Goal: Transaction & Acquisition: Purchase product/service

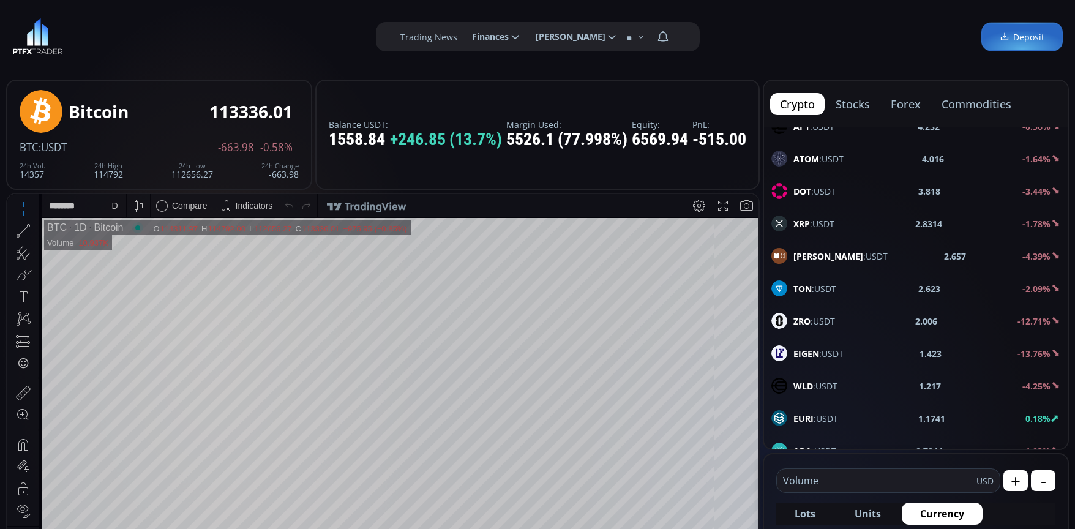
scroll to position [612, 0]
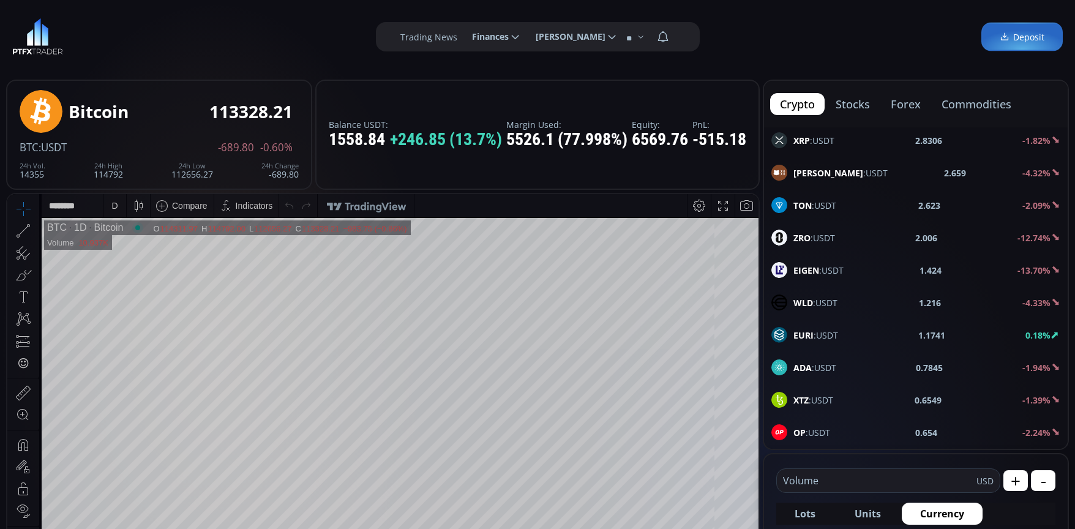
click at [826, 269] on span "EIGEN :USDT" at bounding box center [818, 270] width 50 height 13
type input "****"
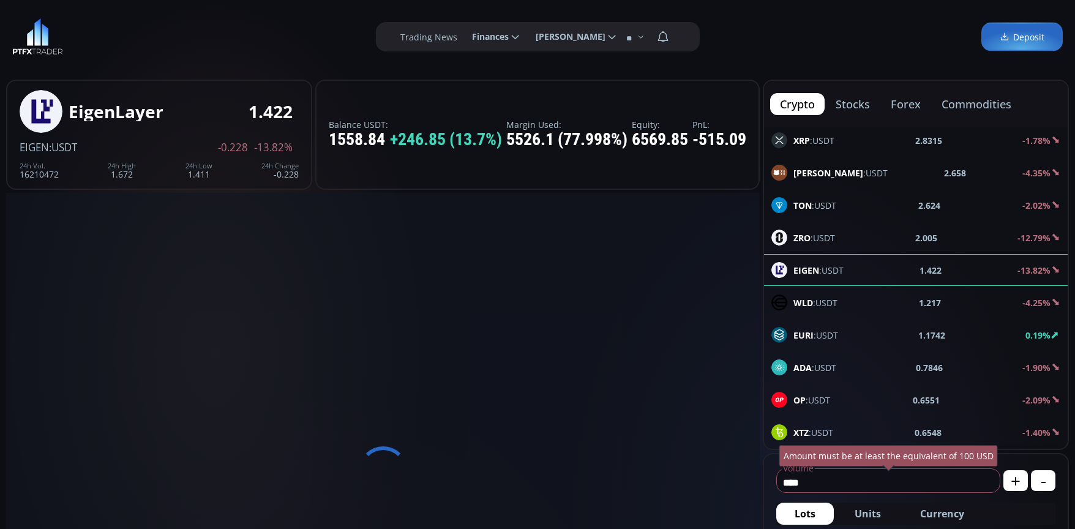
type input "**********"
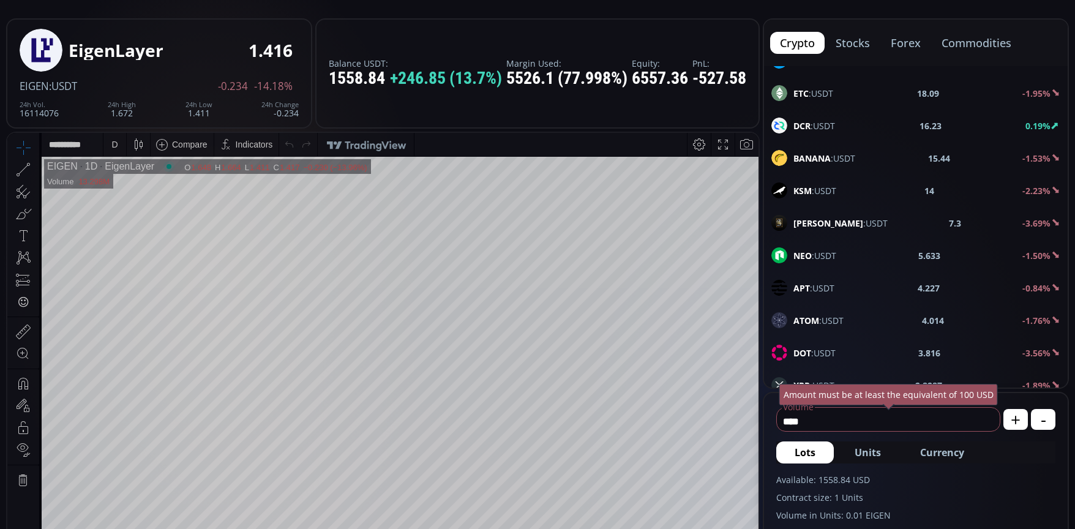
scroll to position [367, 0]
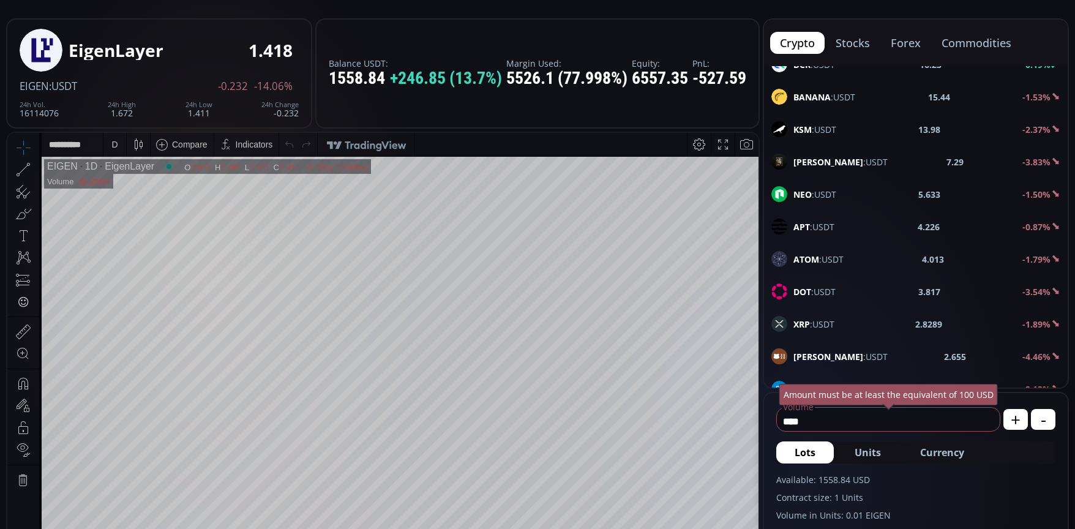
click at [818, 220] on span "APT :USDT" at bounding box center [813, 226] width 41 height 13
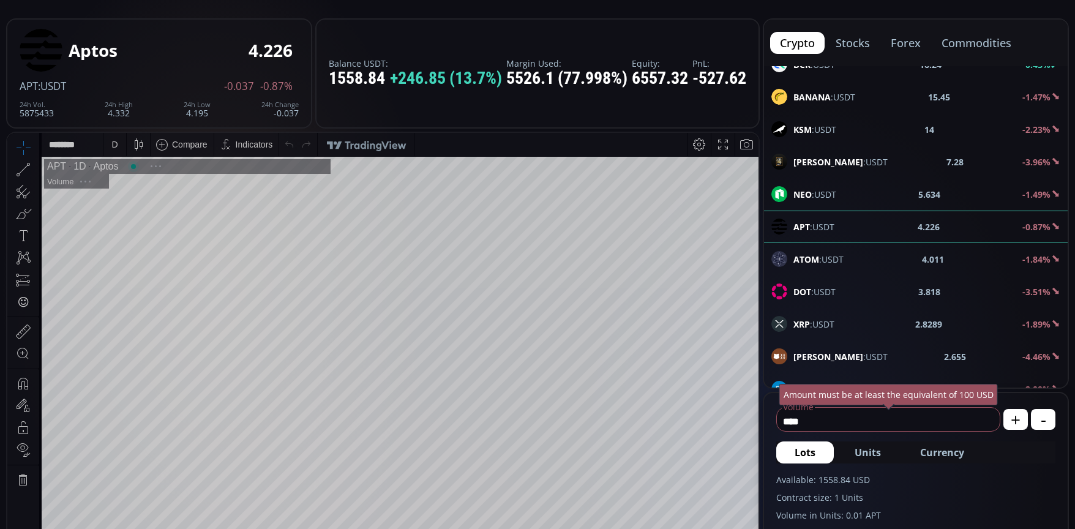
scroll to position [170, 0]
click at [863, 422] on input "****" at bounding box center [885, 421] width 217 height 20
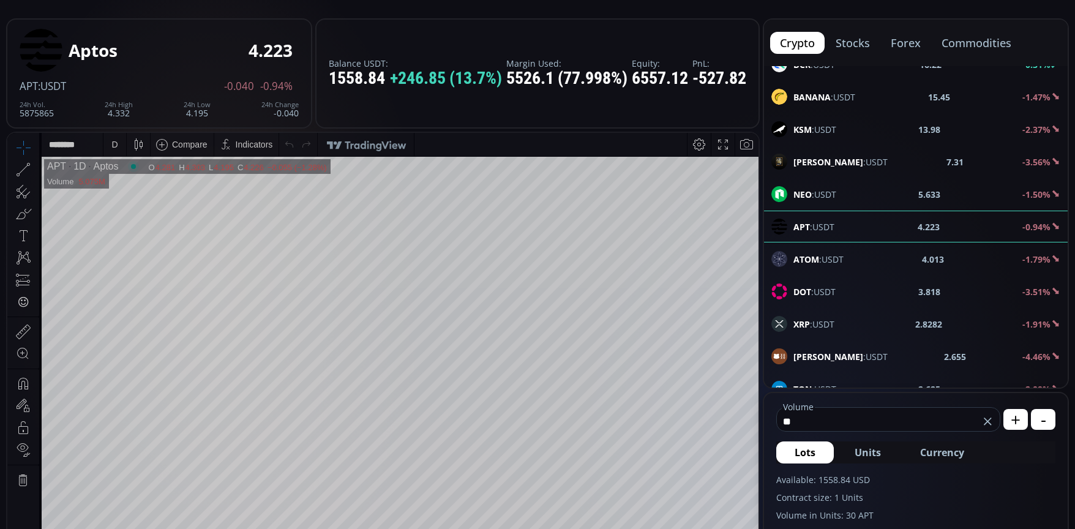
type input "*"
click at [918, 444] on button "Currency" at bounding box center [942, 452] width 81 height 22
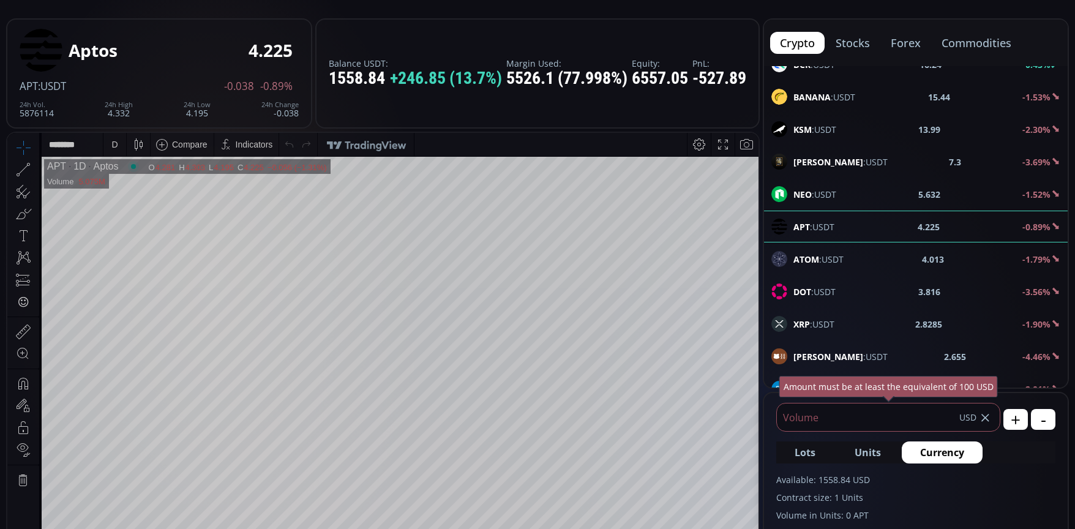
type input "*"
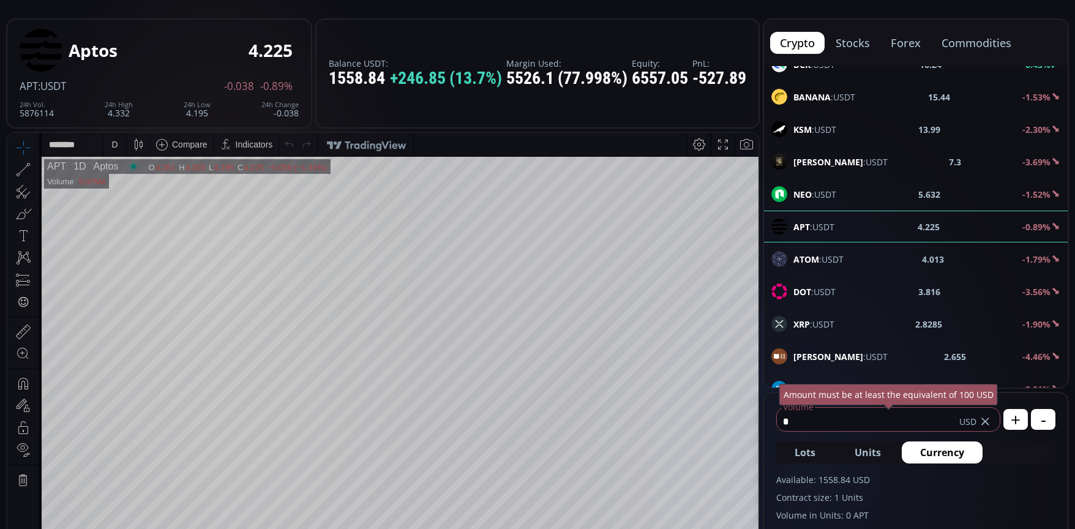
click at [896, 426] on input "*" at bounding box center [868, 421] width 182 height 20
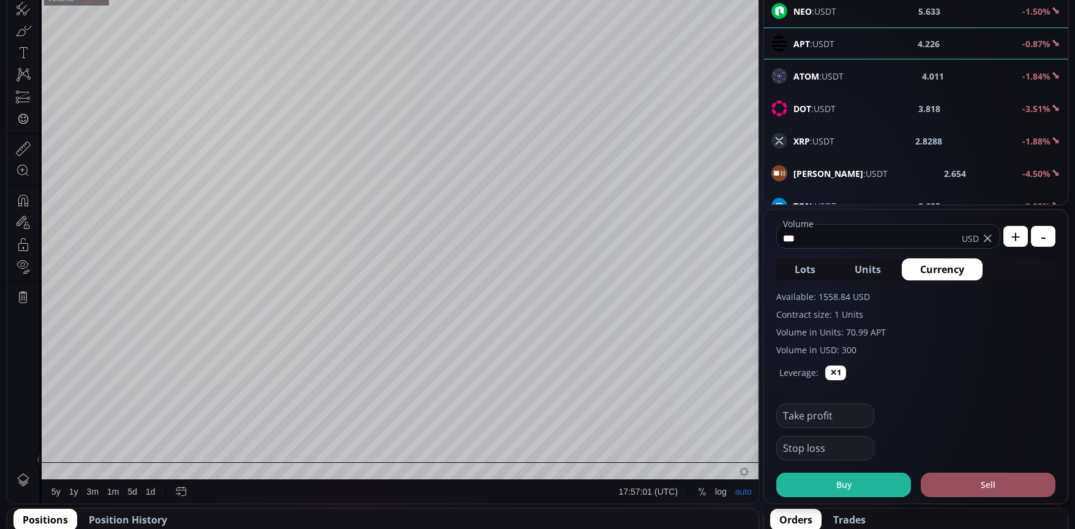
scroll to position [245, 0]
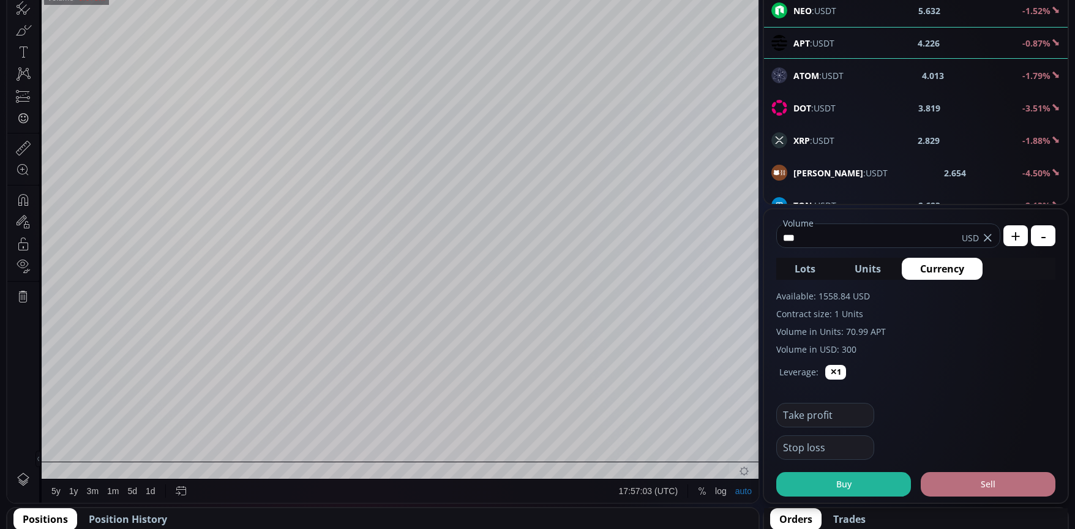
type input "***"
click at [977, 484] on button "Sell" at bounding box center [988, 484] width 135 height 24
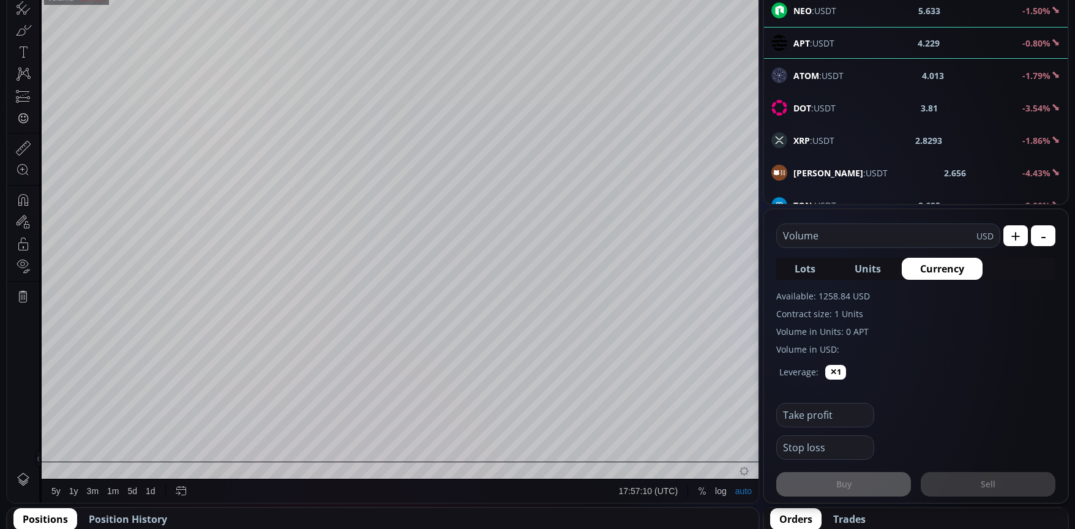
scroll to position [0, 0]
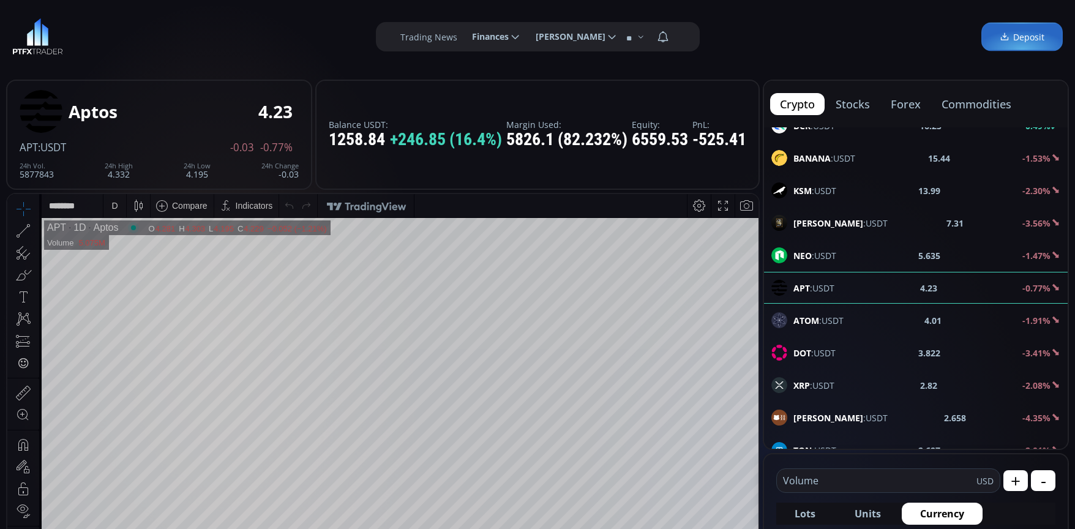
click at [114, 207] on div "D" at bounding box center [114, 206] width 6 height 10
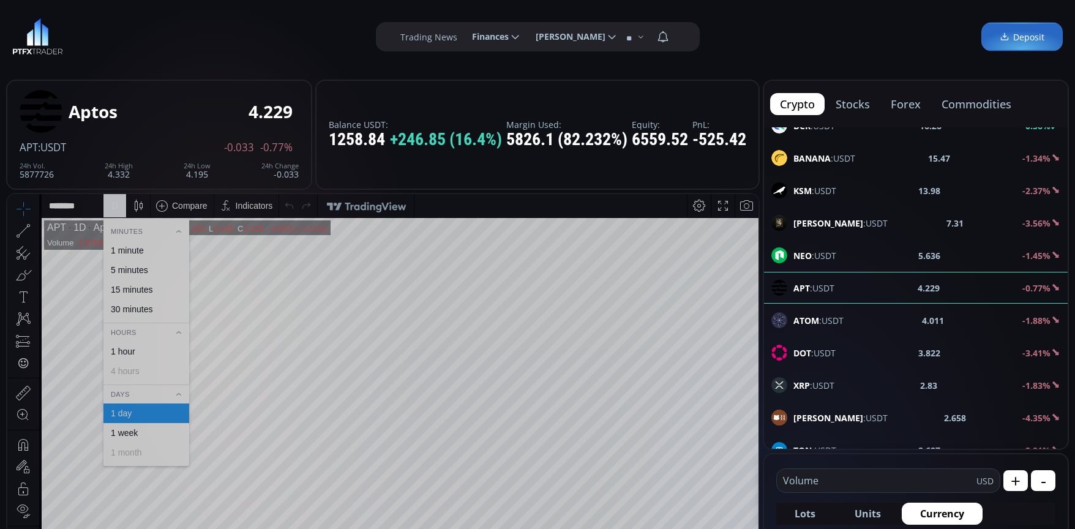
click at [137, 248] on div "1 minute" at bounding box center [127, 250] width 33 height 10
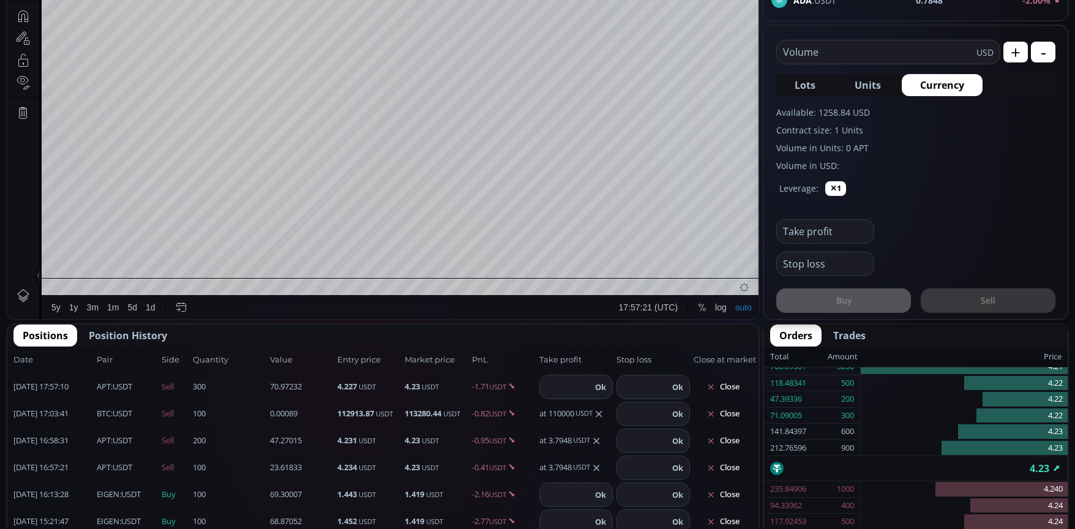
scroll to position [293, 0]
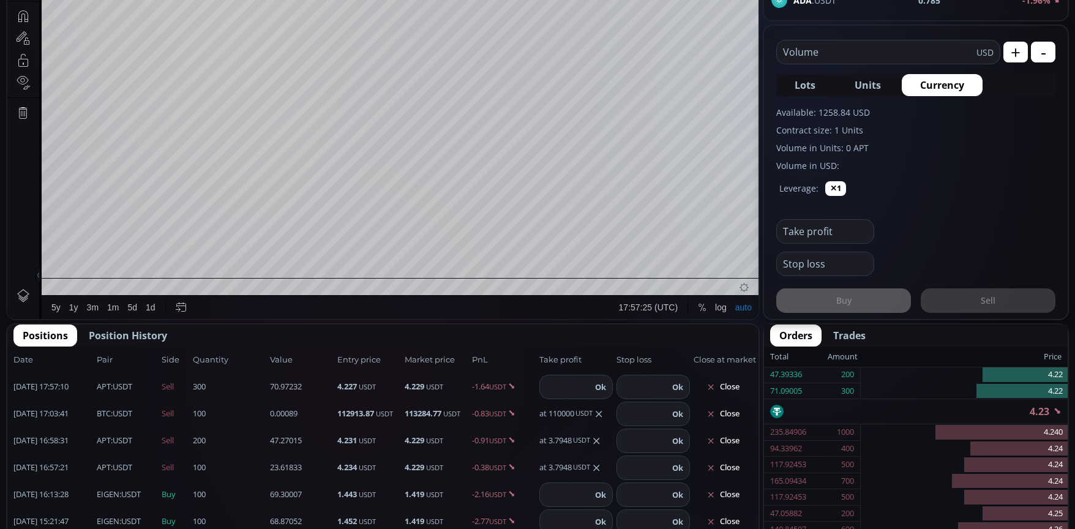
click at [560, 388] on input "number" at bounding box center [565, 386] width 51 height 23
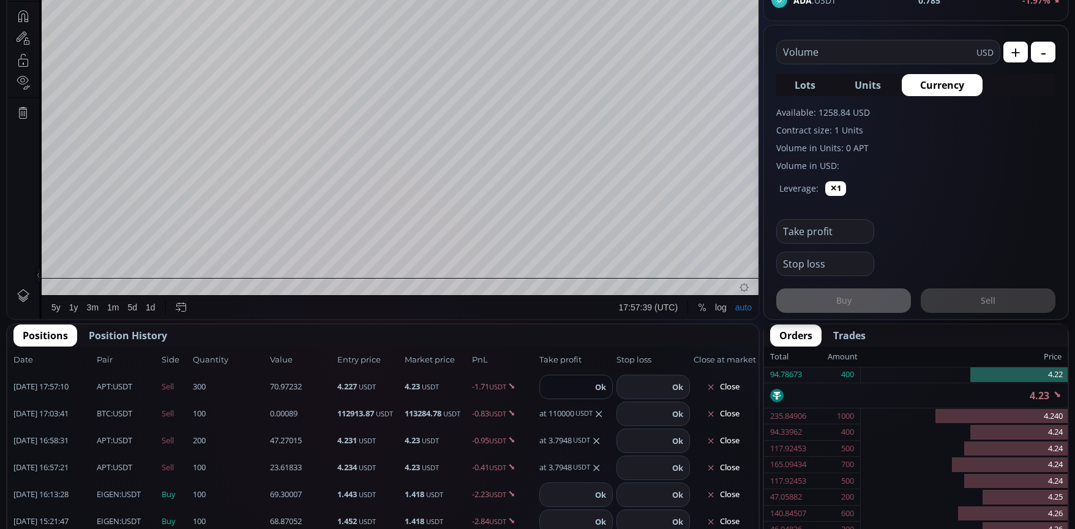
type input "******"
click at [591, 384] on button "Ok" at bounding box center [600, 386] width 18 height 13
click at [596, 412] on use at bounding box center [599, 414] width 6 height 6
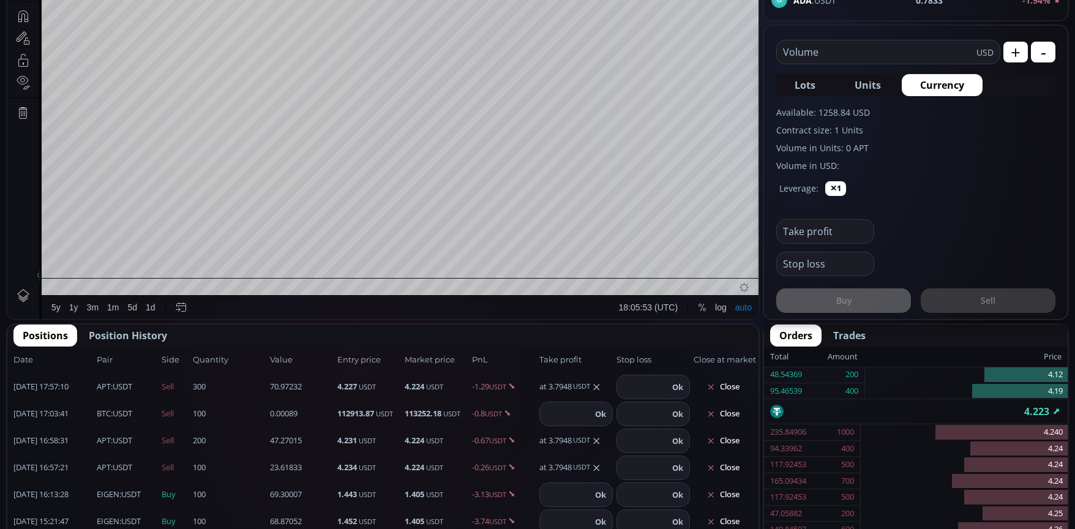
click at [559, 413] on input "number" at bounding box center [565, 413] width 51 height 23
type input "******"
click at [599, 412] on button "Ok" at bounding box center [600, 413] width 18 height 13
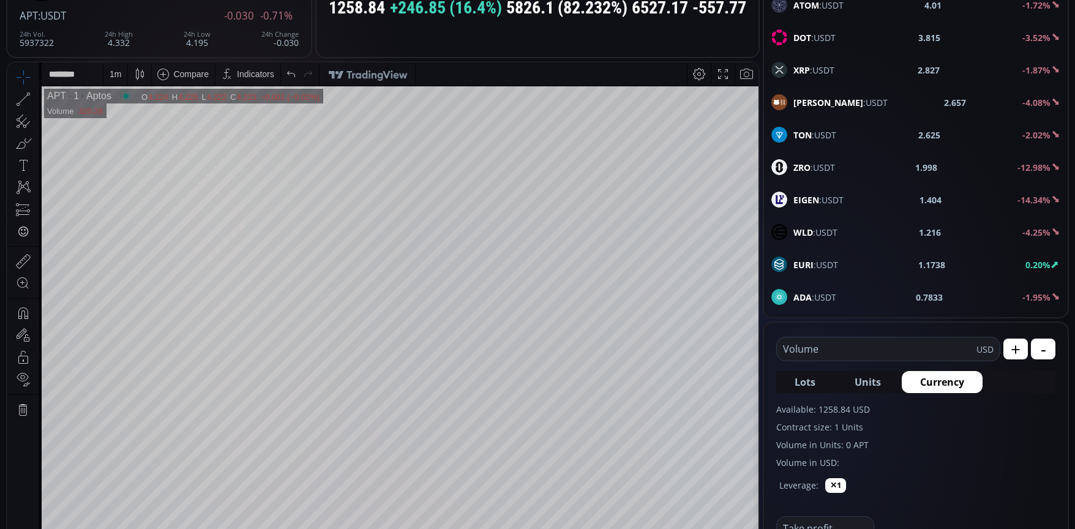
scroll to position [122, 0]
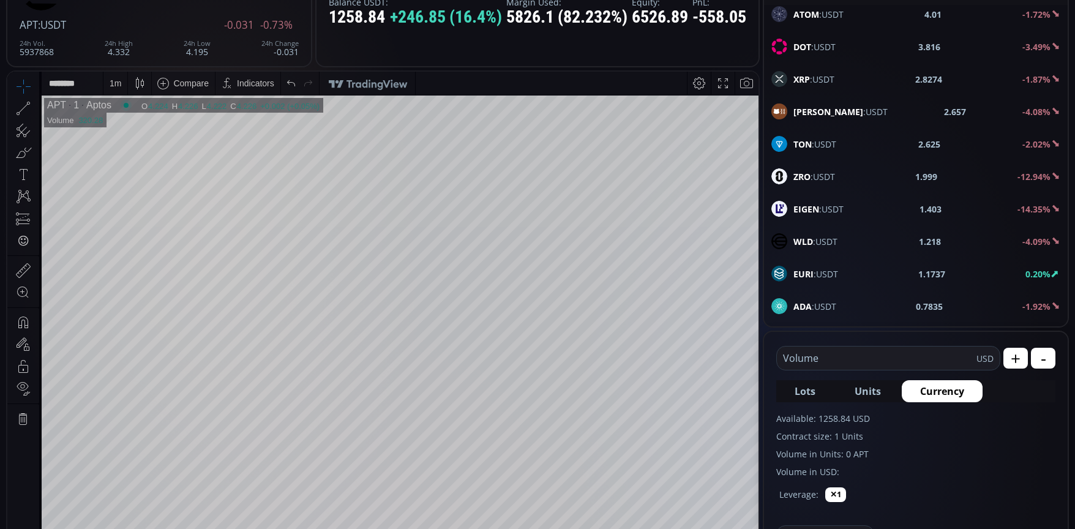
click at [839, 208] on span "EIGEN :USDT" at bounding box center [818, 209] width 50 height 13
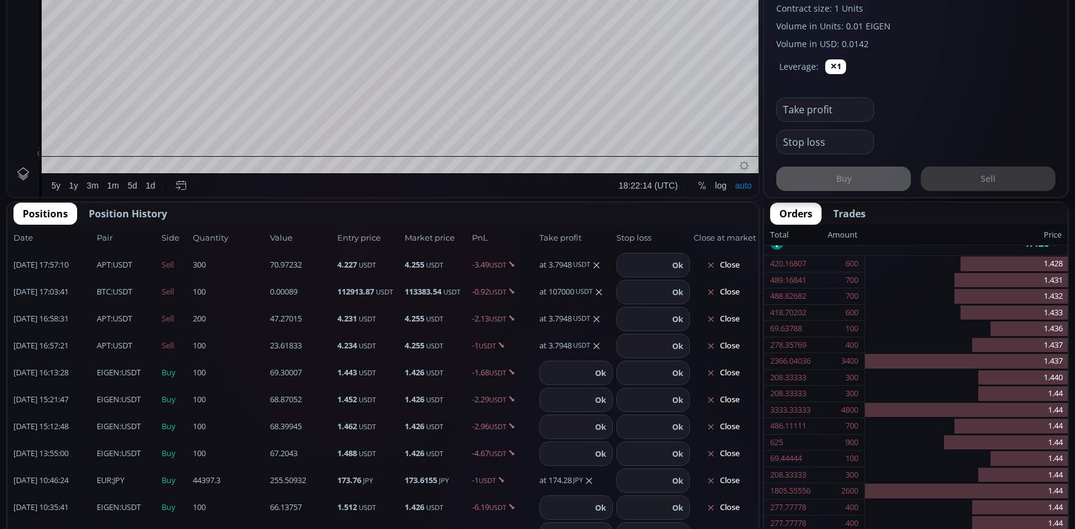
scroll to position [551, 0]
click at [130, 371] on span "EIGEN :USDT" at bounding box center [119, 372] width 44 height 12
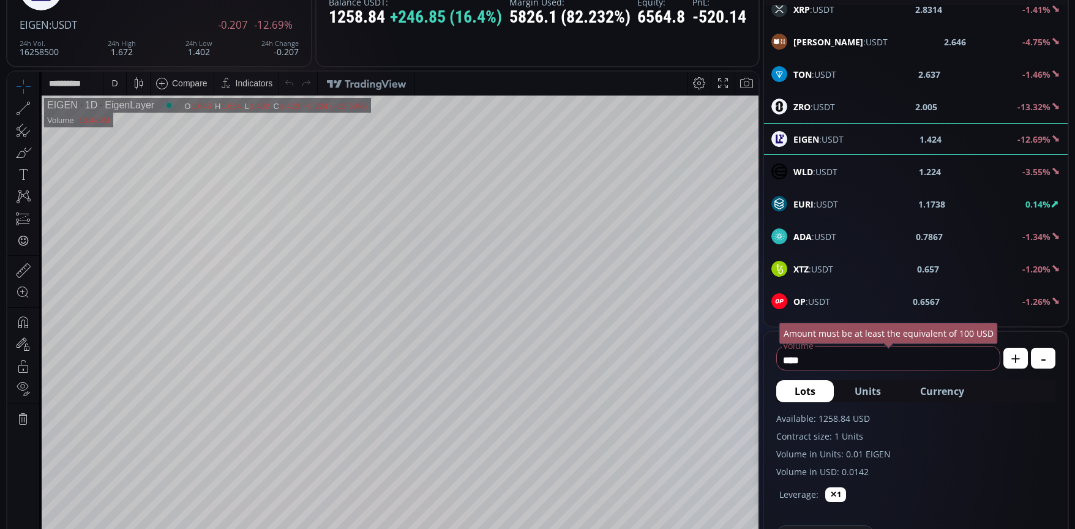
scroll to position [560, 0]
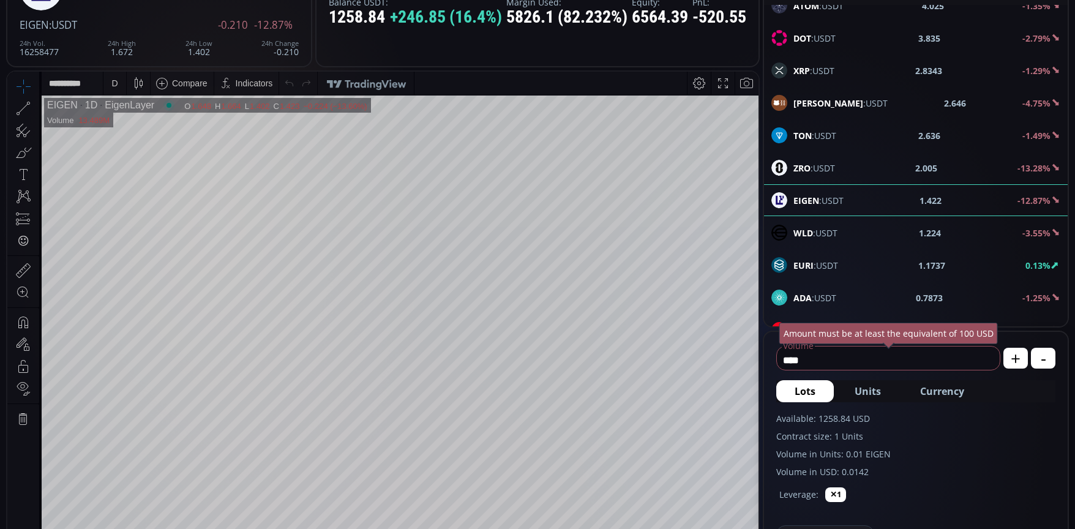
click at [793, 165] on b "ZRO" at bounding box center [801, 168] width 17 height 12
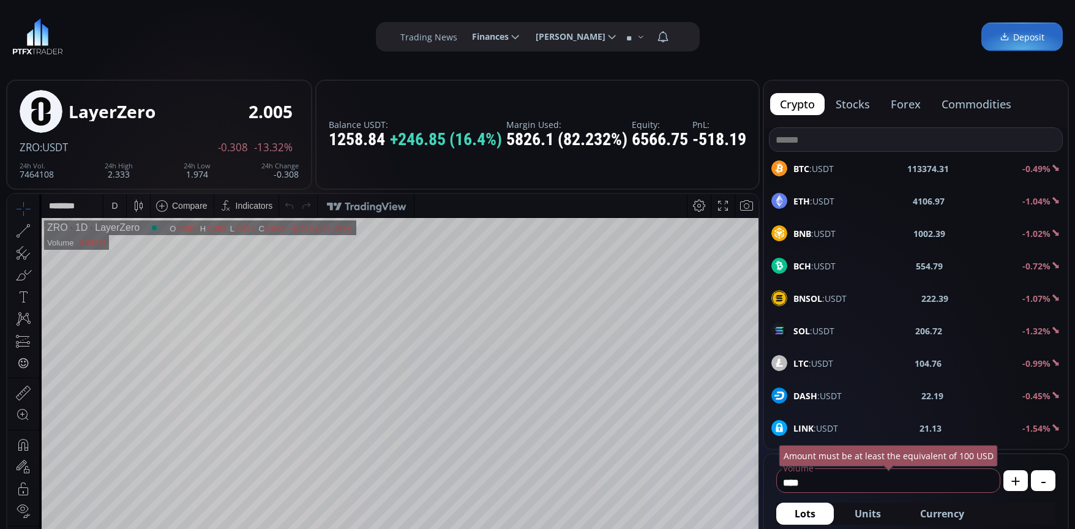
click at [118, 204] on div "D" at bounding box center [115, 205] width 10 height 23
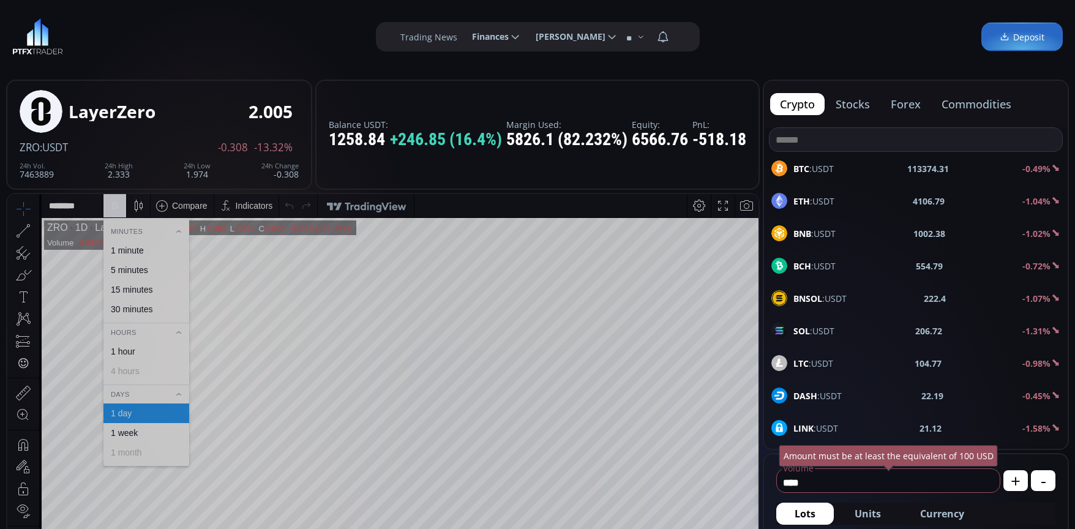
click at [134, 251] on div "1 minute" at bounding box center [127, 250] width 33 height 10
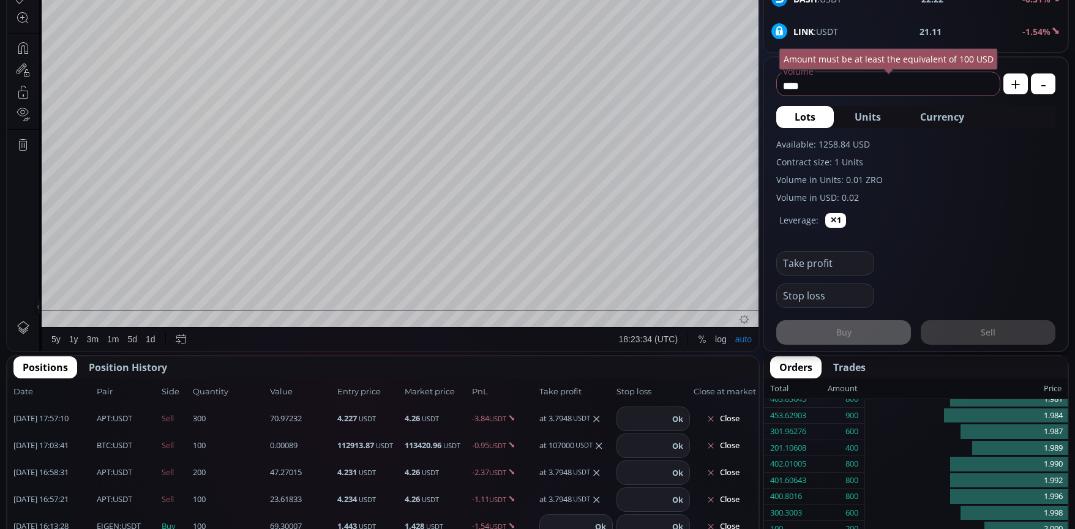
scroll to position [429, 0]
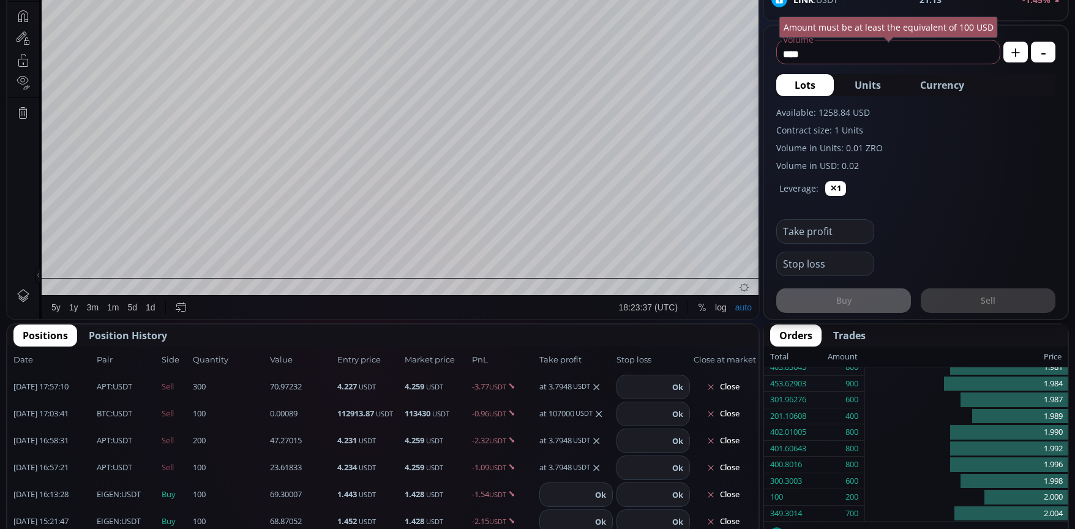
click at [855, 335] on span "Trades" at bounding box center [849, 335] width 32 height 15
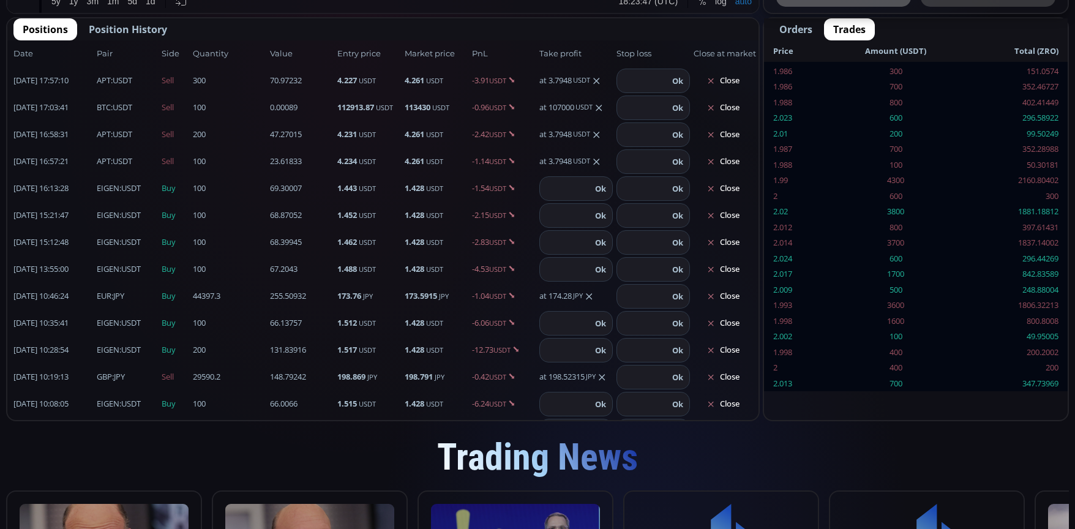
scroll to position [673, 0]
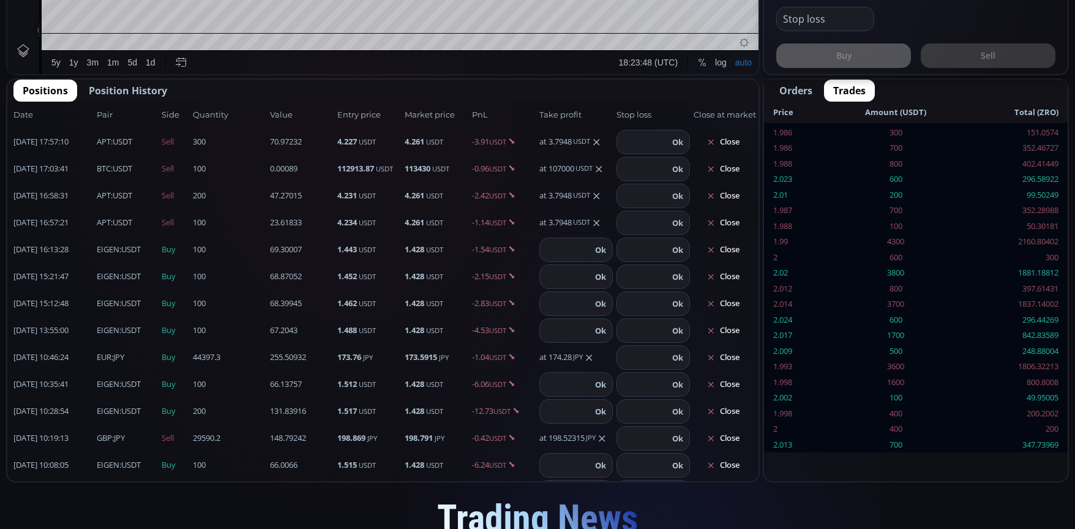
click at [785, 121] on th "Price" at bounding box center [796, 113] width 65 height 22
click at [785, 114] on th "Price" at bounding box center [796, 113] width 65 height 22
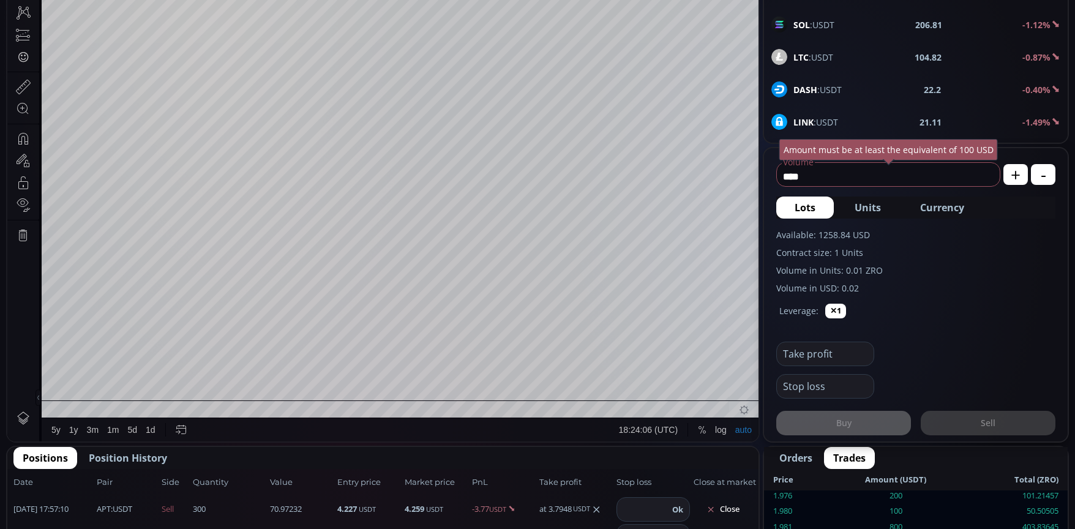
scroll to position [184, 0]
click at [806, 457] on span "Orders" at bounding box center [795, 458] width 33 height 15
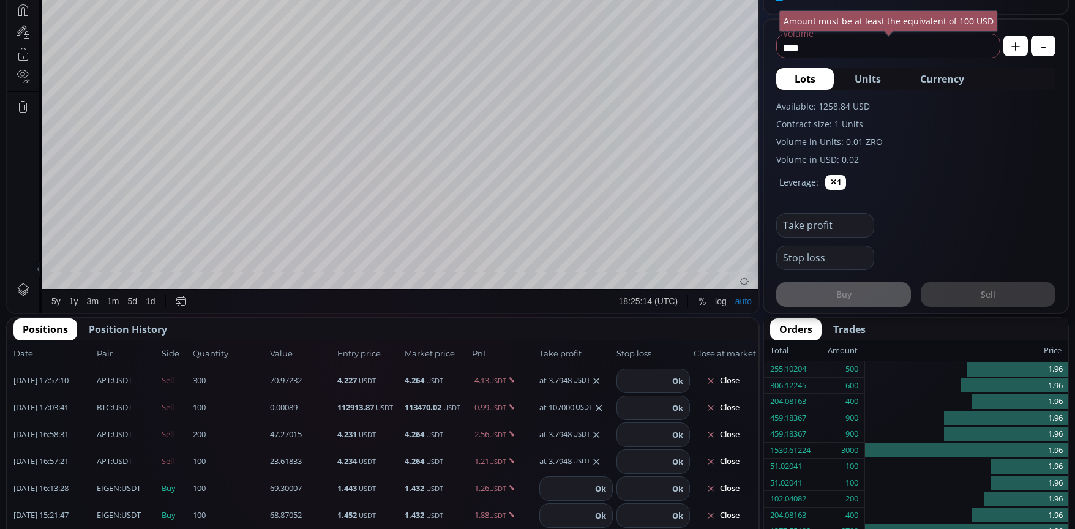
scroll to position [367, 0]
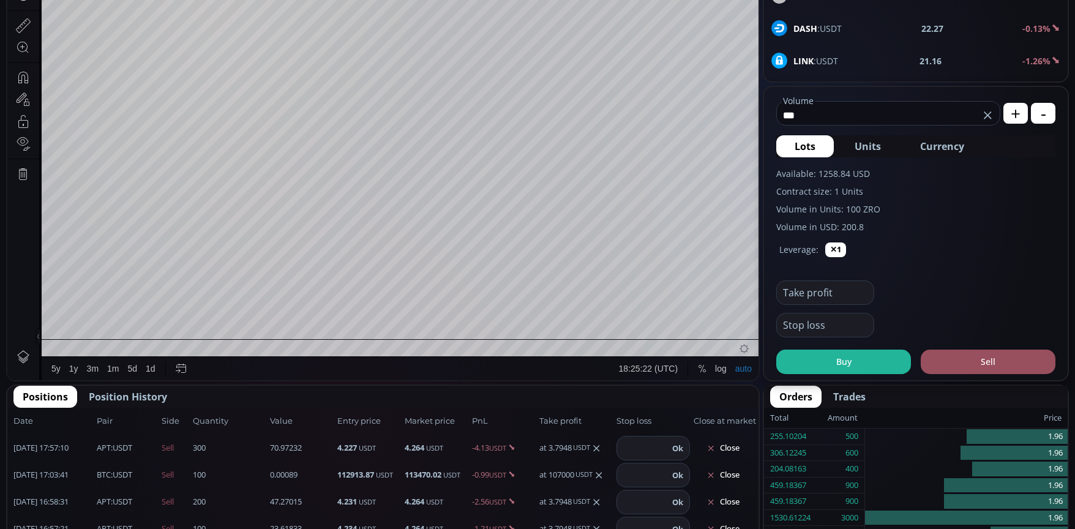
click at [926, 141] on span "Currency" at bounding box center [942, 146] width 44 height 15
type input "*****"
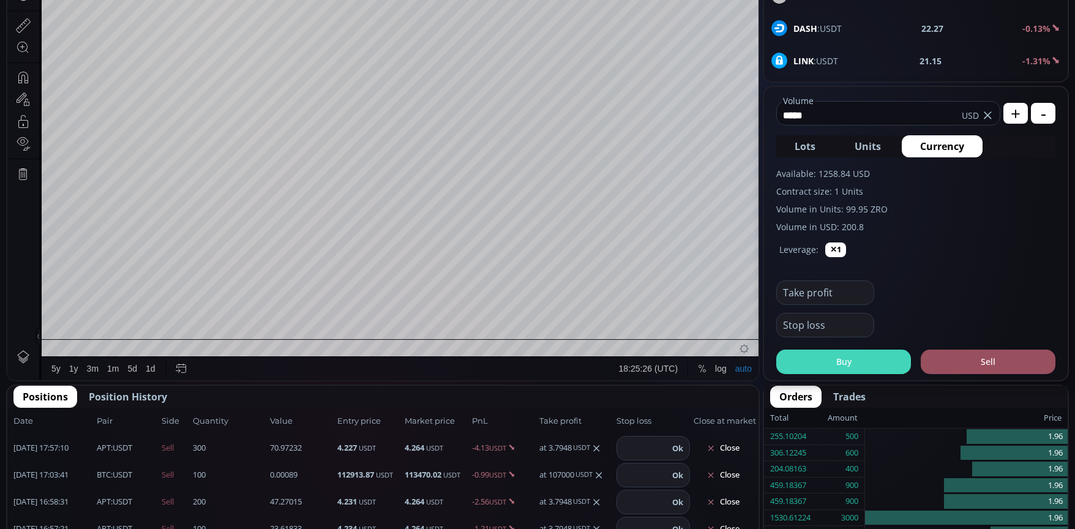
click at [833, 362] on button "Buy" at bounding box center [843, 362] width 135 height 24
type input "***"
click at [850, 370] on button "Buy" at bounding box center [843, 362] width 135 height 24
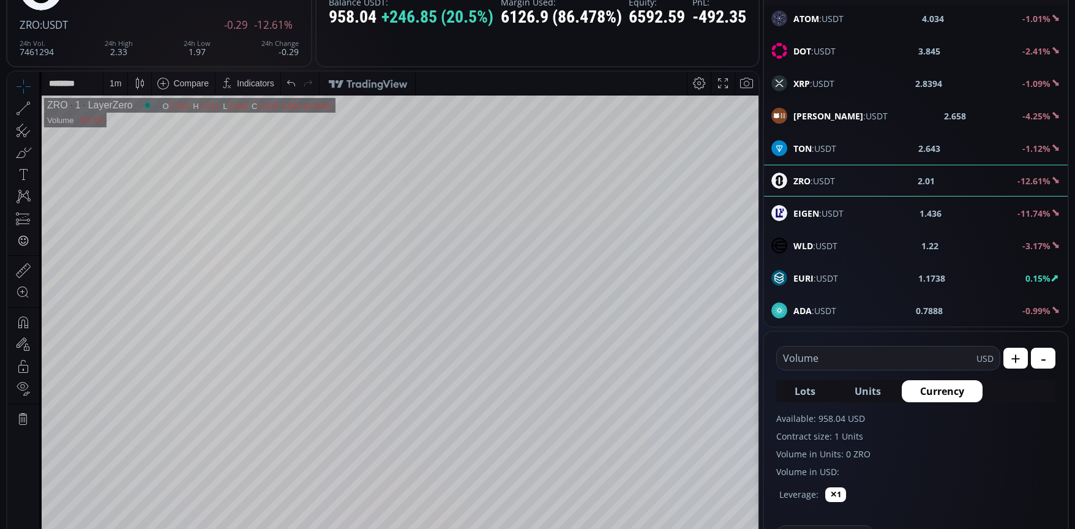
scroll to position [551, 0]
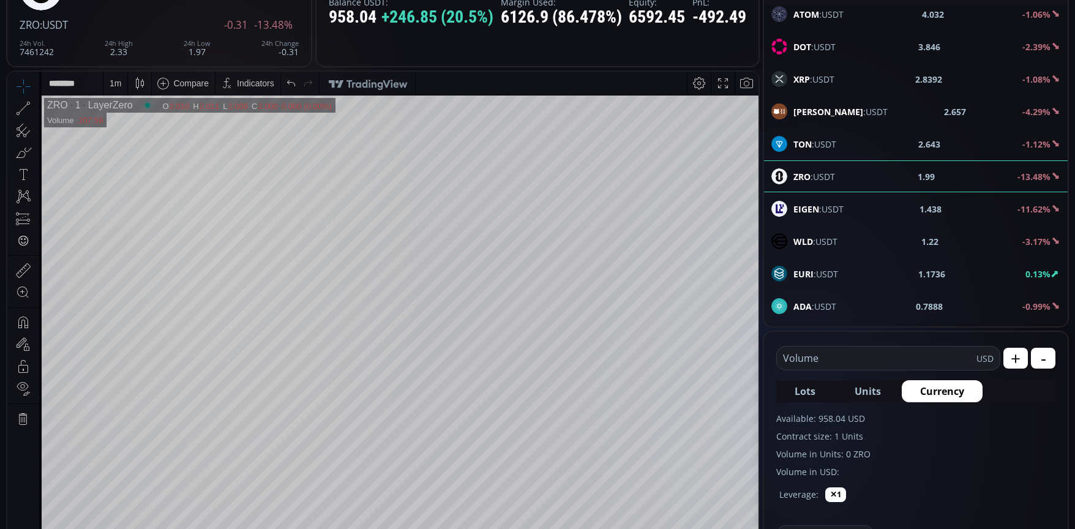
click at [832, 203] on span "EIGEN :USDT" at bounding box center [818, 209] width 50 height 13
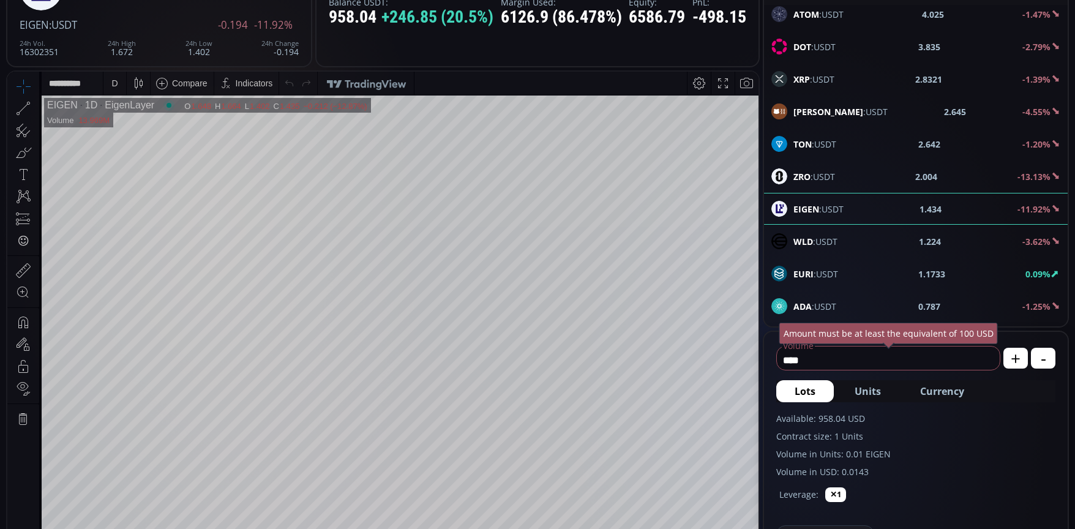
scroll to position [367, 0]
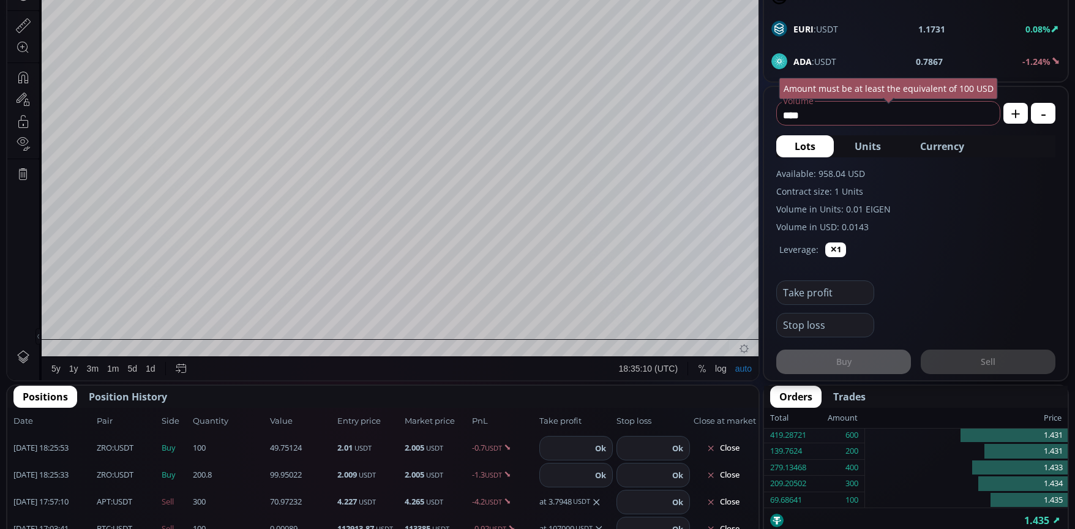
click at [831, 119] on input "****" at bounding box center [885, 115] width 217 height 20
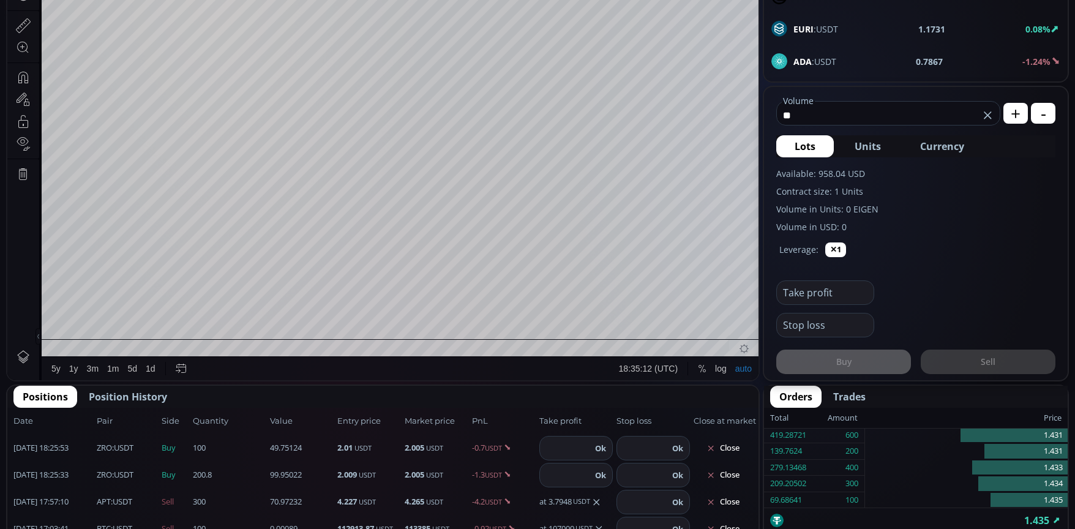
type input "*"
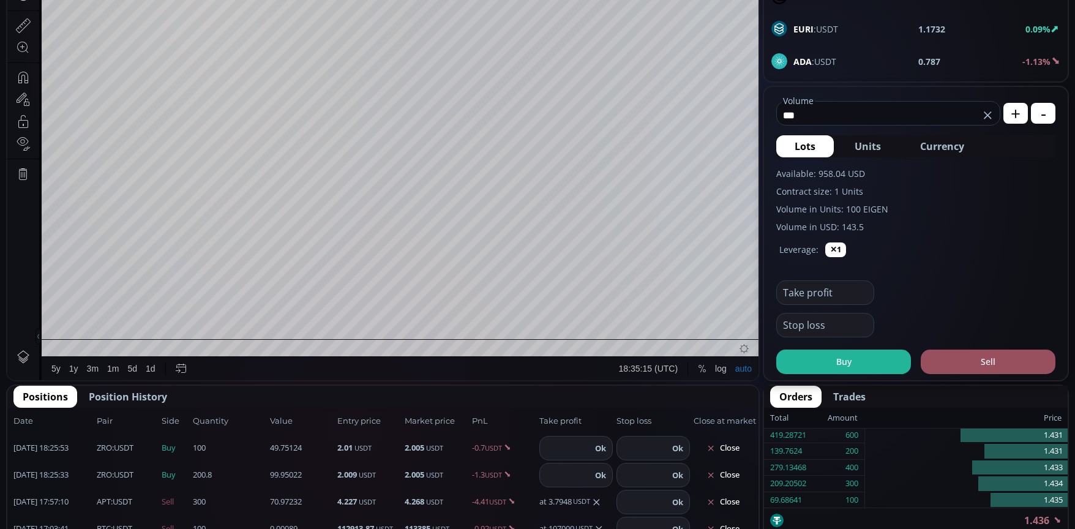
click at [948, 143] on span "Currency" at bounding box center [942, 146] width 44 height 15
type input "*****"
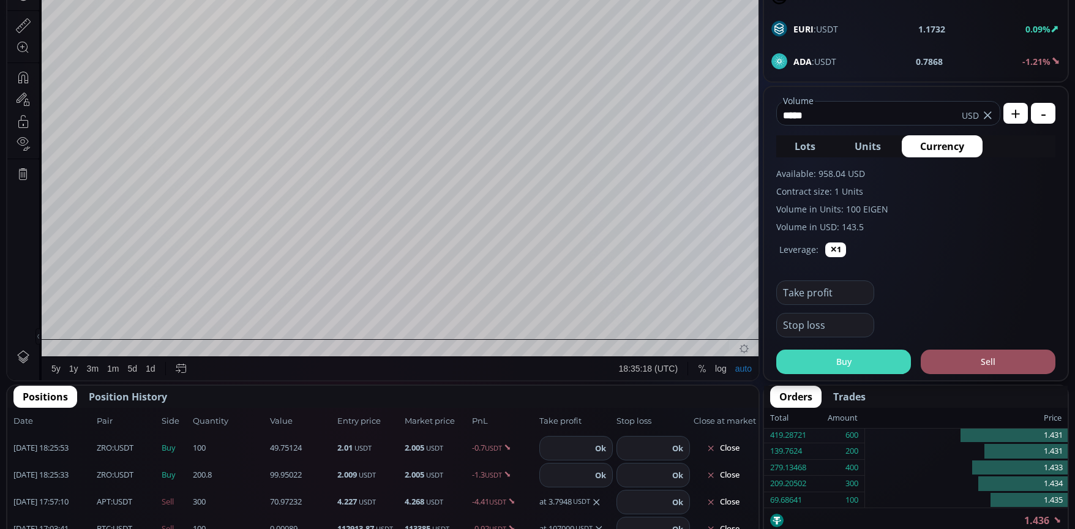
click at [838, 357] on button "Buy" at bounding box center [843, 362] width 135 height 24
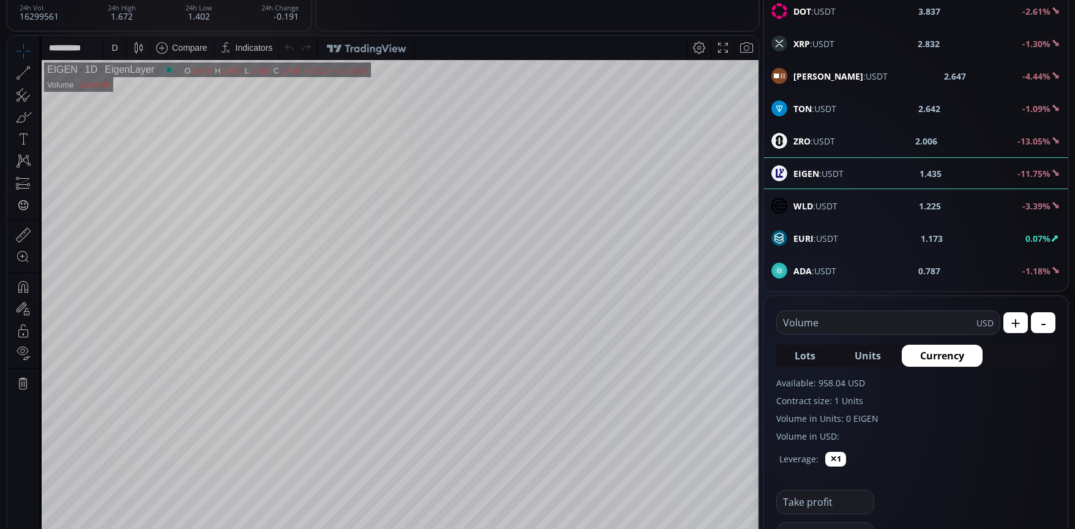
scroll to position [122, 0]
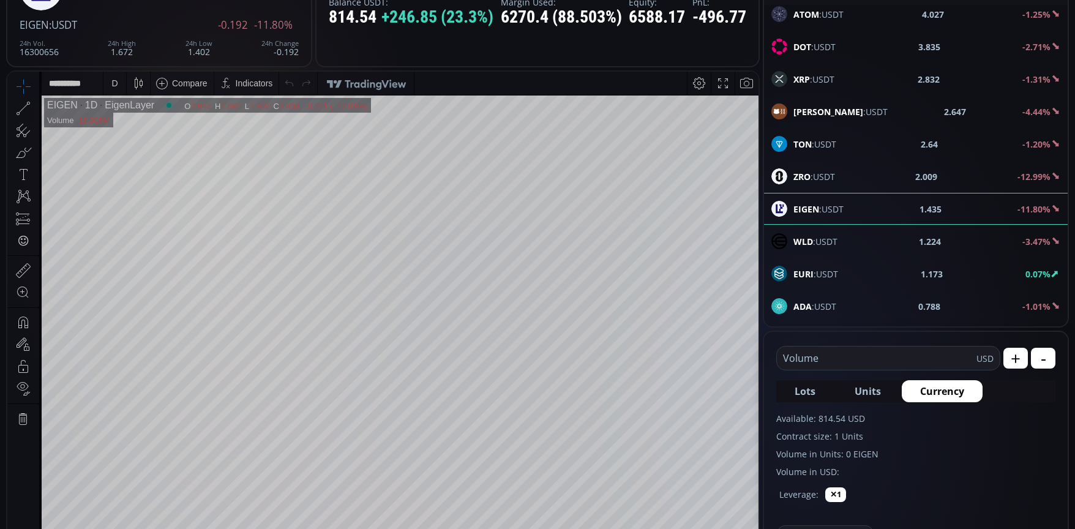
click at [831, 181] on span "ZRO :USDT" at bounding box center [814, 176] width 42 height 13
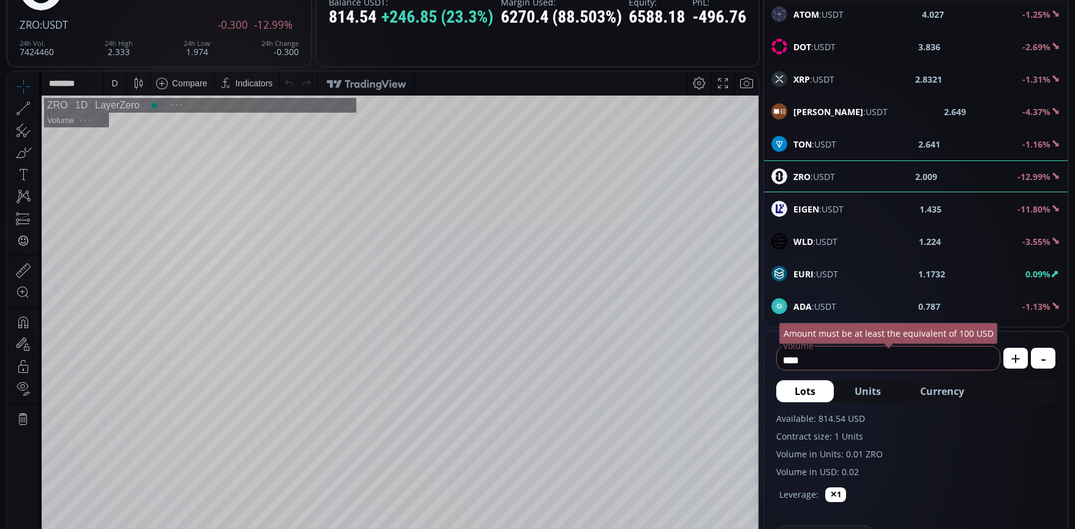
scroll to position [170, 0]
click at [954, 393] on span "Currency" at bounding box center [942, 391] width 44 height 15
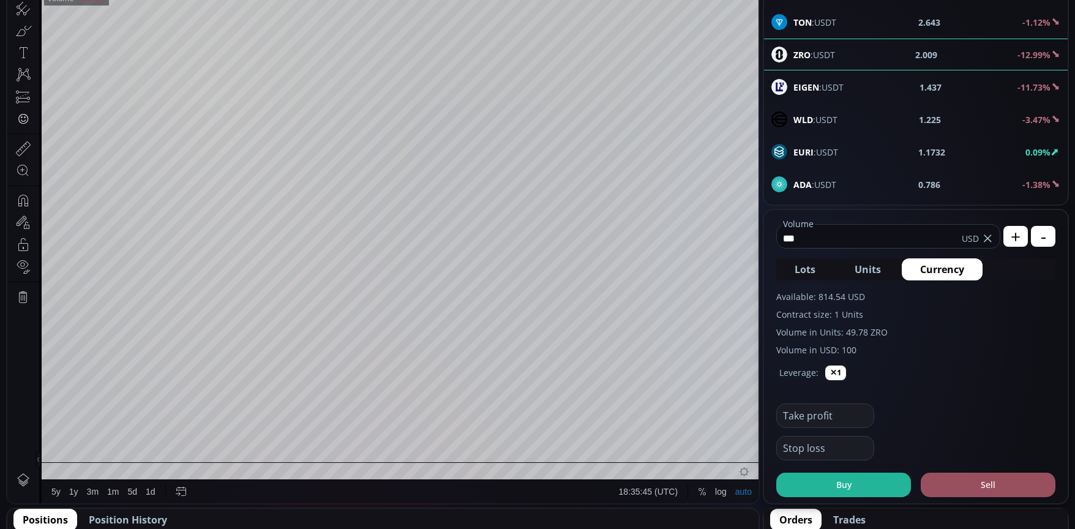
scroll to position [245, 0]
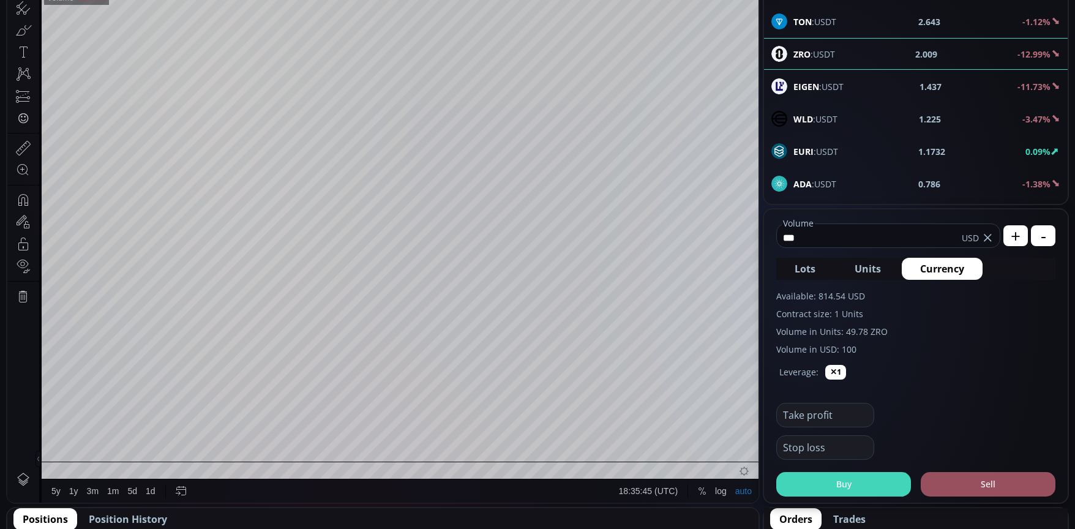
type input "***"
click at [880, 482] on button "Buy" at bounding box center [843, 484] width 135 height 24
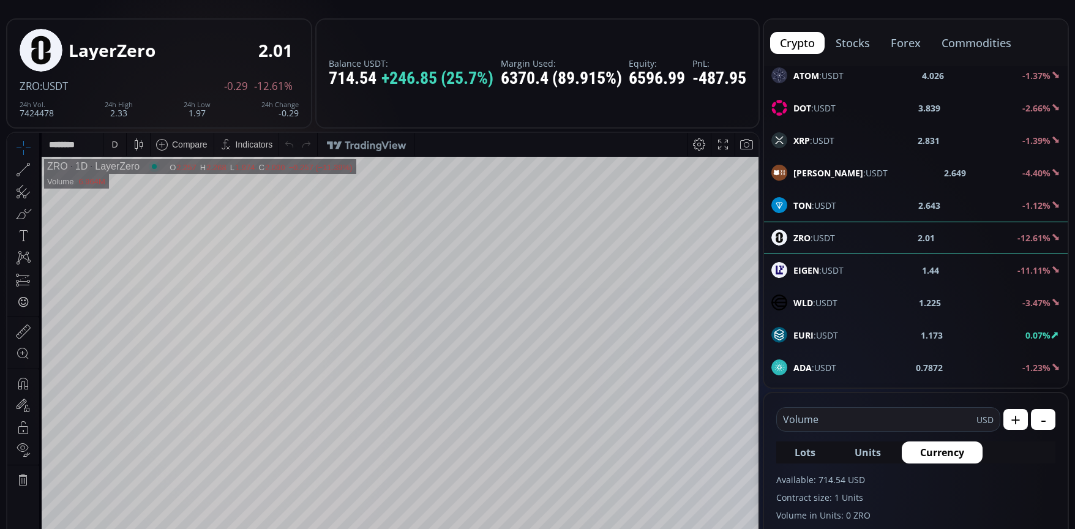
scroll to position [0, 0]
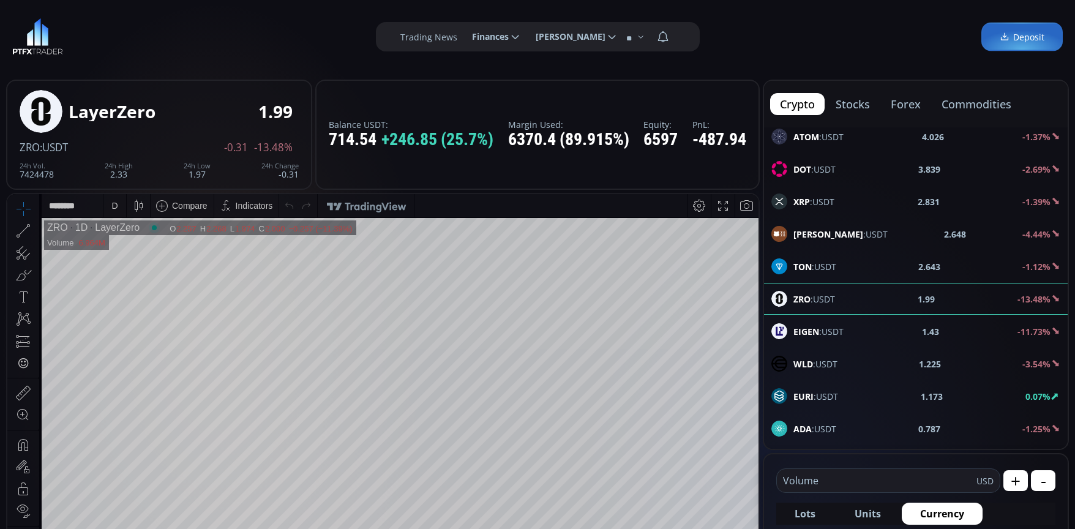
click at [116, 206] on div "D" at bounding box center [114, 206] width 6 height 10
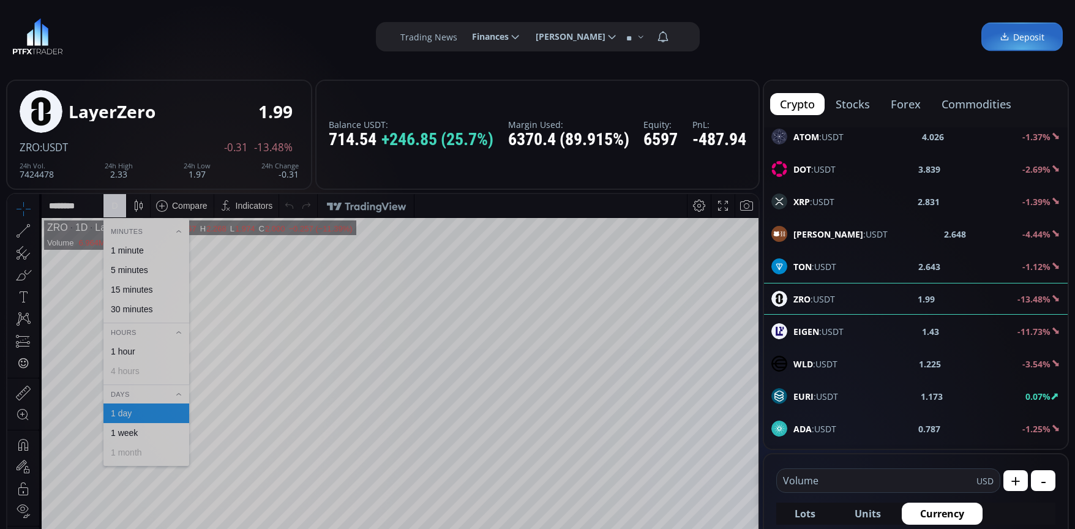
click at [133, 250] on div "1 minute" at bounding box center [127, 250] width 33 height 10
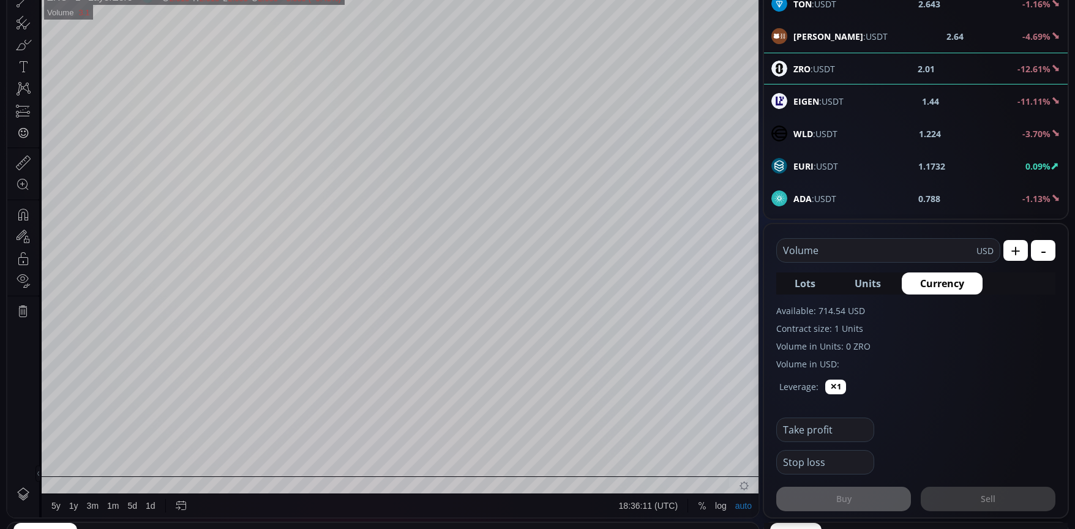
scroll to position [245, 0]
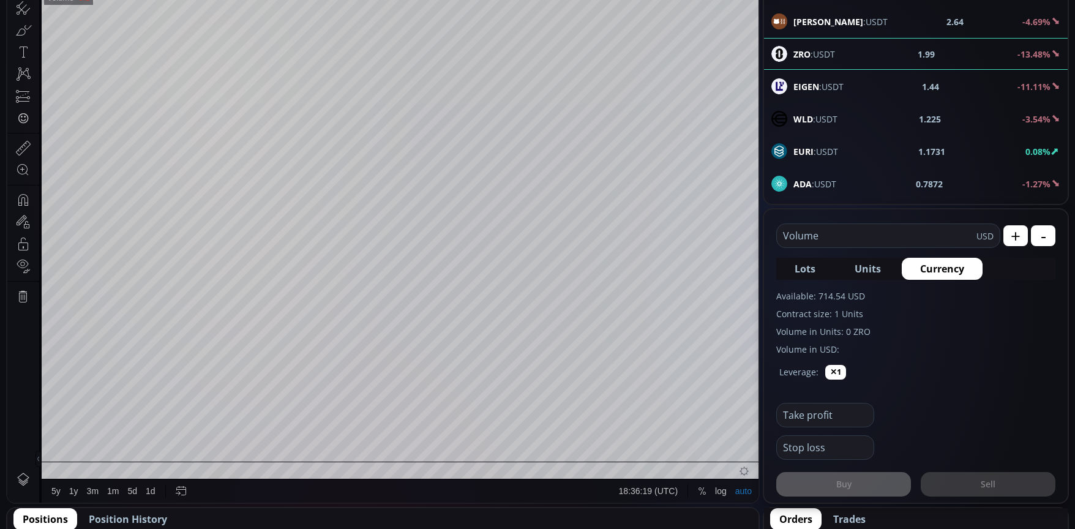
click at [852, 231] on input "text" at bounding box center [877, 235] width 200 height 23
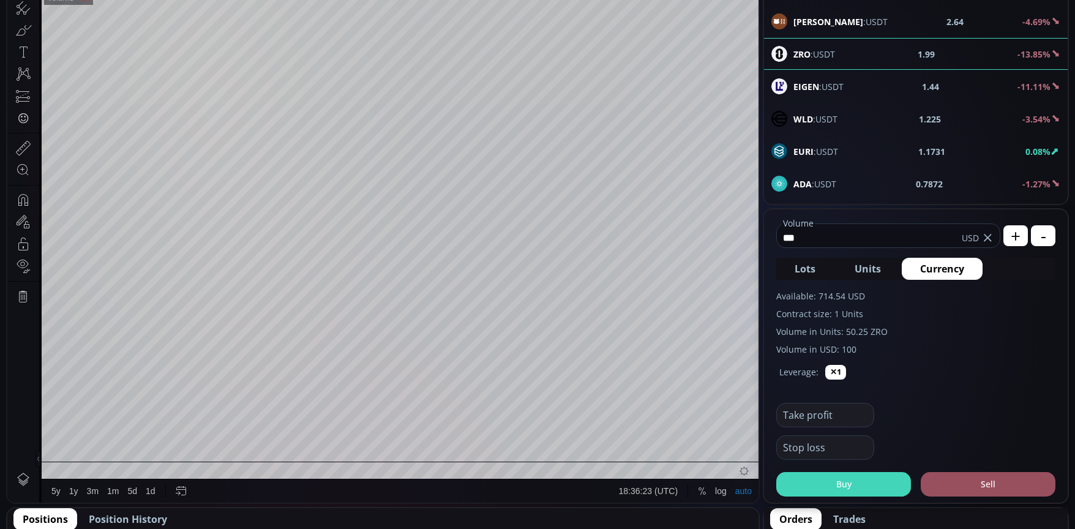
type input "***"
click at [854, 484] on button "Buy" at bounding box center [843, 484] width 135 height 24
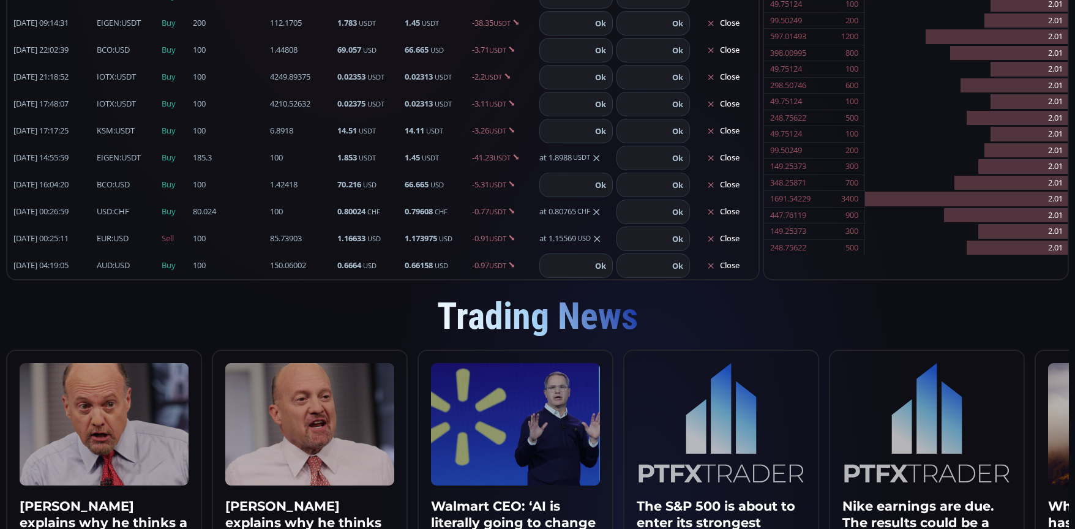
scroll to position [874, 0]
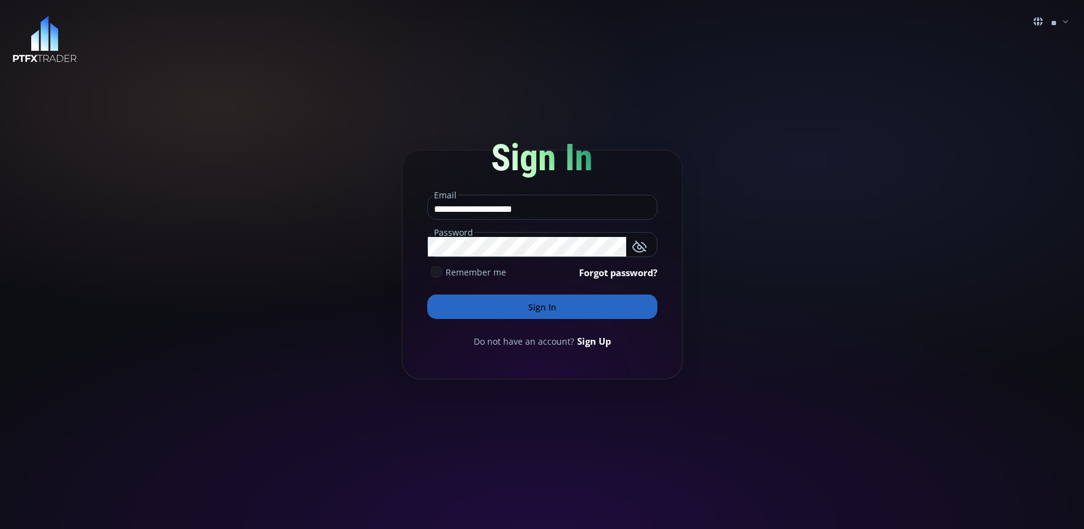
click at [564, 309] on button "Sign In" at bounding box center [542, 306] width 230 height 24
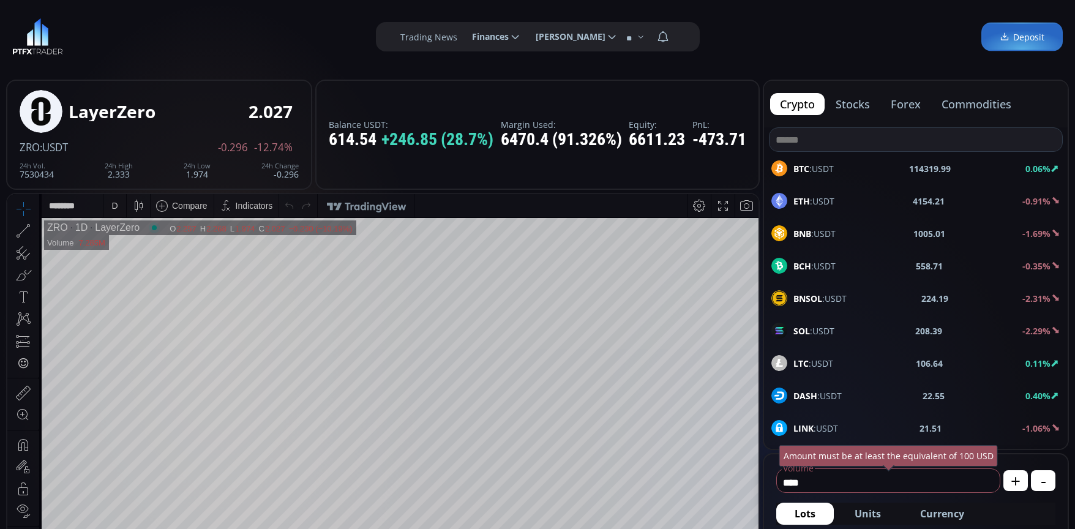
click at [832, 170] on span "BTC :USDT" at bounding box center [813, 168] width 40 height 13
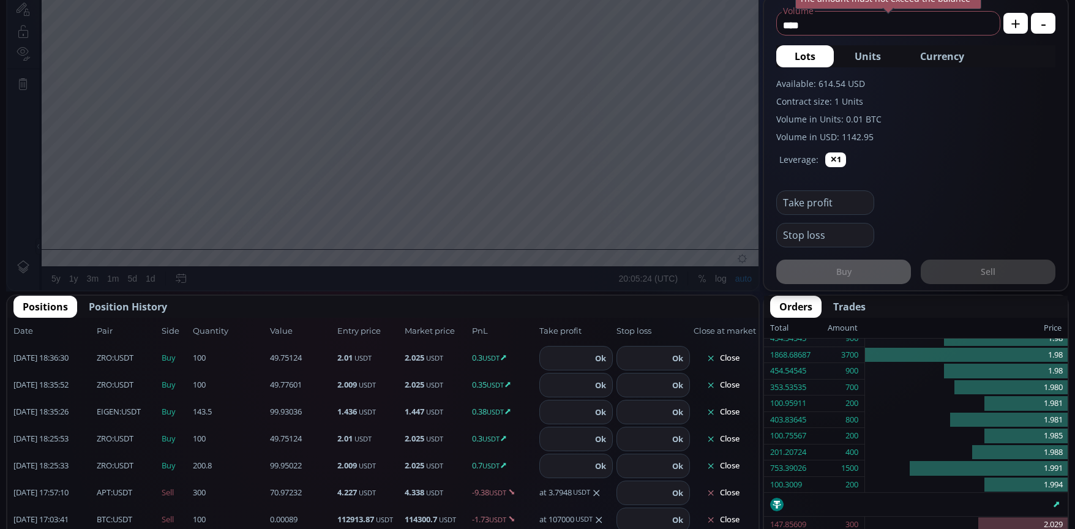
scroll to position [612, 0]
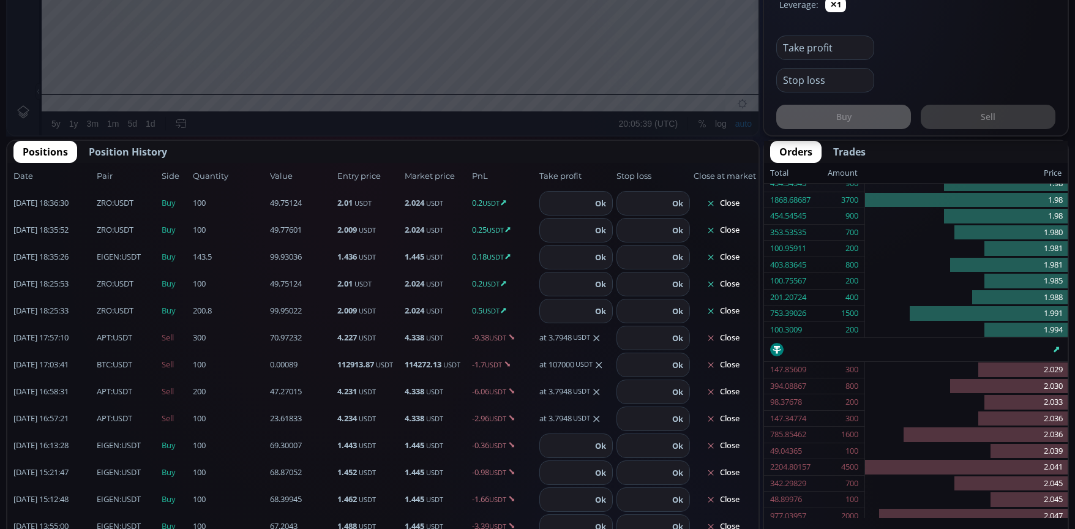
click at [716, 208] on button "Close" at bounding box center [723, 203] width 59 height 20
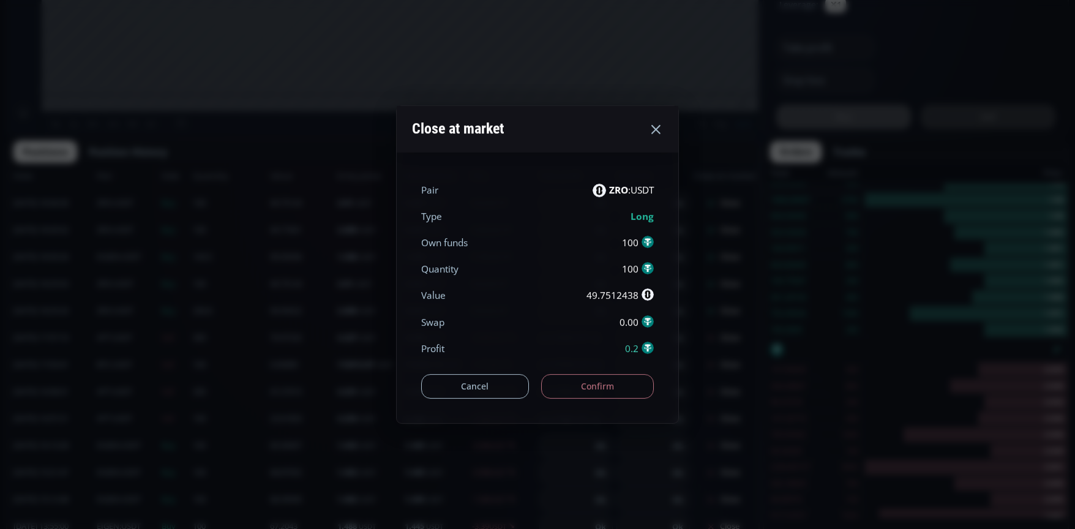
click at [602, 394] on button "Confirm" at bounding box center [597, 386] width 113 height 24
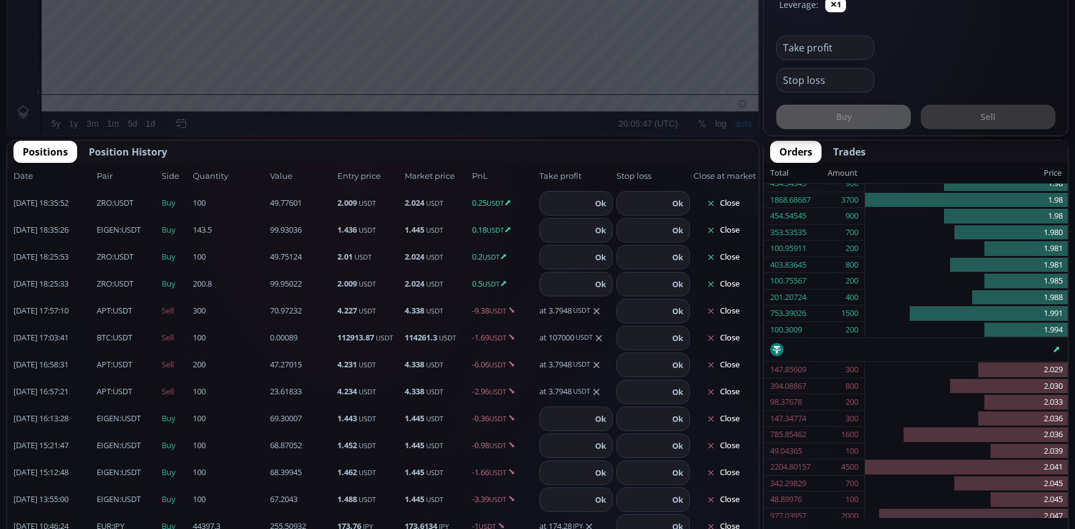
click at [733, 202] on button "Close" at bounding box center [723, 203] width 59 height 20
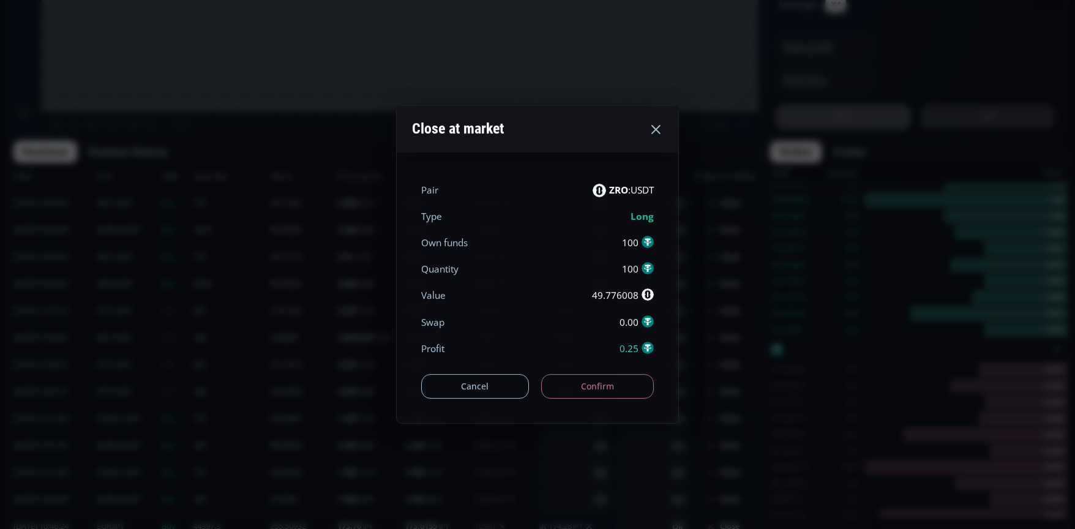
click at [621, 381] on button "Confirm" at bounding box center [597, 386] width 113 height 24
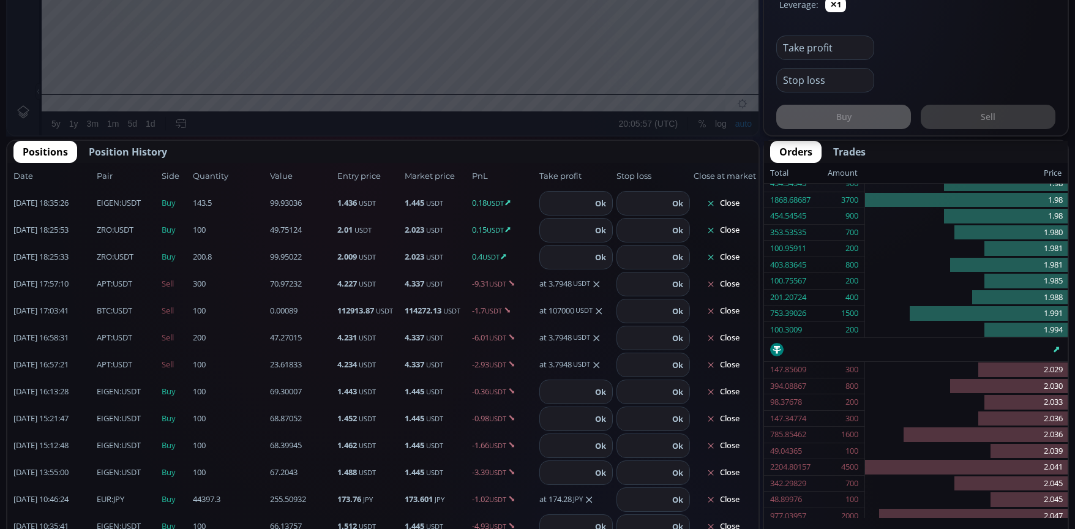
click at [735, 228] on button "Close" at bounding box center [723, 230] width 59 height 20
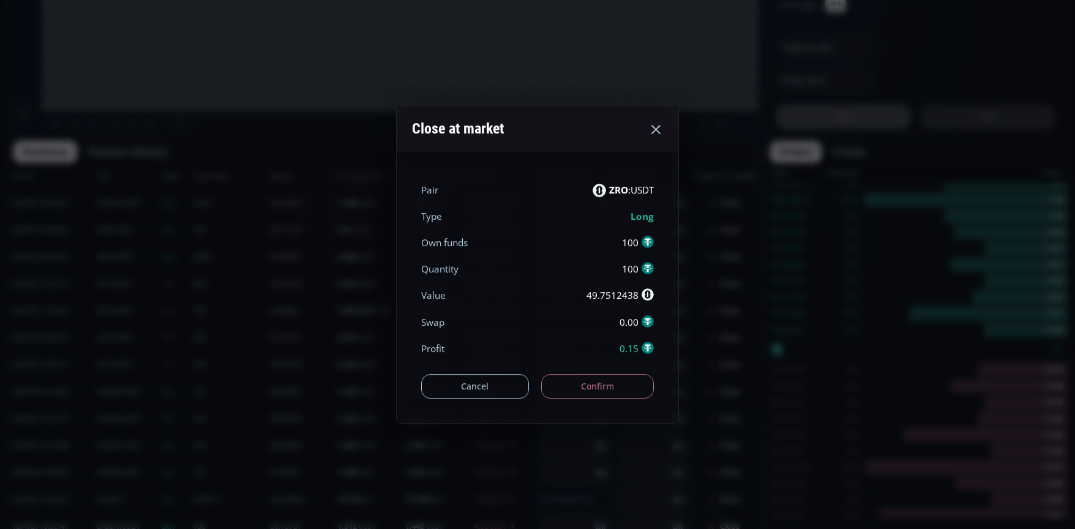
click at [600, 379] on button "Confirm" at bounding box center [597, 386] width 113 height 24
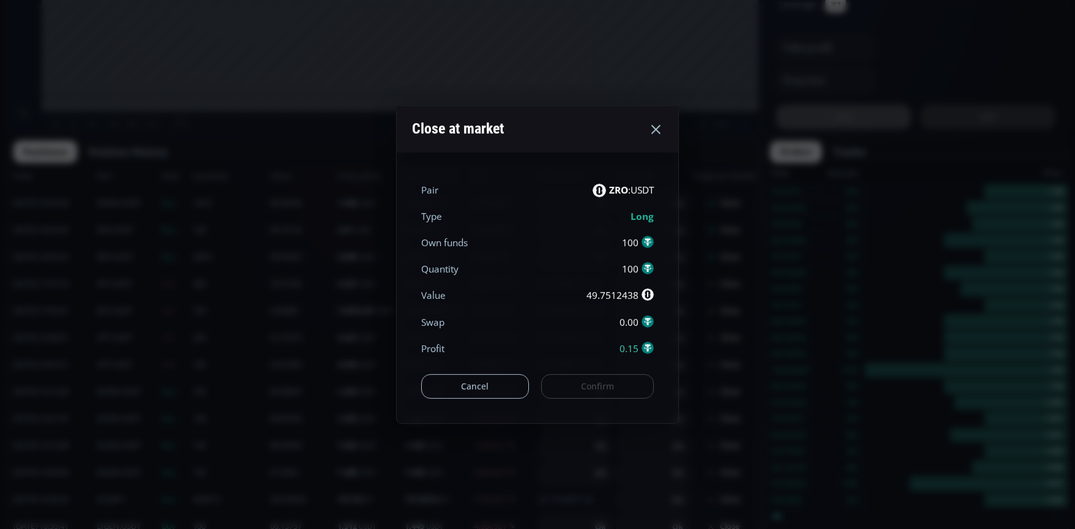
scroll to position [170, 0]
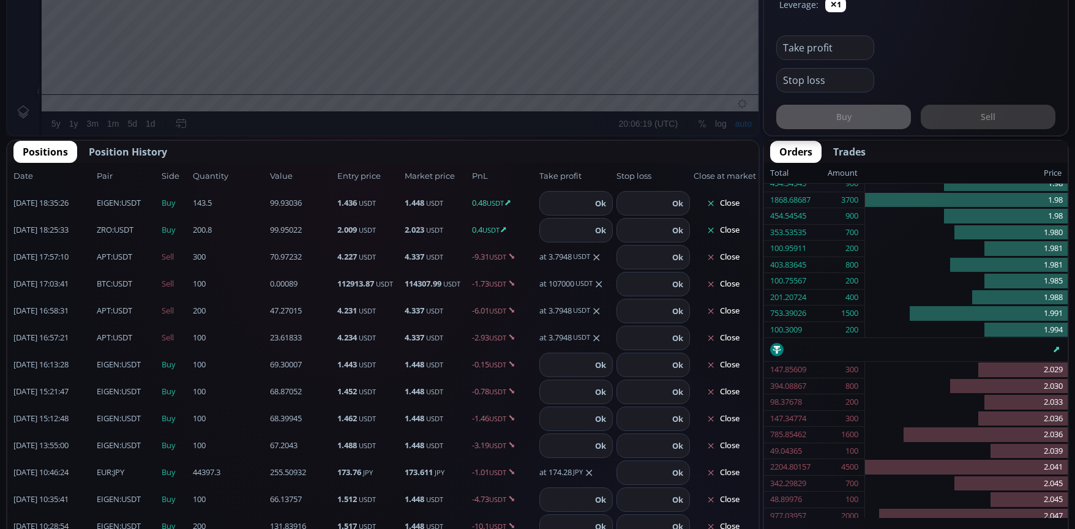
click at [716, 200] on button "Close" at bounding box center [723, 203] width 59 height 20
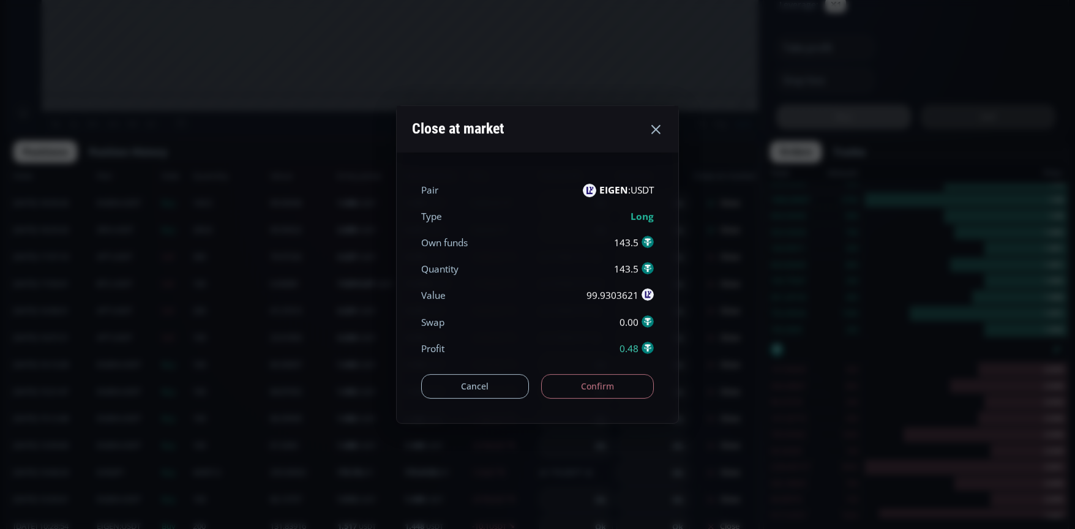
click at [658, 128] on use at bounding box center [655, 129] width 9 height 9
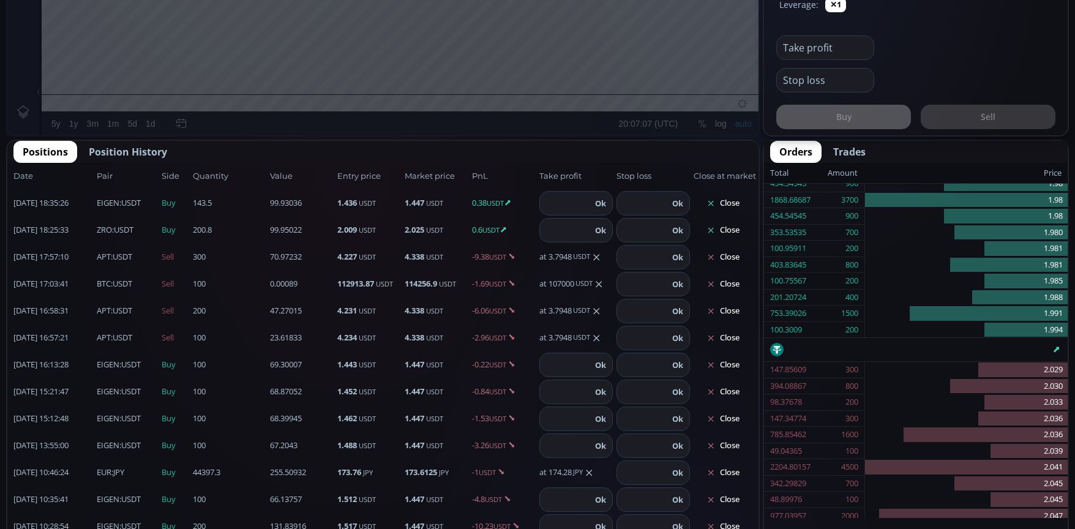
click at [722, 206] on button "Close" at bounding box center [723, 203] width 59 height 20
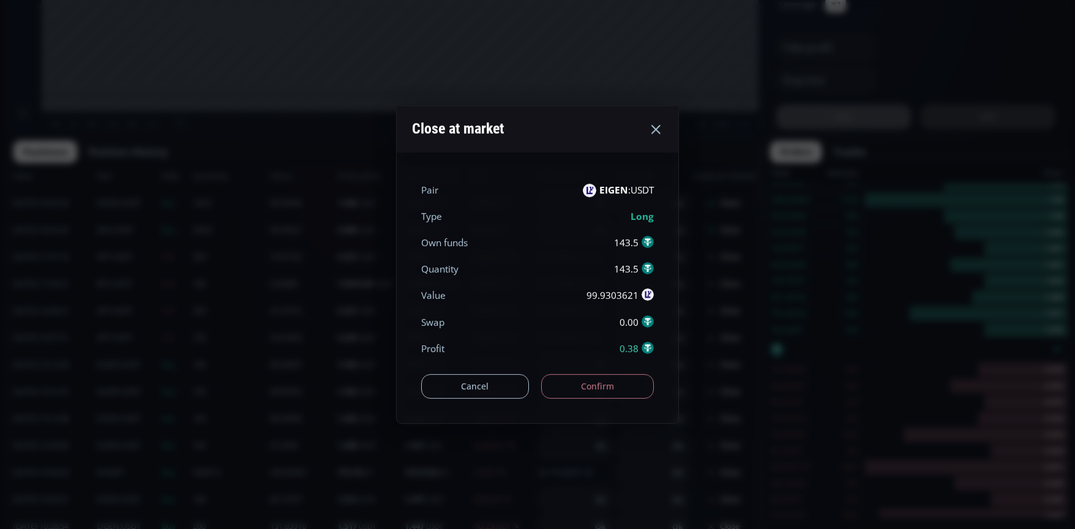
click at [612, 395] on button "Confirm" at bounding box center [597, 386] width 113 height 24
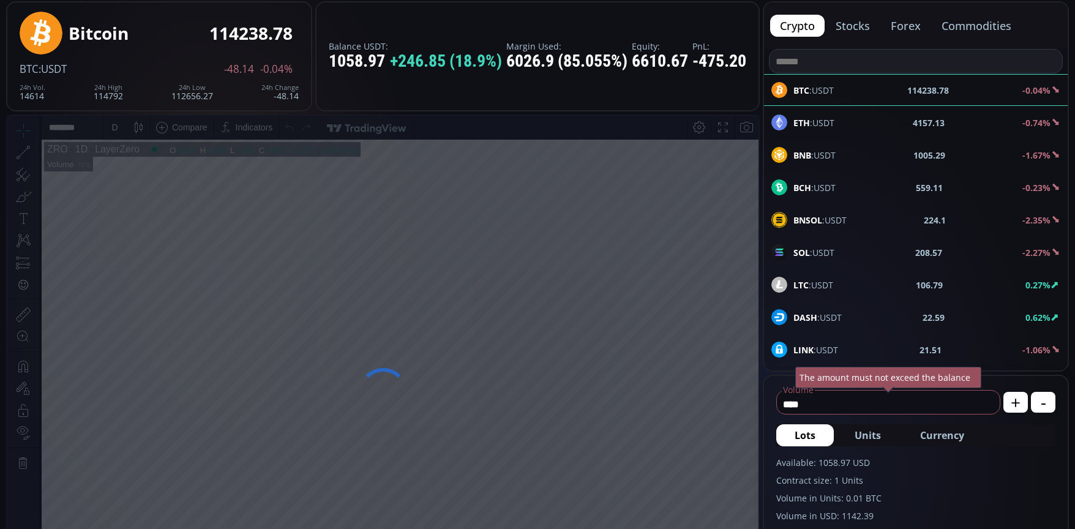
scroll to position [0, 0]
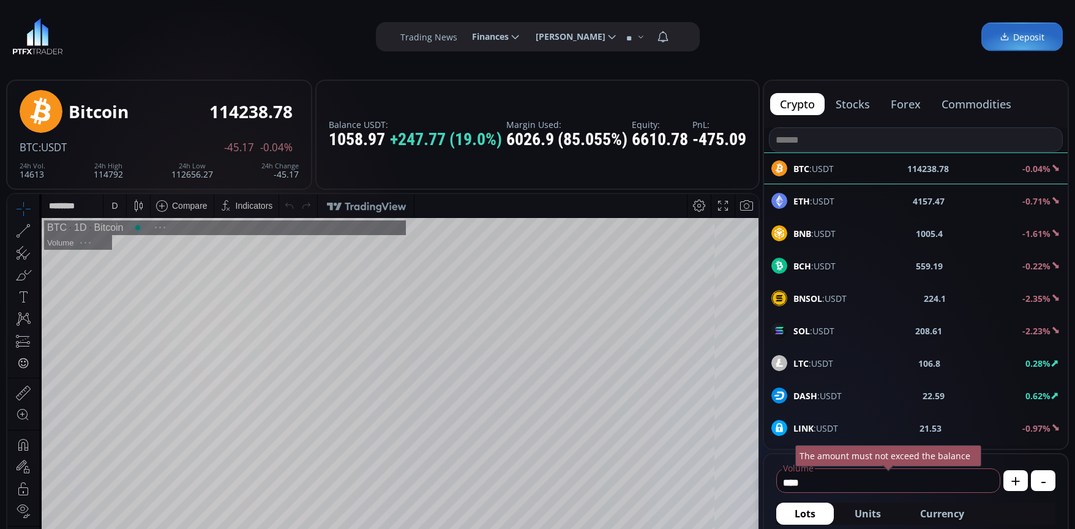
scroll to position [170, 0]
click at [939, 516] on span "Currency" at bounding box center [942, 513] width 44 height 15
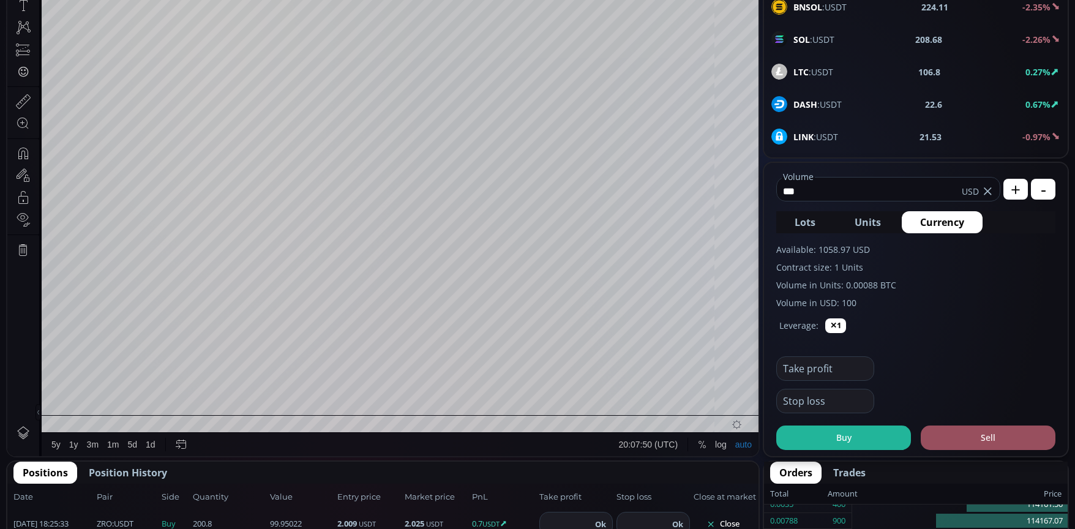
scroll to position [306, 0]
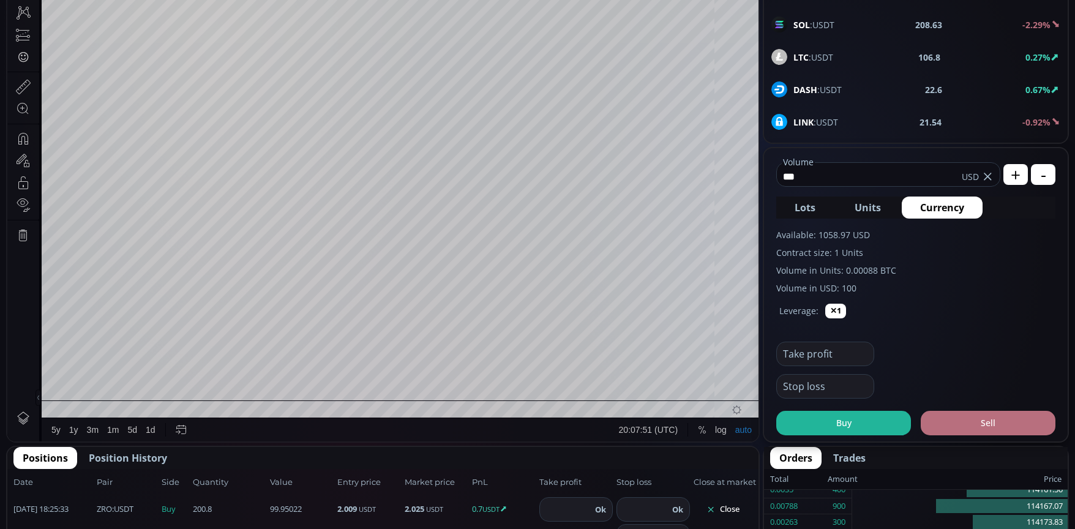
type input "***"
click at [982, 433] on button "Sell" at bounding box center [988, 423] width 135 height 24
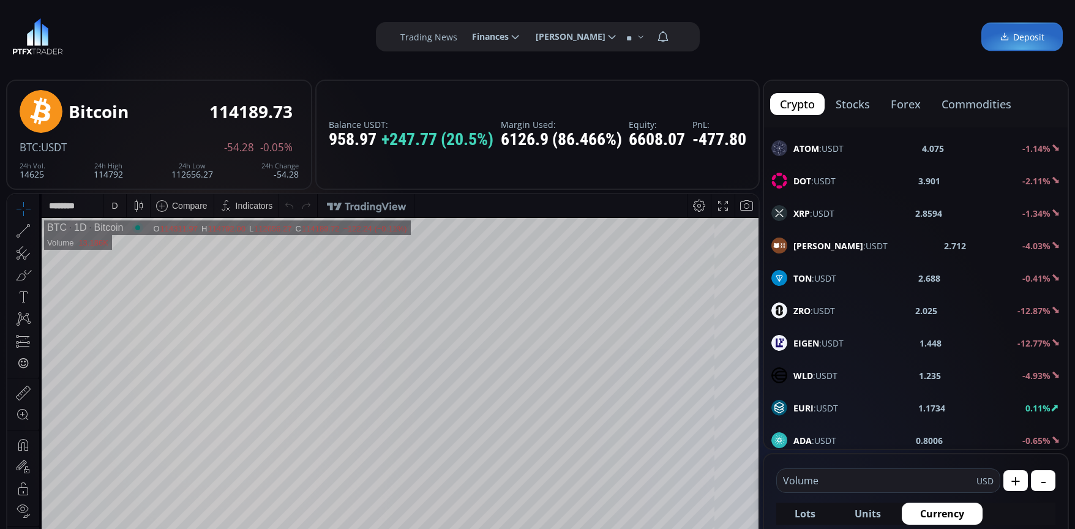
scroll to position [551, 0]
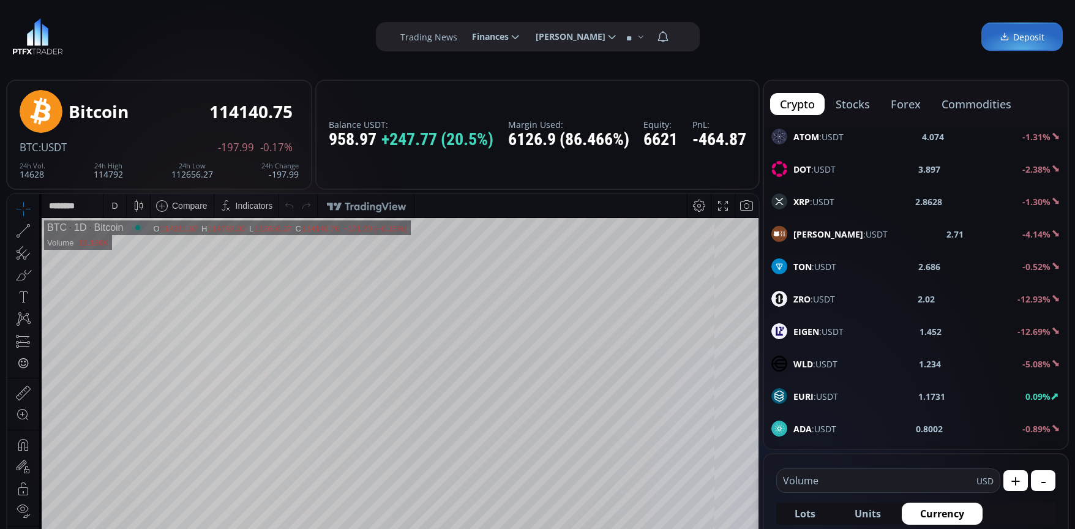
click at [123, 206] on div "D" at bounding box center [114, 205] width 23 height 23
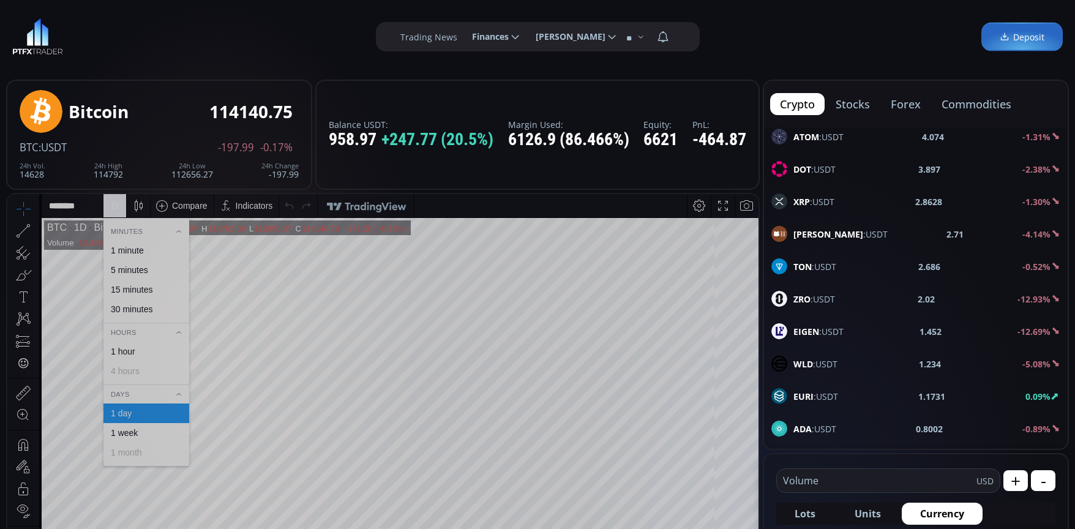
click at [147, 248] on div "1 minute" at bounding box center [145, 250] width 75 height 10
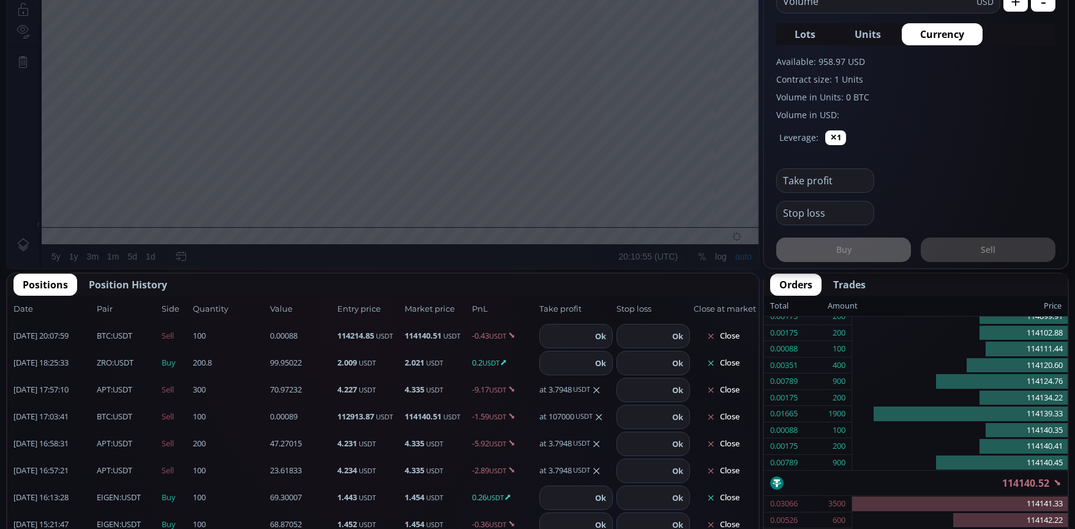
scroll to position [490, 0]
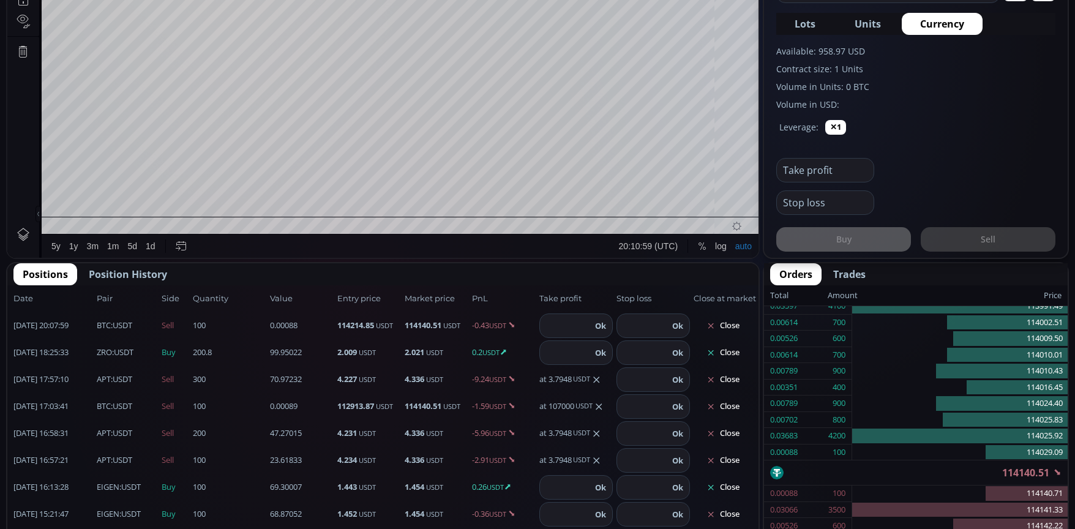
click at [722, 353] on button "Close" at bounding box center [723, 353] width 59 height 20
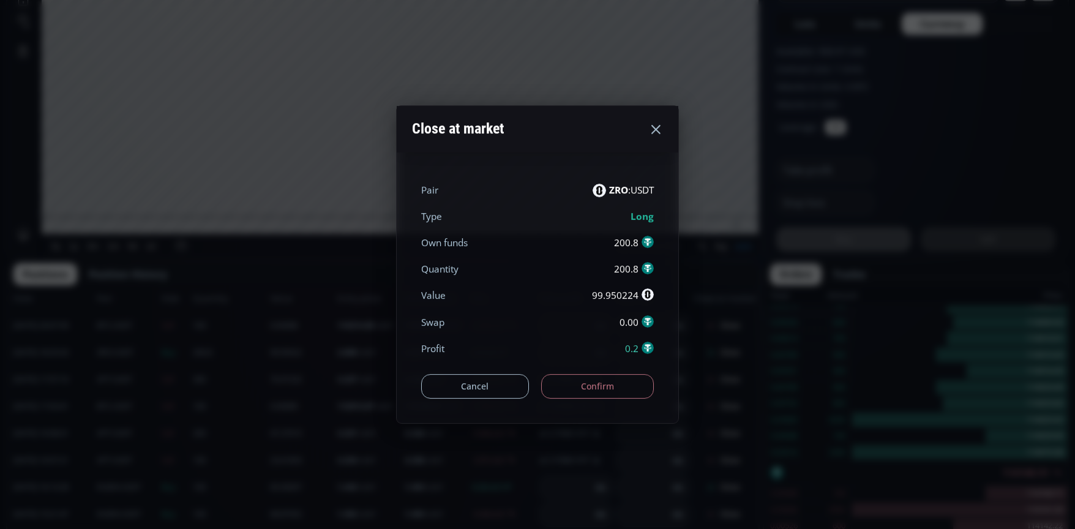
click at [606, 378] on button "Confirm" at bounding box center [597, 386] width 113 height 24
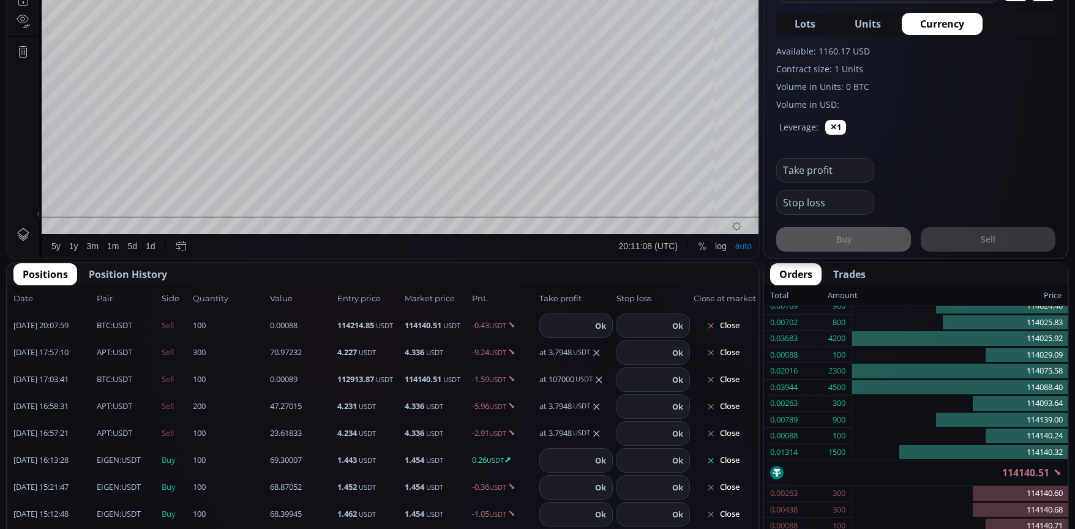
click at [719, 457] on button "Close" at bounding box center [723, 461] width 59 height 20
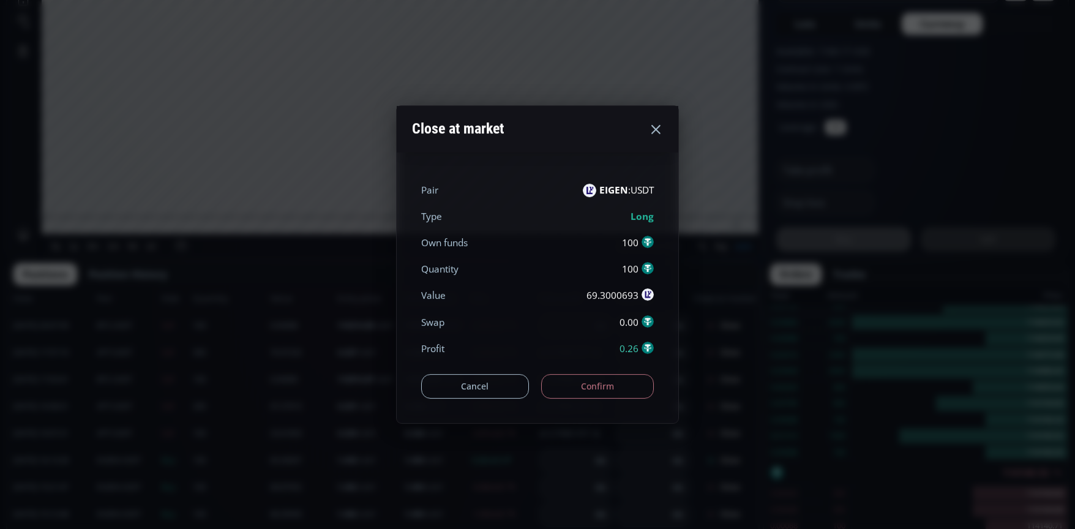
click at [593, 386] on button "Confirm" at bounding box center [597, 386] width 113 height 24
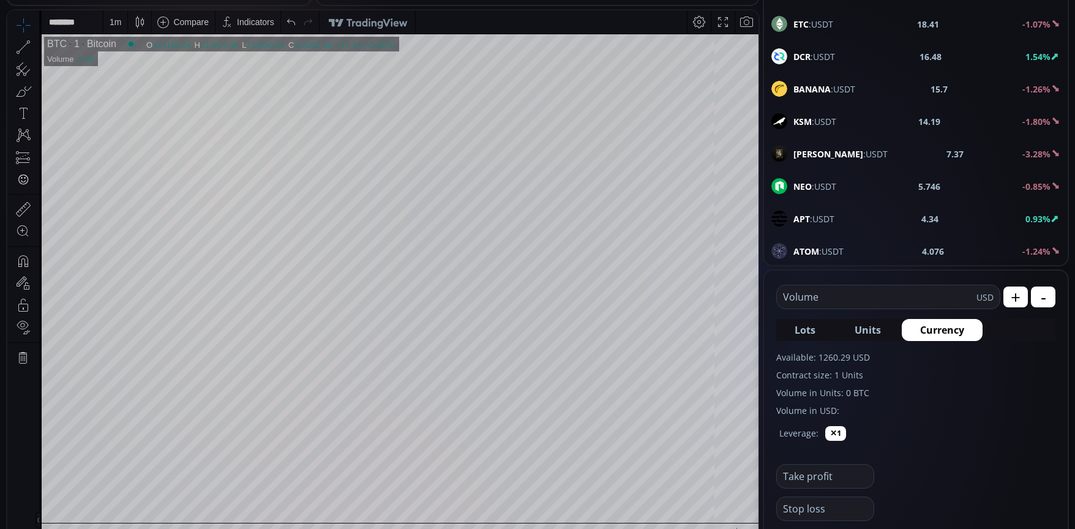
scroll to position [306, 0]
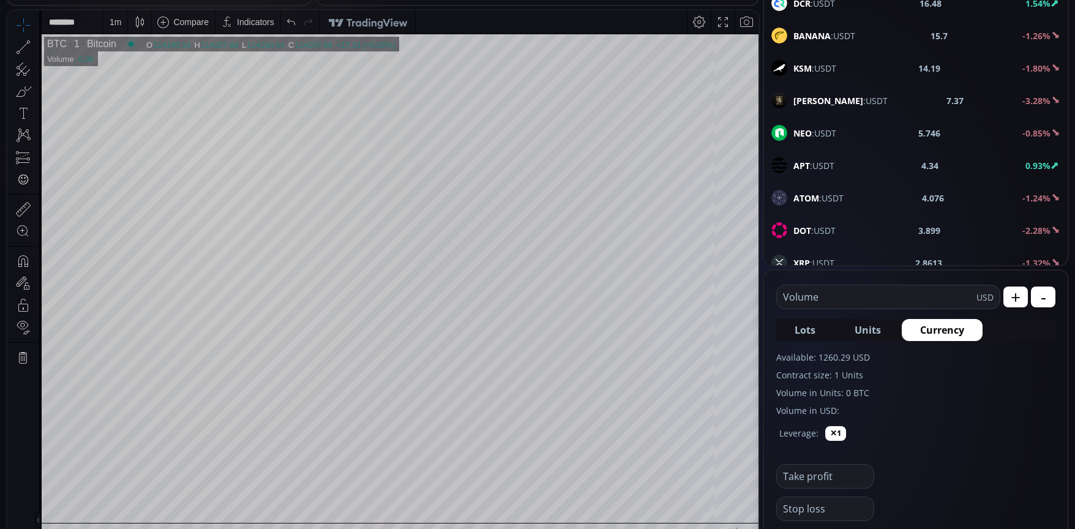
click at [815, 167] on span "APT :USDT" at bounding box center [813, 165] width 41 height 13
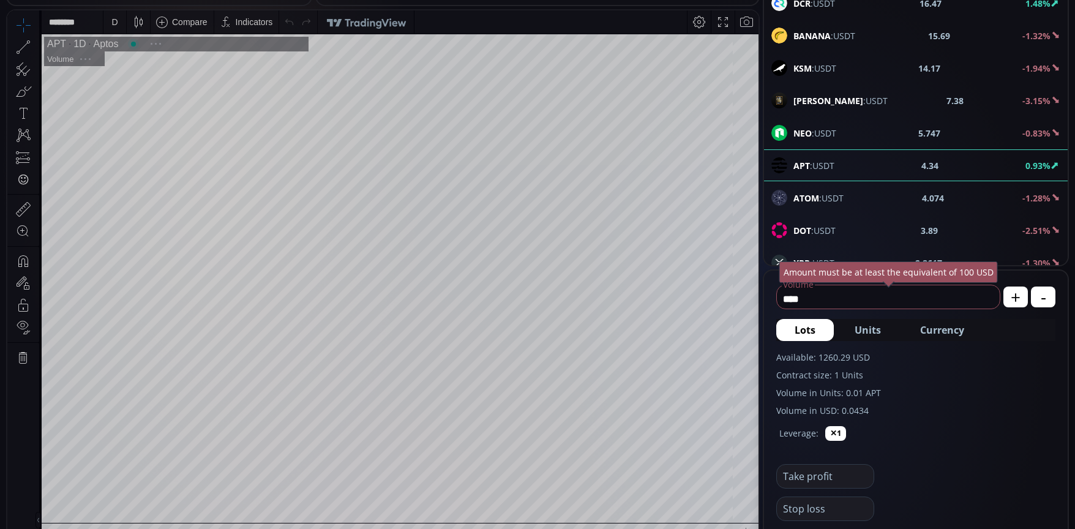
scroll to position [170, 0]
click at [810, 298] on input "****" at bounding box center [885, 299] width 217 height 20
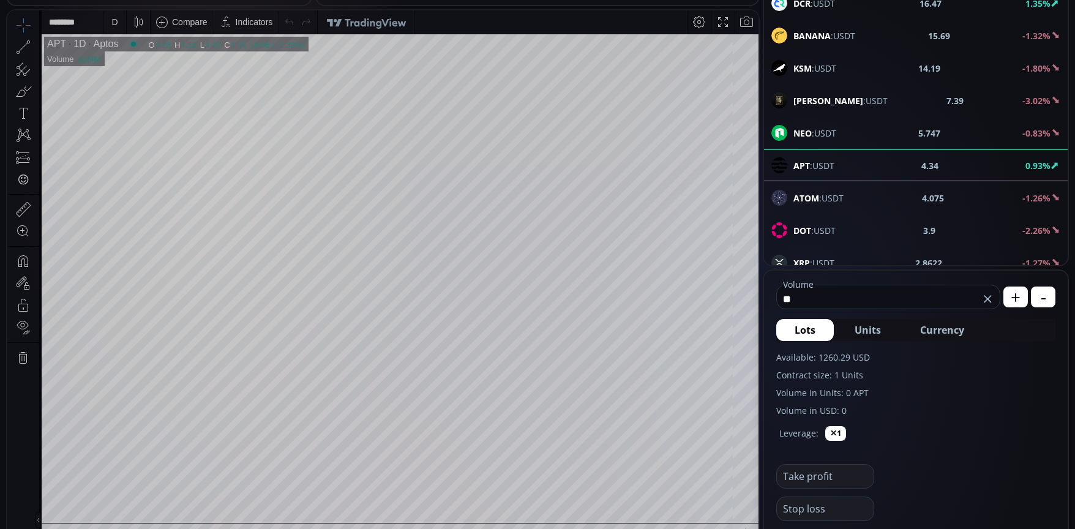
type input "*"
click at [951, 329] on span "Currency" at bounding box center [942, 330] width 44 height 15
drag, startPoint x: 834, startPoint y: 299, endPoint x: 768, endPoint y: 298, distance: 66.1
click at [768, 298] on form "***** Volume USD + - Lots Units Currency Available: 1260.29 USD Contract size: …" at bounding box center [916, 417] width 304 height 293
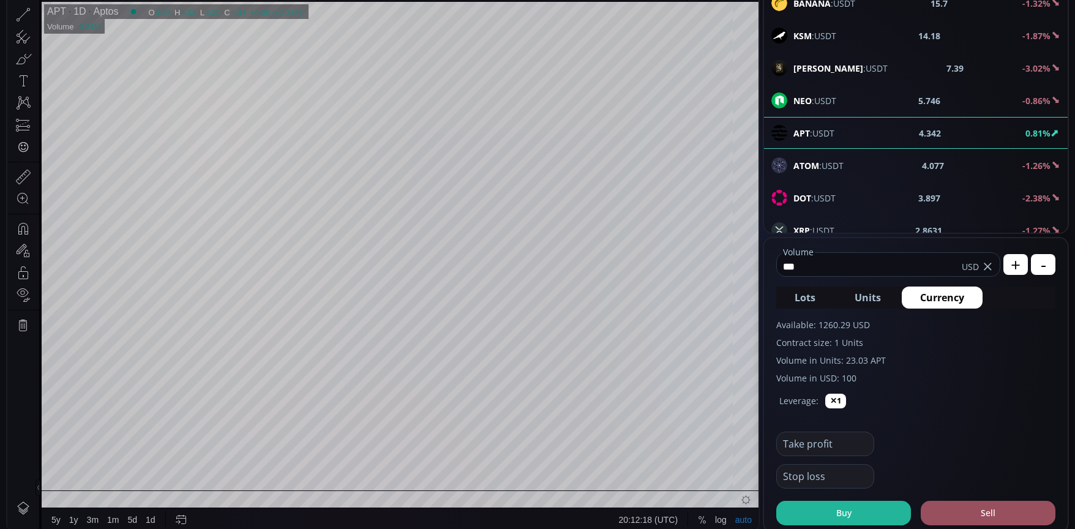
scroll to position [306, 0]
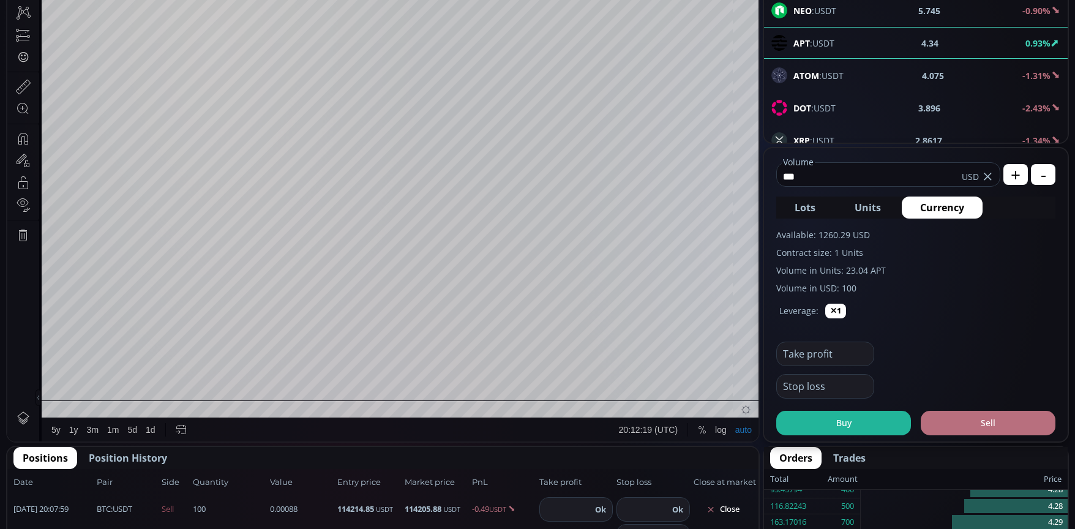
type input "***"
click at [989, 424] on button "Sell" at bounding box center [988, 423] width 135 height 24
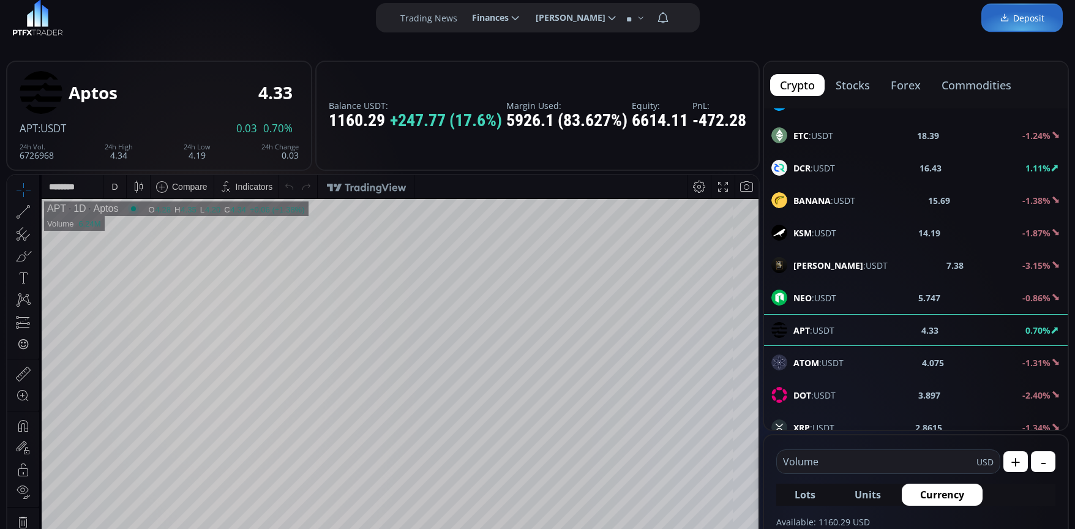
scroll to position [0, 0]
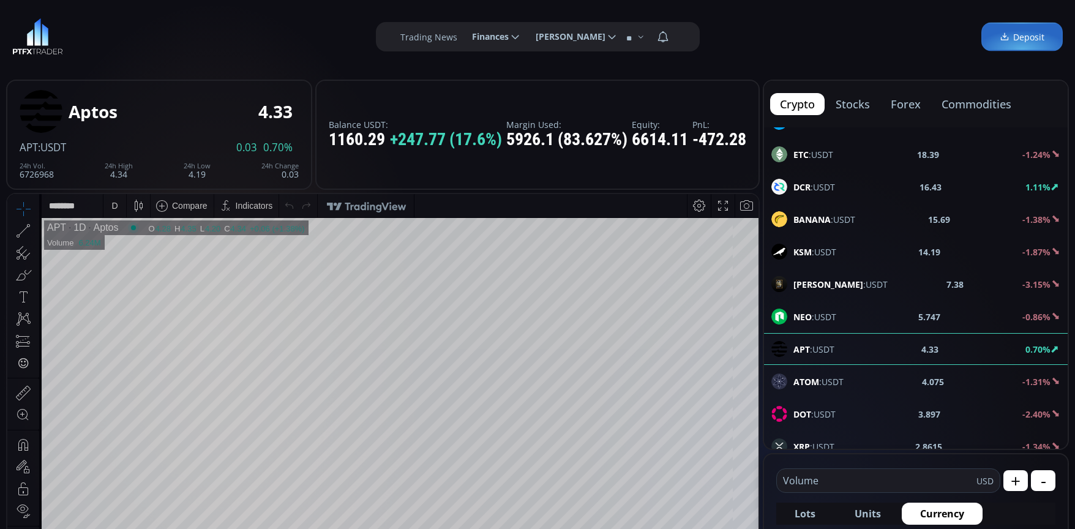
click at [123, 206] on div "D" at bounding box center [114, 205] width 23 height 23
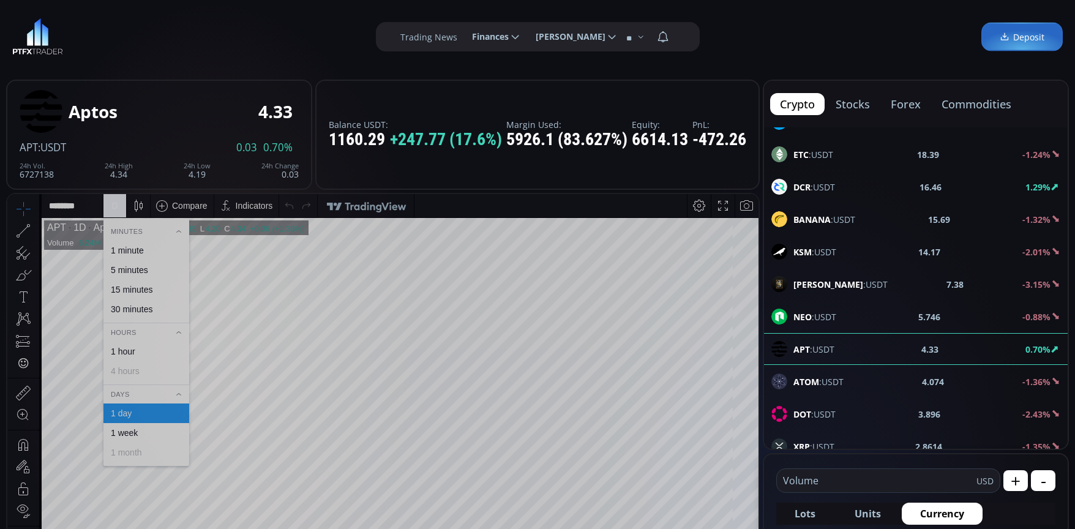
click at [138, 244] on div "1 minute" at bounding box center [146, 251] width 86 height 20
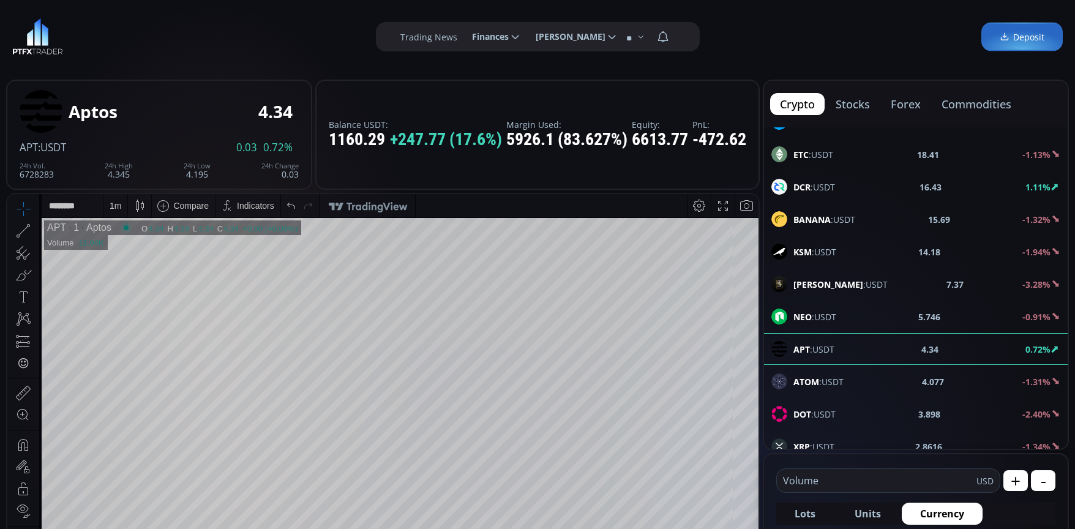
click at [813, 487] on input "text" at bounding box center [877, 480] width 200 height 23
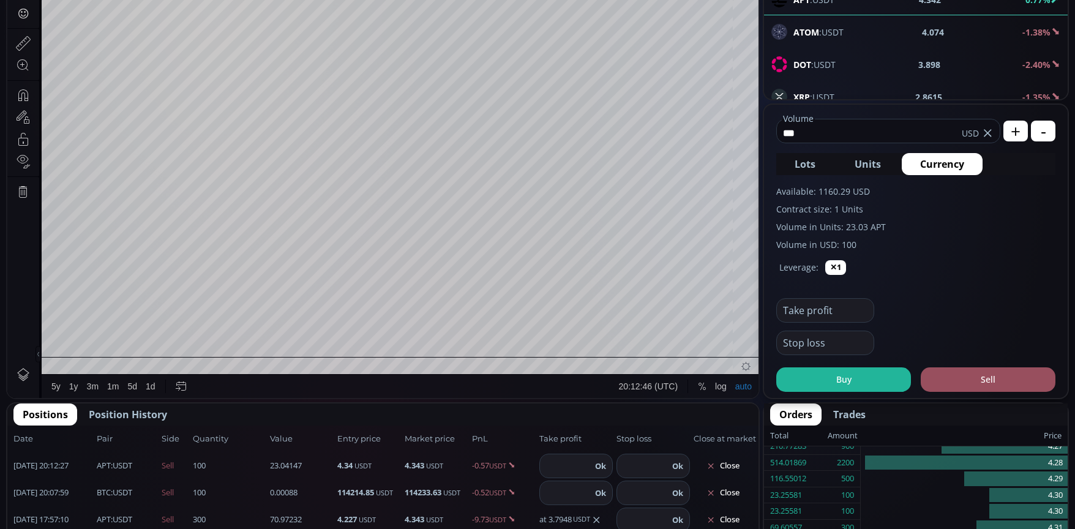
scroll to position [367, 0]
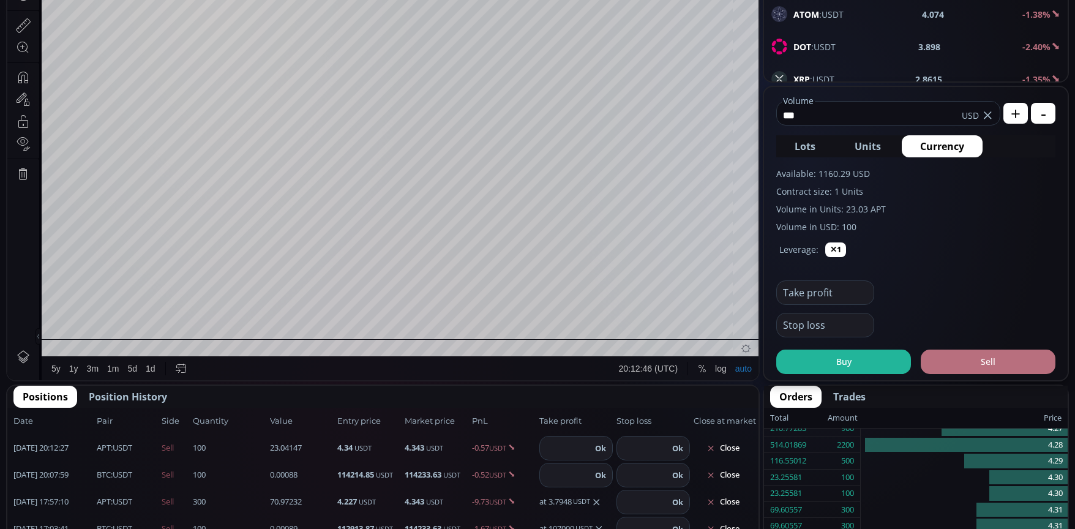
type input "***"
click at [994, 361] on button "Sell" at bounding box center [988, 362] width 135 height 24
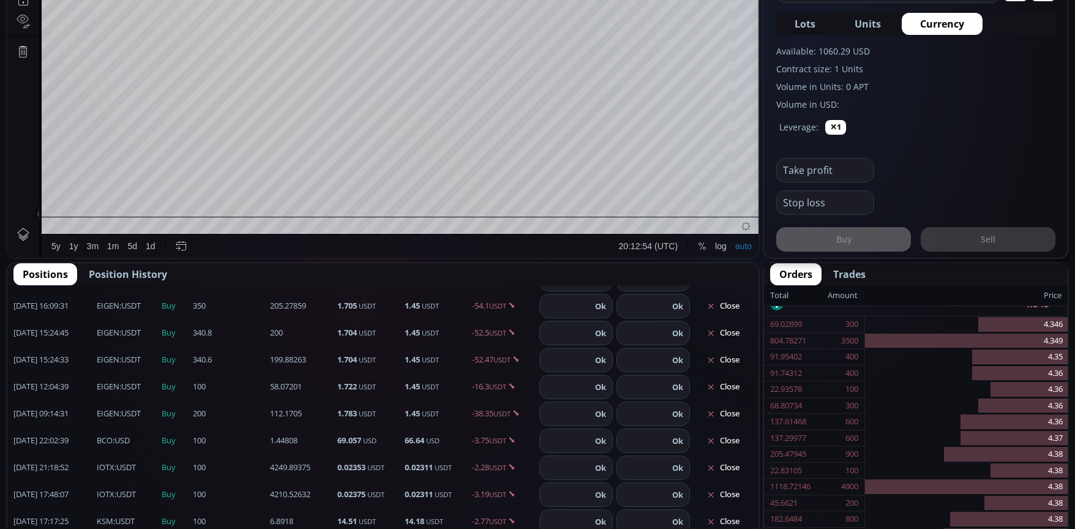
scroll to position [725, 0]
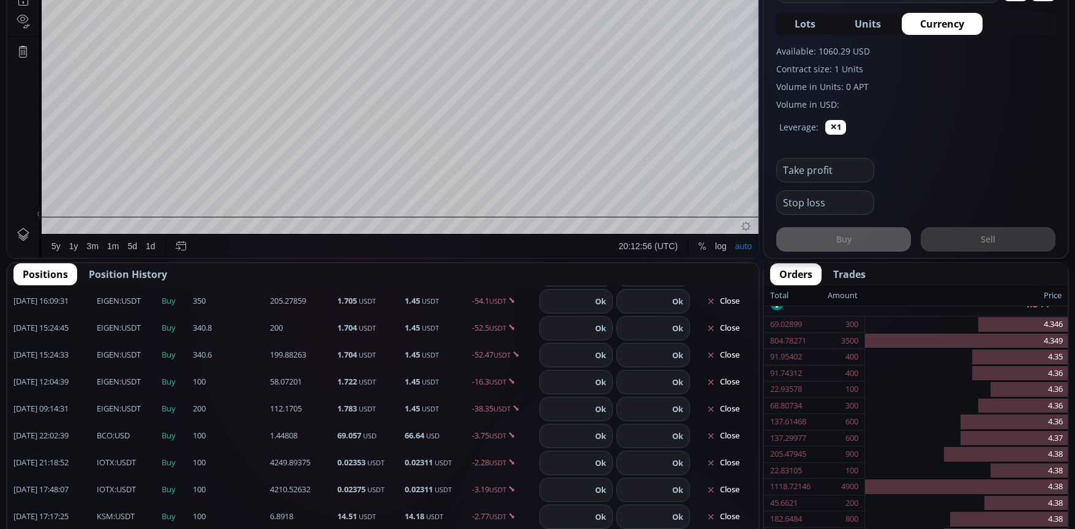
click at [138, 279] on span "Position History" at bounding box center [128, 274] width 78 height 15
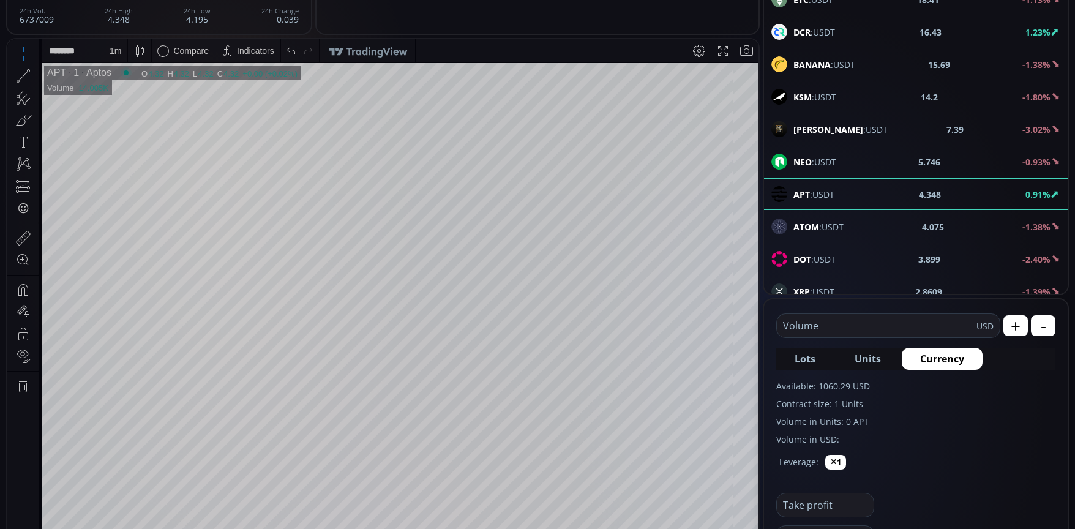
scroll to position [122, 0]
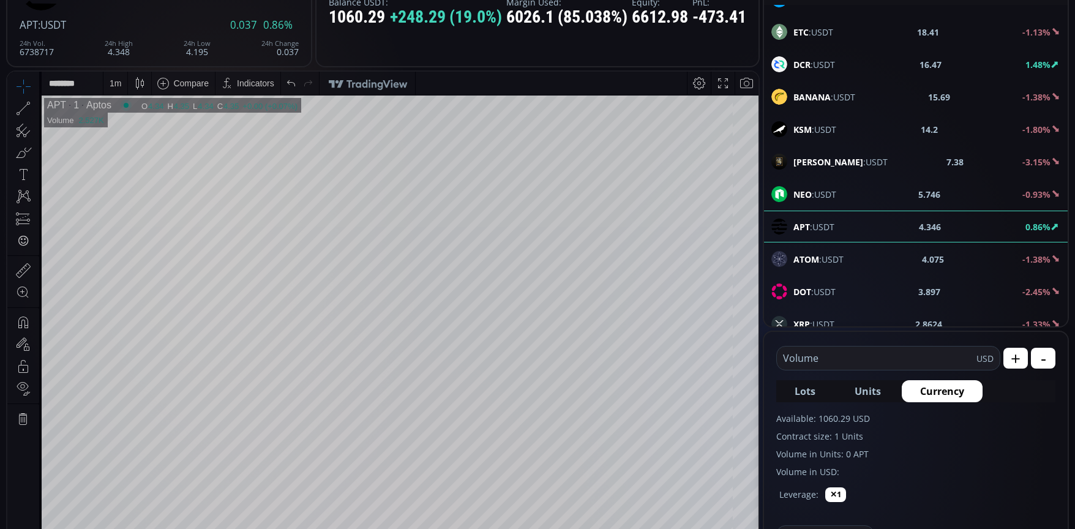
click at [123, 91] on div "1 m" at bounding box center [115, 83] width 24 height 23
click at [134, 149] on div "5 minutes" at bounding box center [129, 148] width 37 height 10
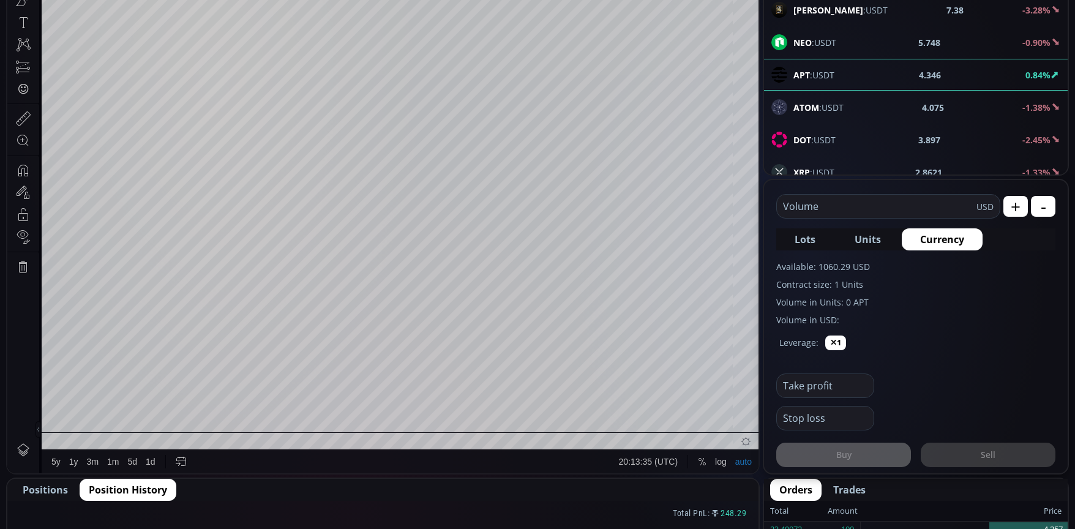
scroll to position [245, 0]
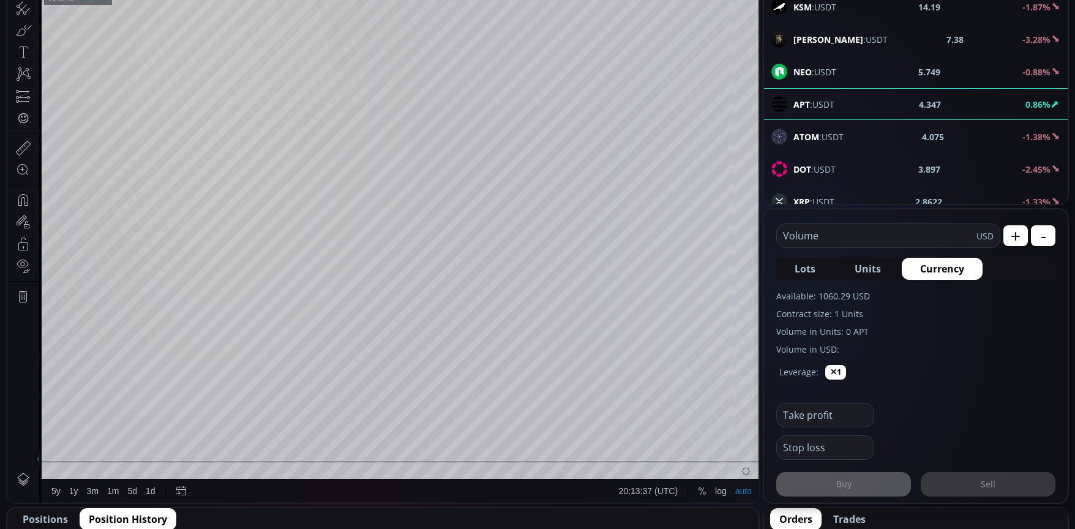
click at [56, 516] on span "Positions" at bounding box center [45, 519] width 45 height 15
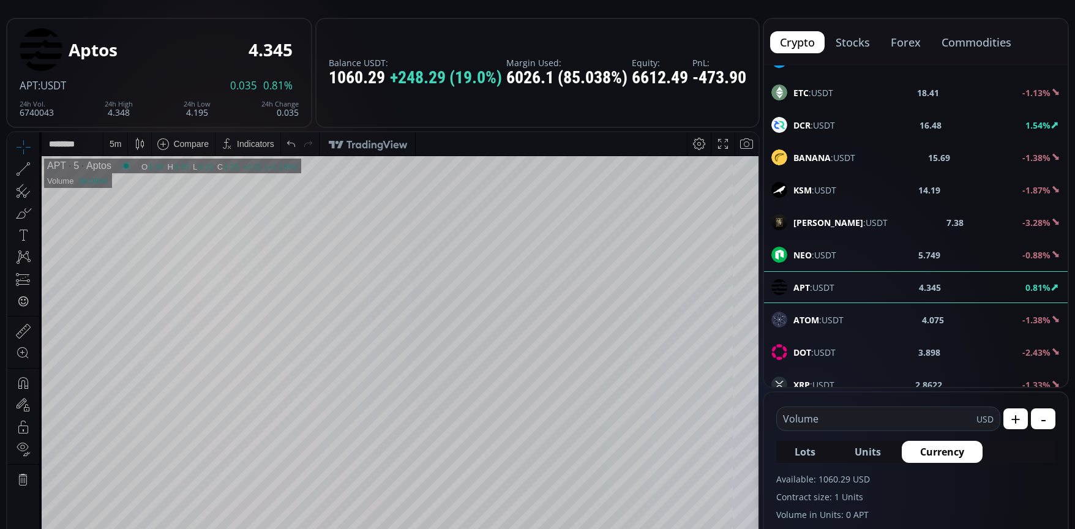
scroll to position [61, 0]
click at [115, 145] on div "5 m" at bounding box center [116, 145] width 12 height 10
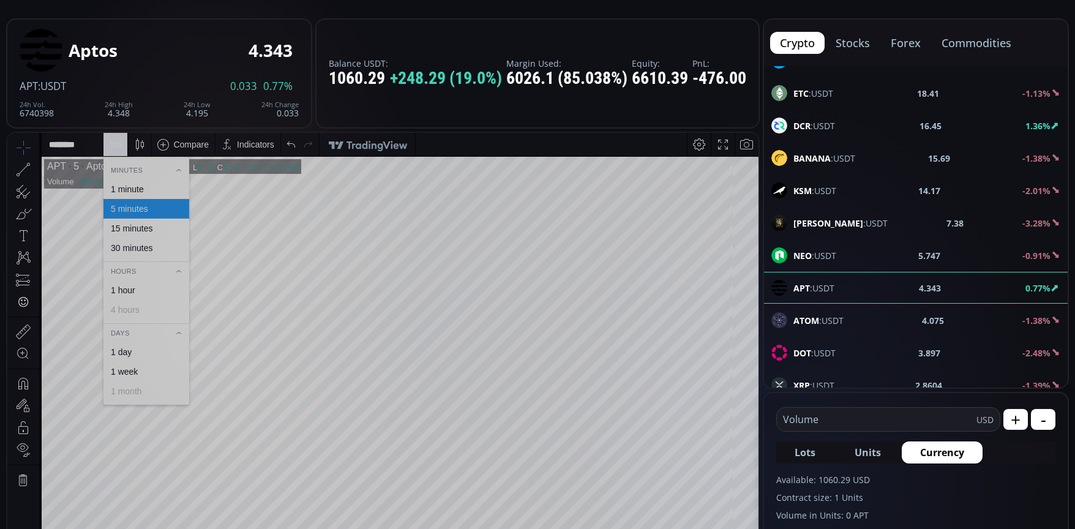
click at [129, 249] on div "30 minutes" at bounding box center [132, 248] width 42 height 10
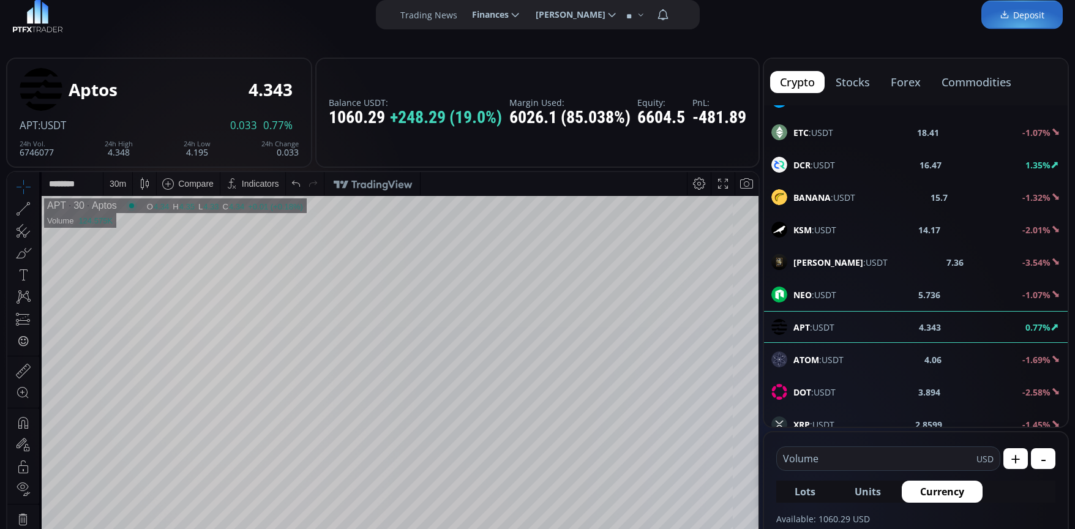
scroll to position [0, 0]
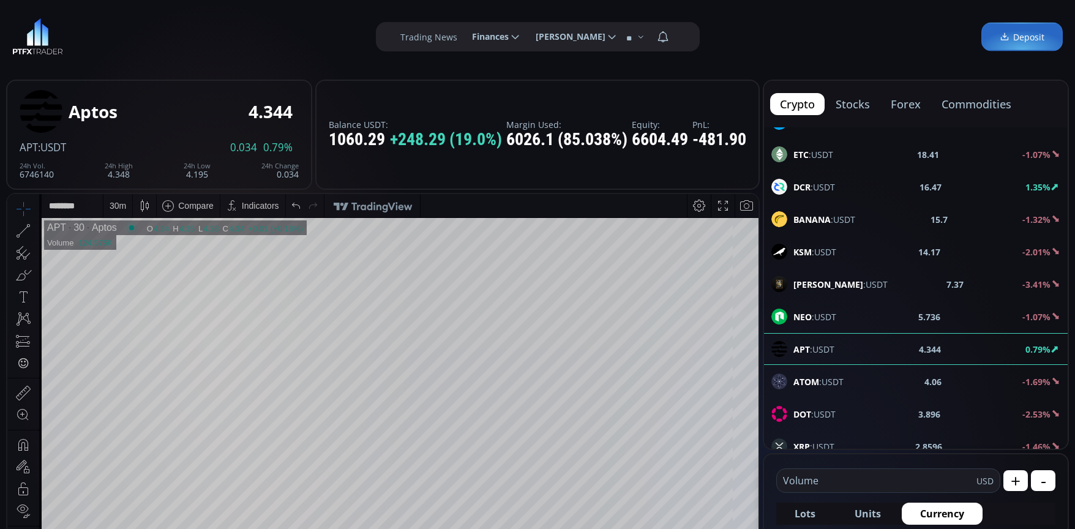
click at [114, 208] on div "30 m" at bounding box center [118, 206] width 17 height 10
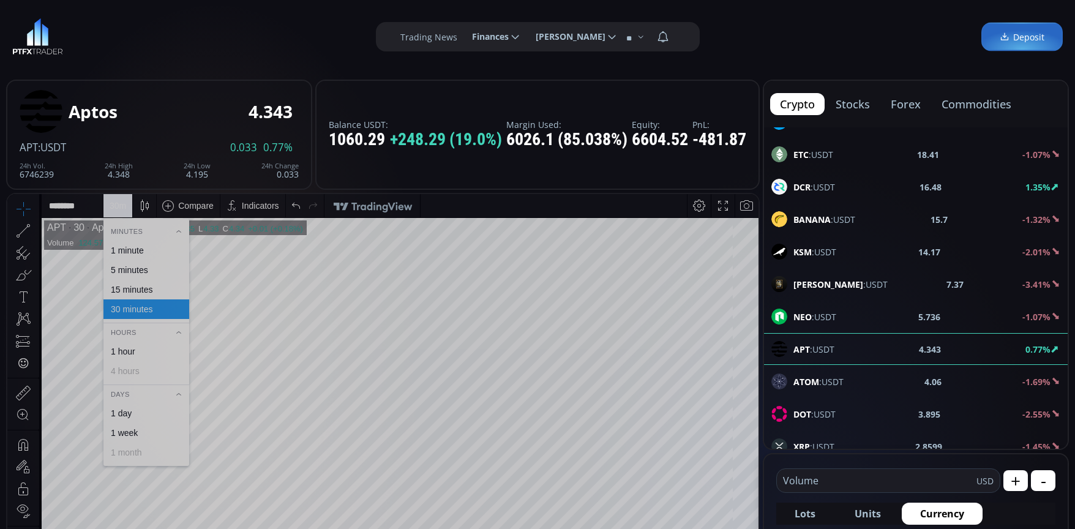
click at [130, 250] on div "1 minute" at bounding box center [127, 250] width 33 height 10
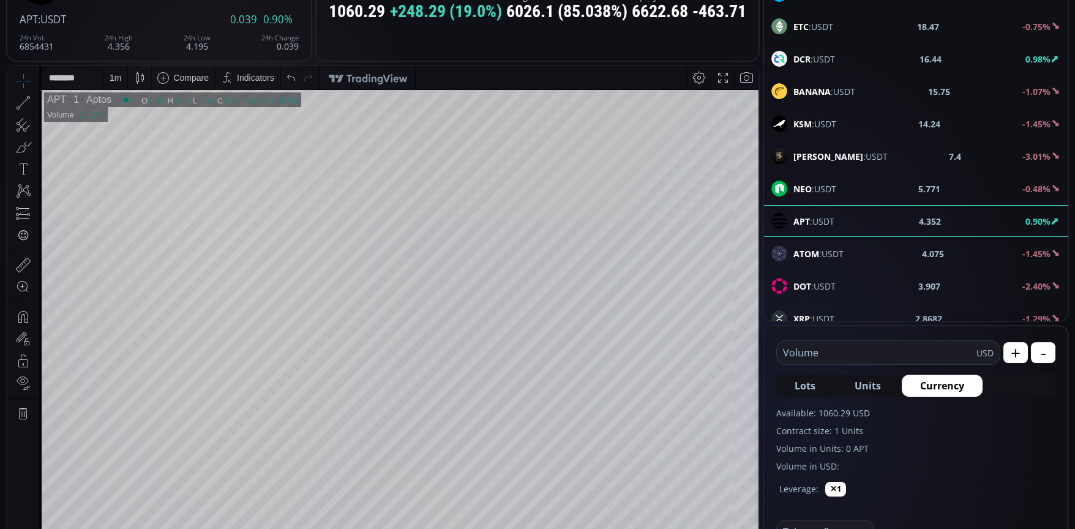
scroll to position [122, 0]
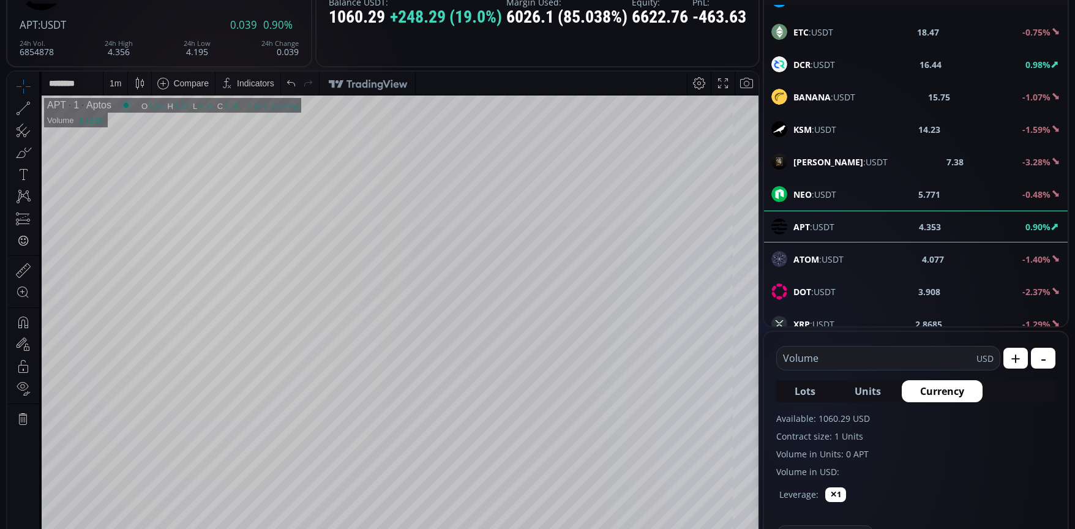
click at [860, 358] on input "text" at bounding box center [877, 358] width 200 height 23
type input "***"
click at [1027, 410] on form "*** Volume USD + - Lots Units Currency Available: 1060.29 USD Contract size: 1 …" at bounding box center [916, 478] width 304 height 293
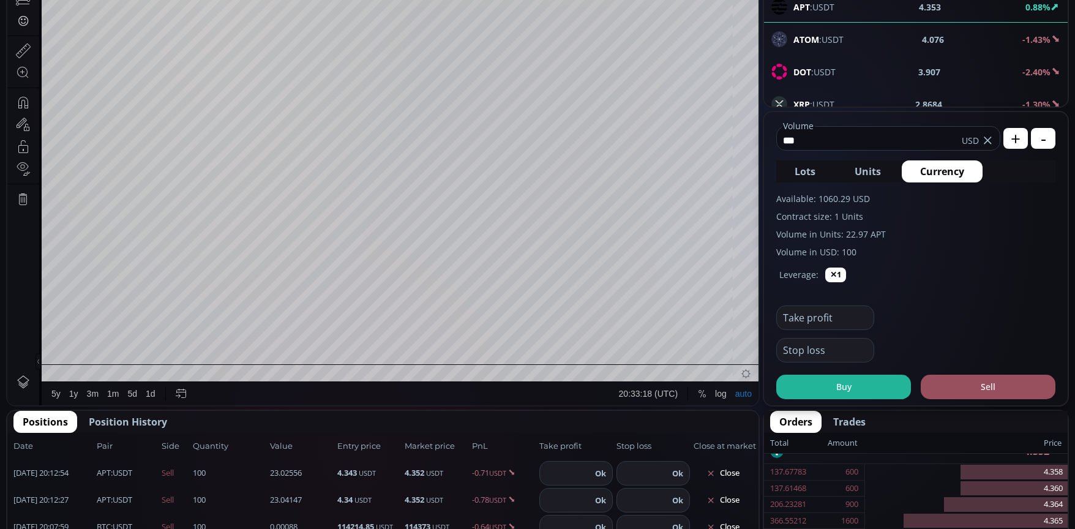
scroll to position [367, 0]
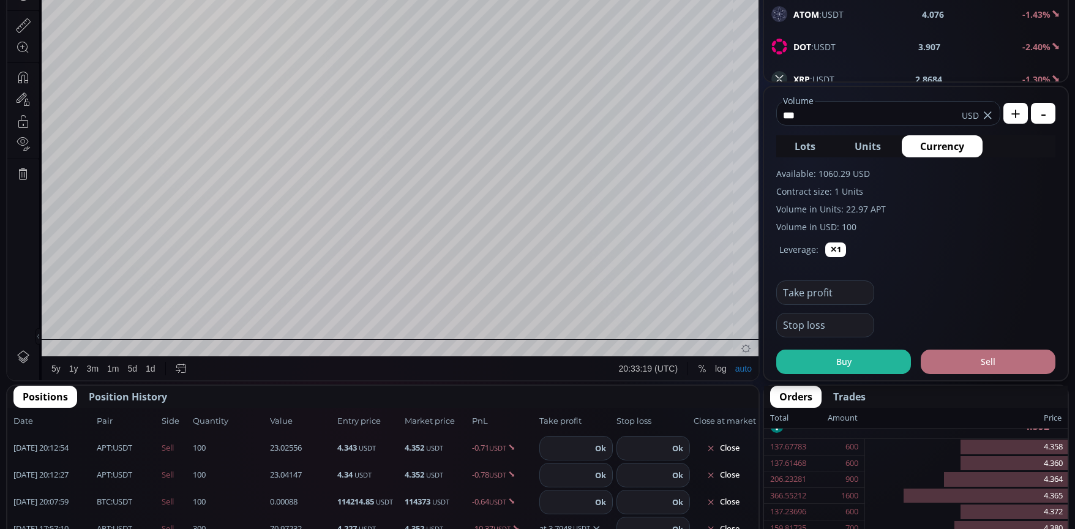
click at [1012, 365] on button "Sell" at bounding box center [988, 362] width 135 height 24
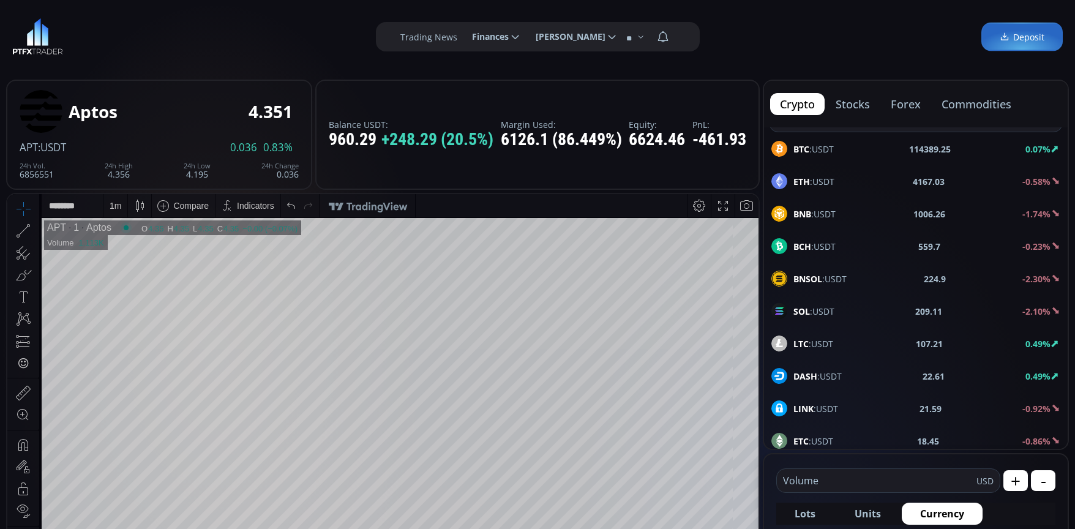
scroll to position [0, 0]
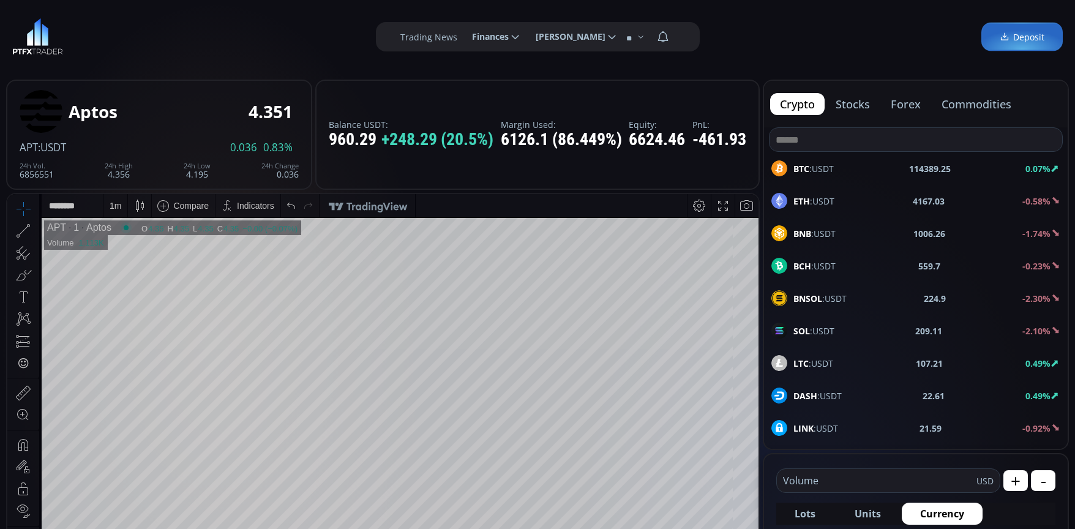
click at [833, 171] on span "BTC :USDT" at bounding box center [813, 168] width 40 height 13
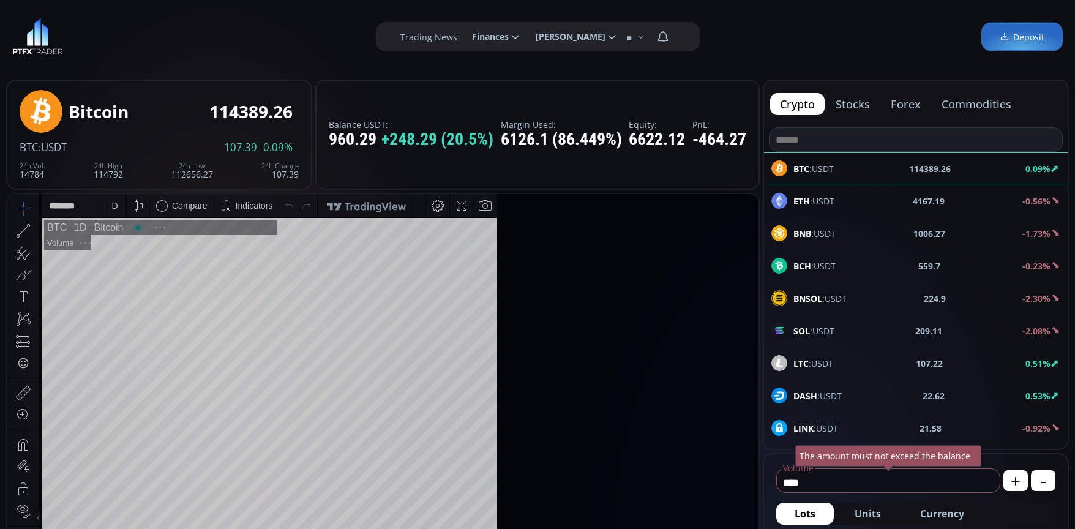
scroll to position [170, 0]
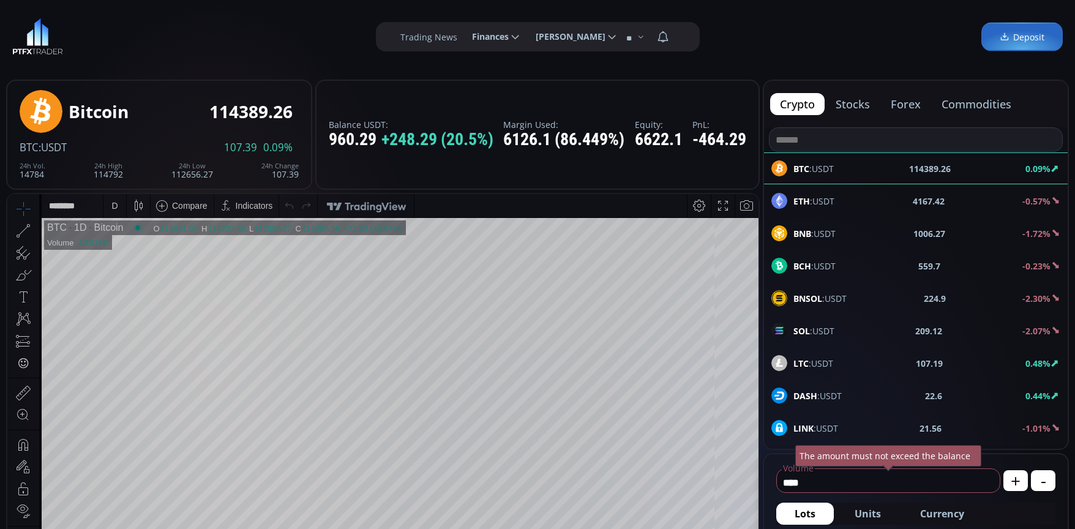
click at [110, 203] on div "D" at bounding box center [115, 205] width 10 height 23
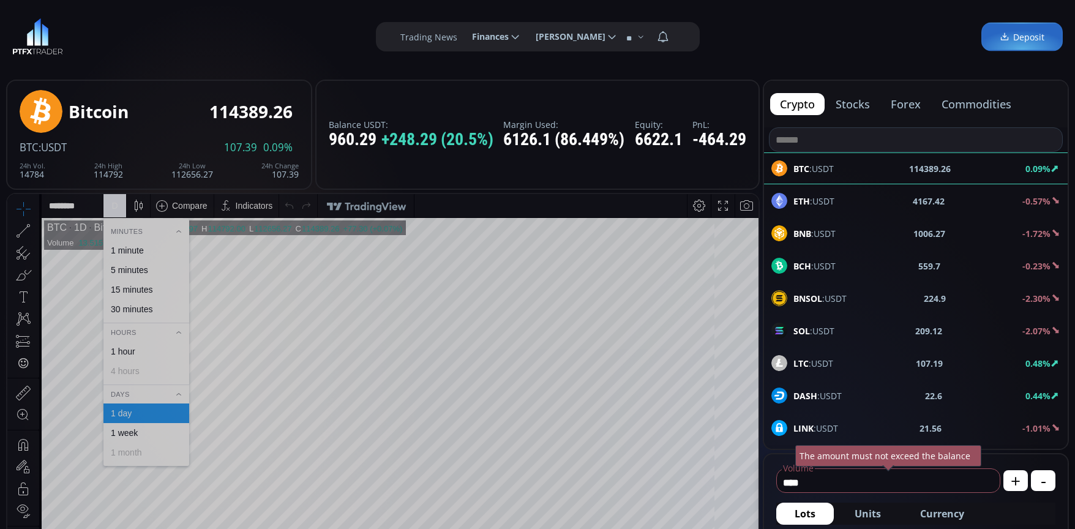
click at [130, 241] on div "1 minute" at bounding box center [146, 251] width 86 height 20
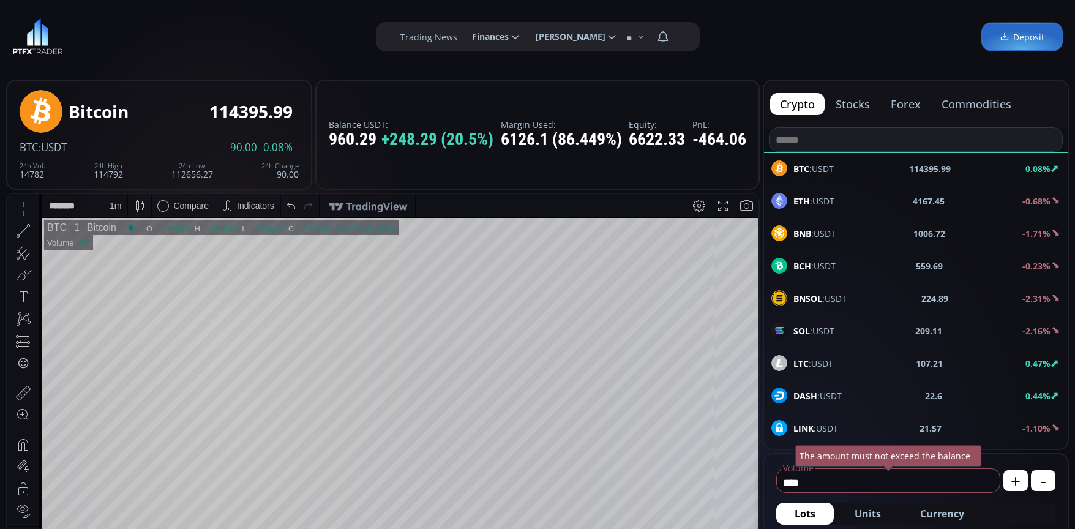
click at [940, 512] on span "Currency" at bounding box center [942, 513] width 44 height 15
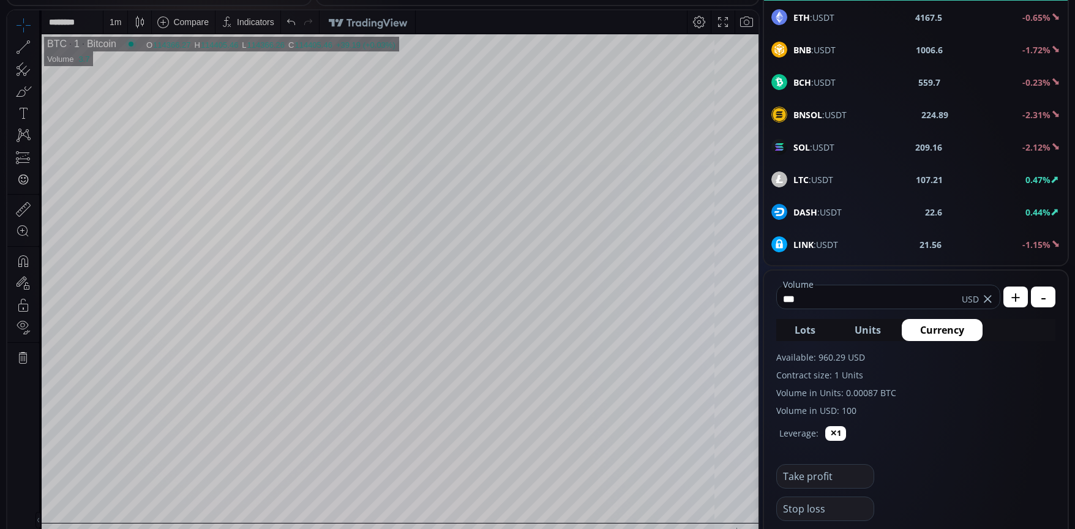
scroll to position [306, 0]
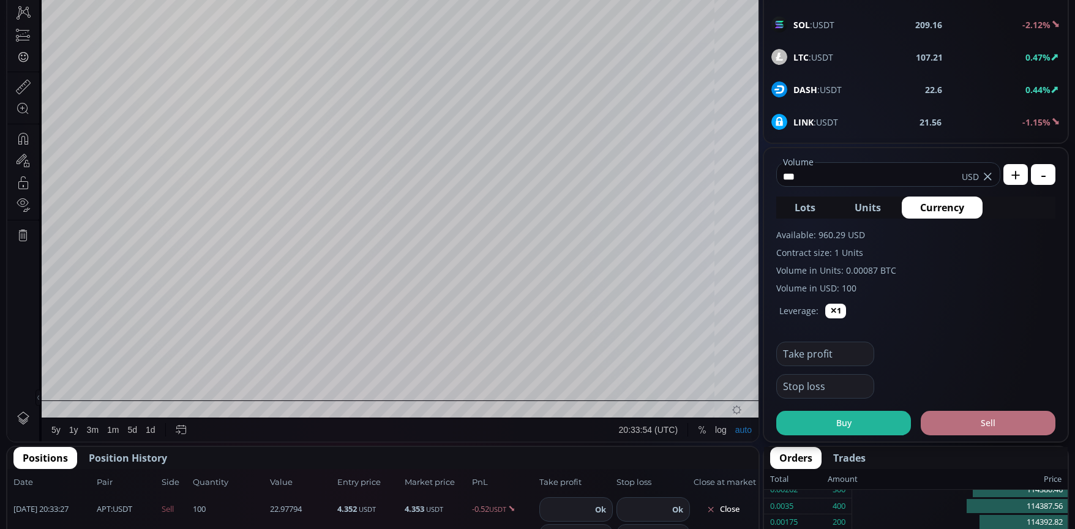
type input "***"
click at [1010, 432] on button "Sell" at bounding box center [988, 423] width 135 height 24
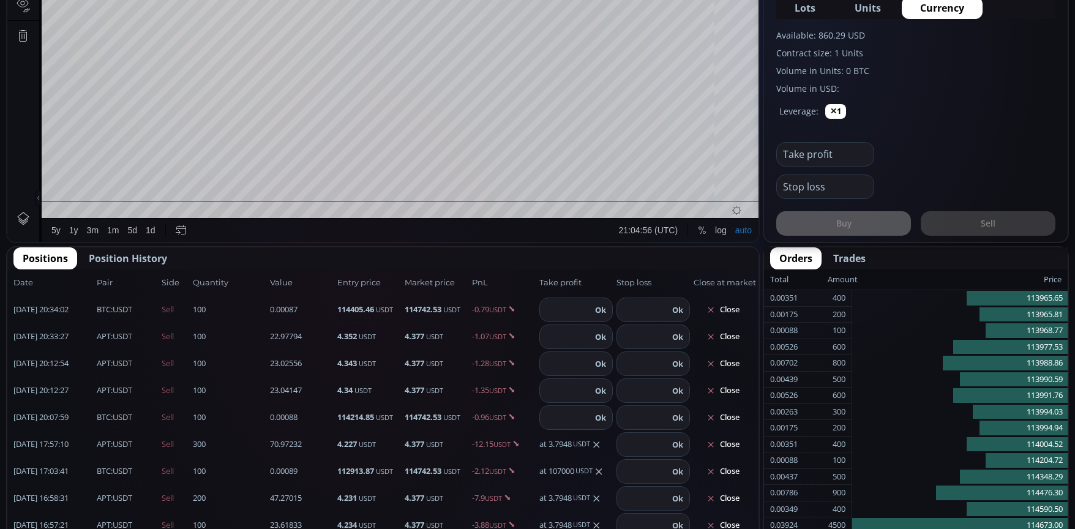
scroll to position [673, 0]
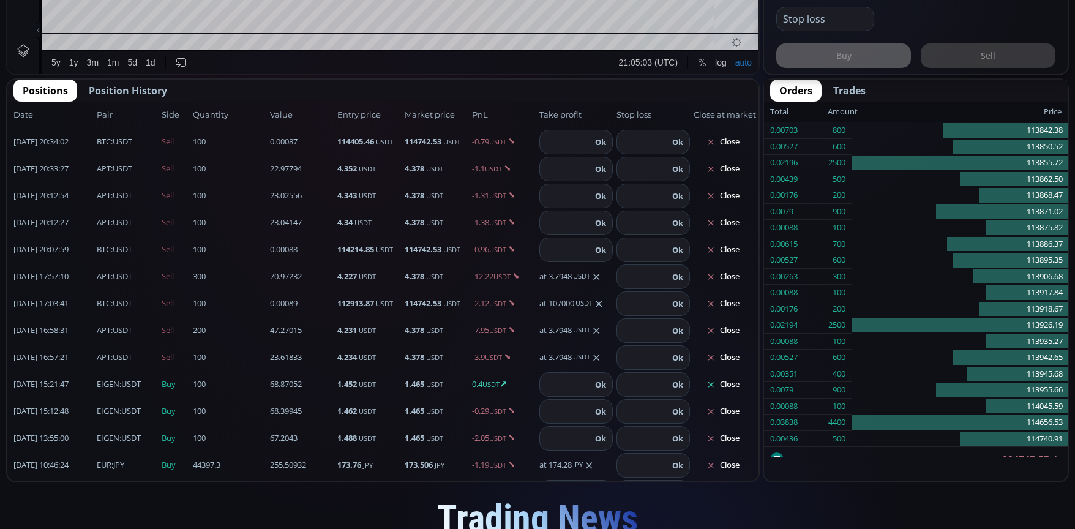
click at [735, 386] on button "Close" at bounding box center [723, 385] width 59 height 20
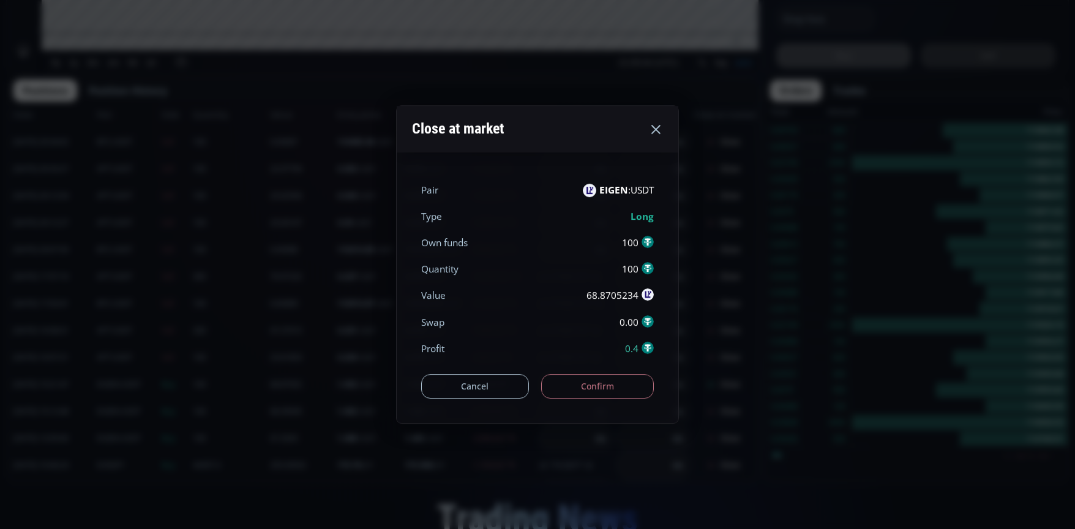
click at [616, 388] on button "Confirm" at bounding box center [597, 386] width 113 height 24
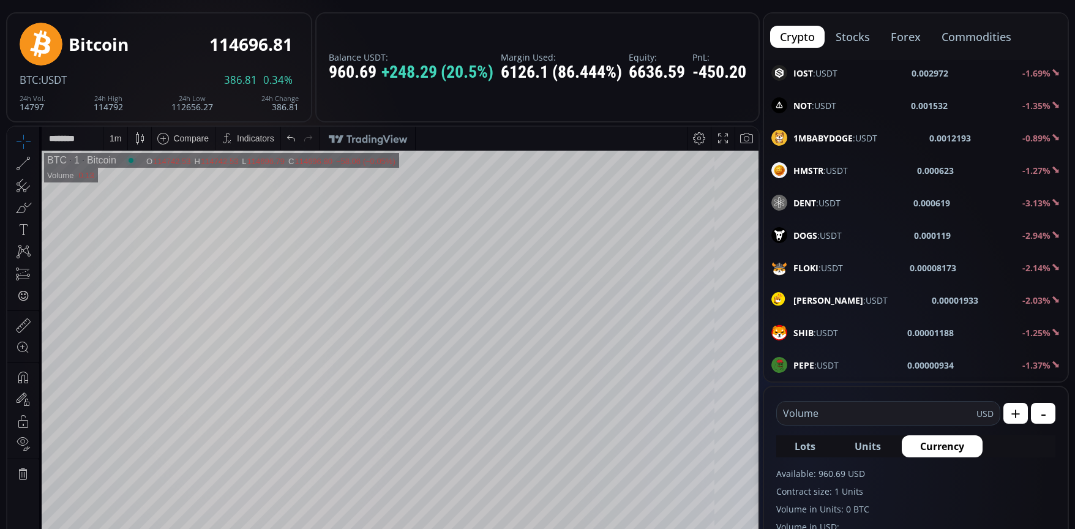
scroll to position [61, 0]
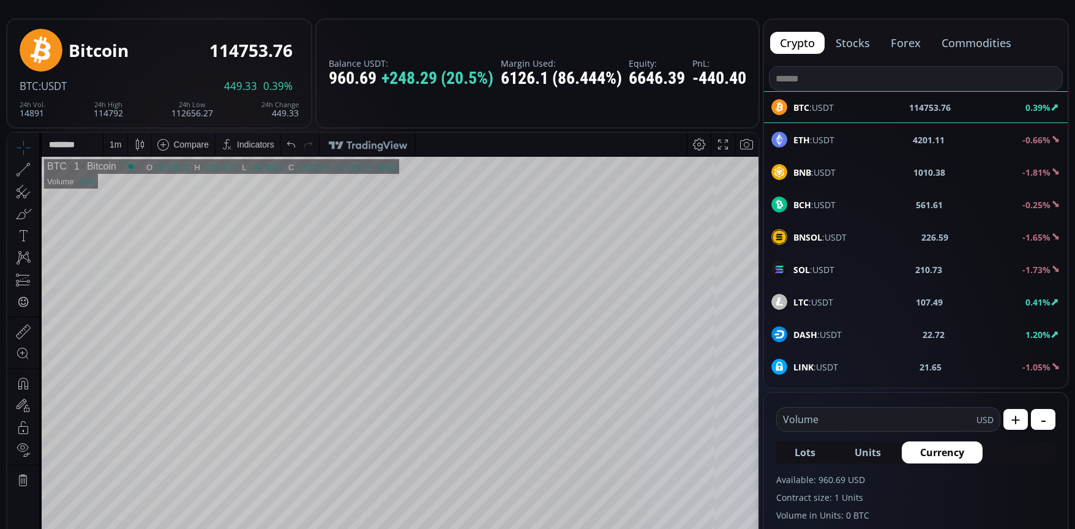
scroll to position [1845, 0]
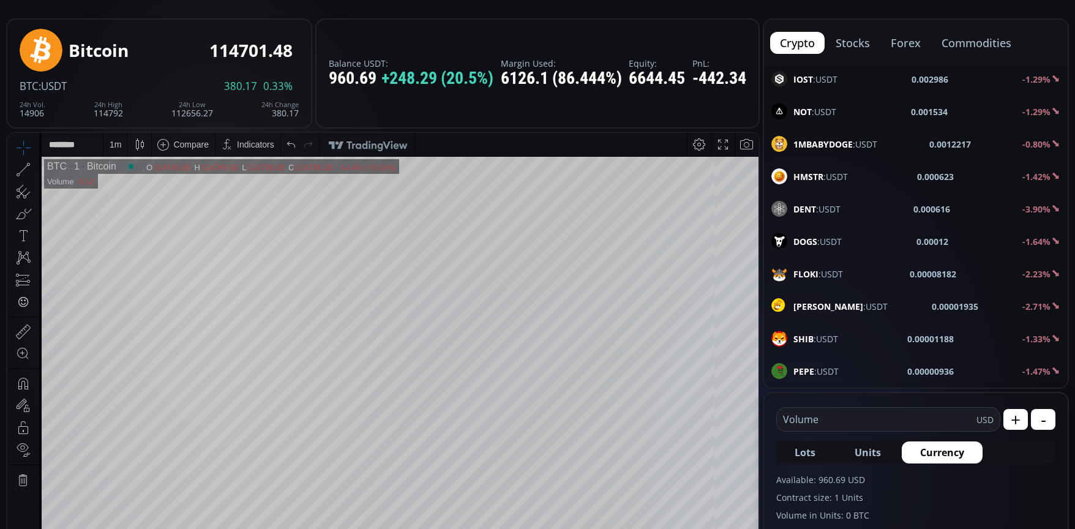
click at [880, 416] on input "text" at bounding box center [877, 419] width 200 height 23
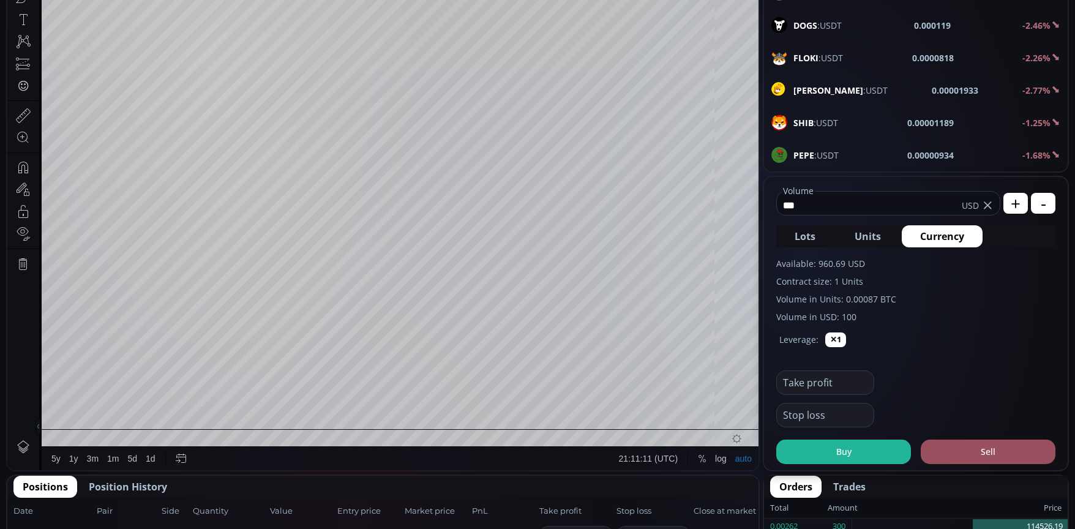
scroll to position [306, 0]
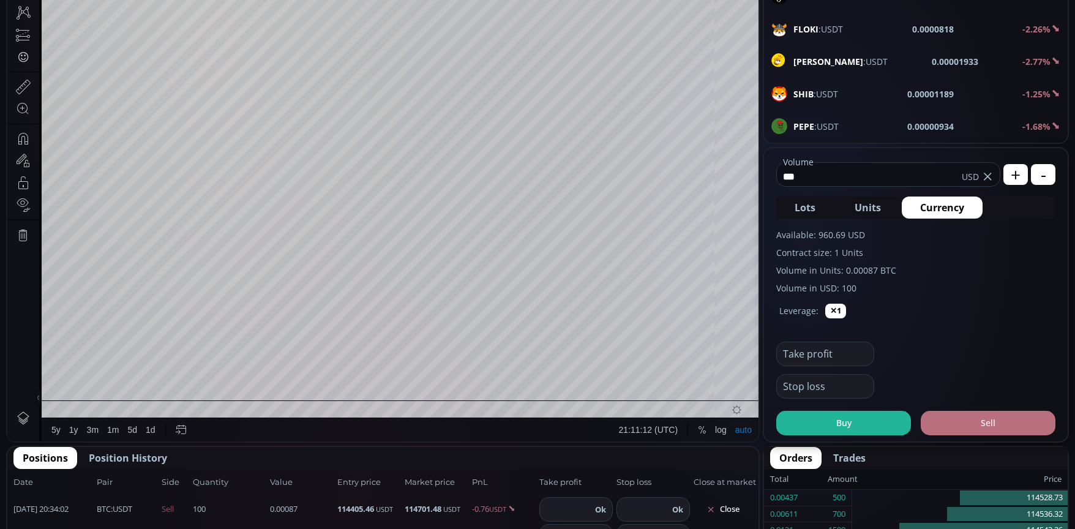
type input "***"
click at [1013, 423] on button "Sell" at bounding box center [988, 423] width 135 height 24
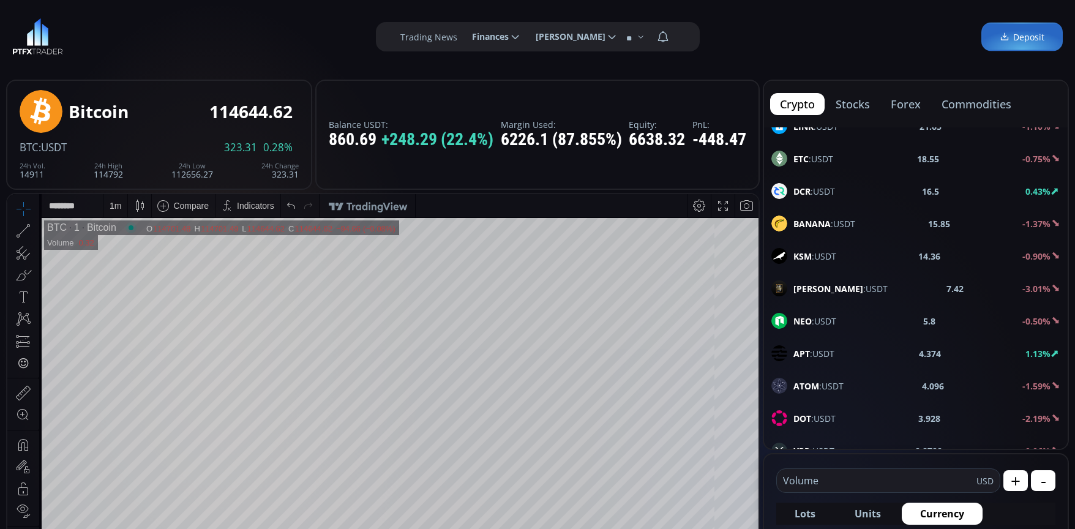
scroll to position [367, 0]
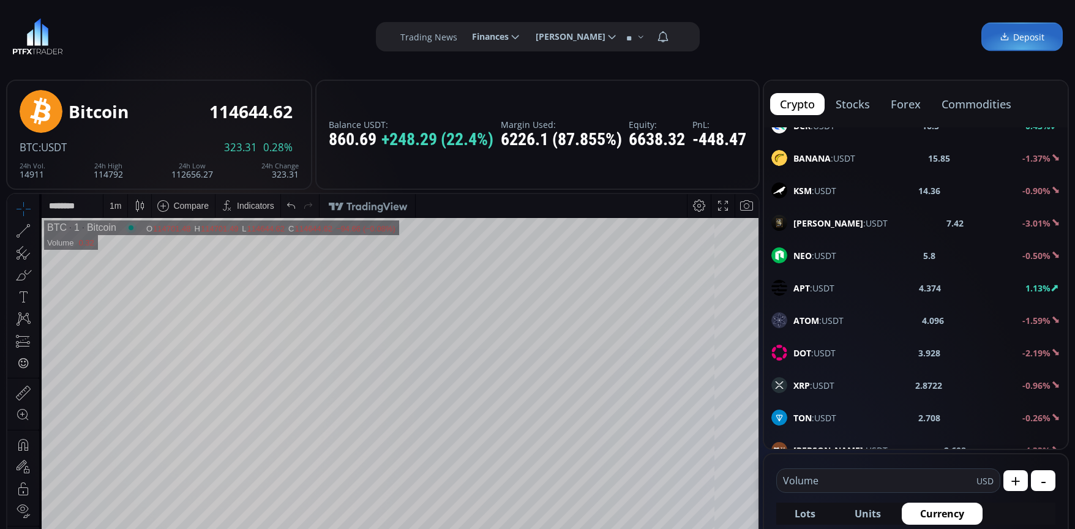
click at [830, 285] on span "APT :USDT" at bounding box center [813, 288] width 41 height 13
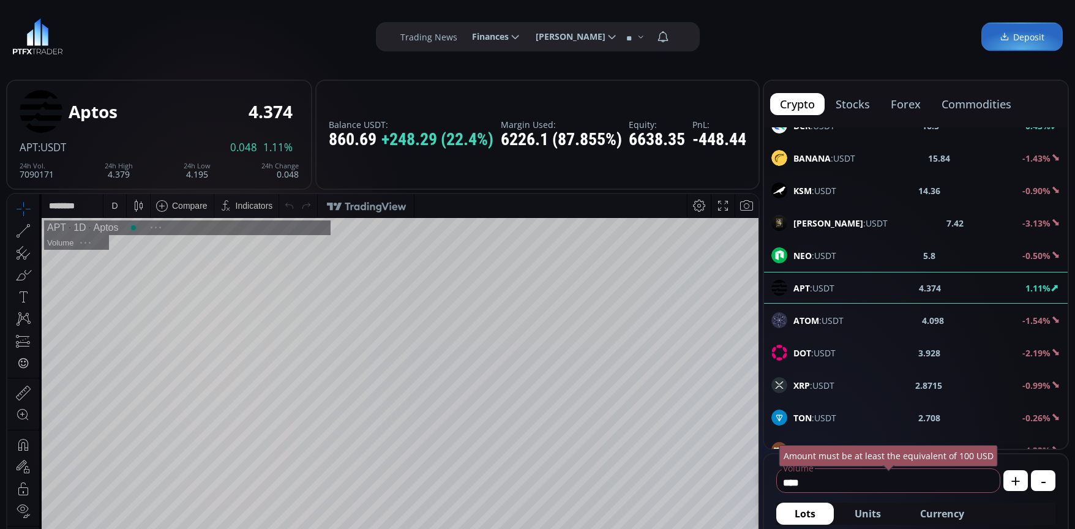
scroll to position [170, 0]
click at [866, 482] on input "****" at bounding box center [885, 483] width 217 height 20
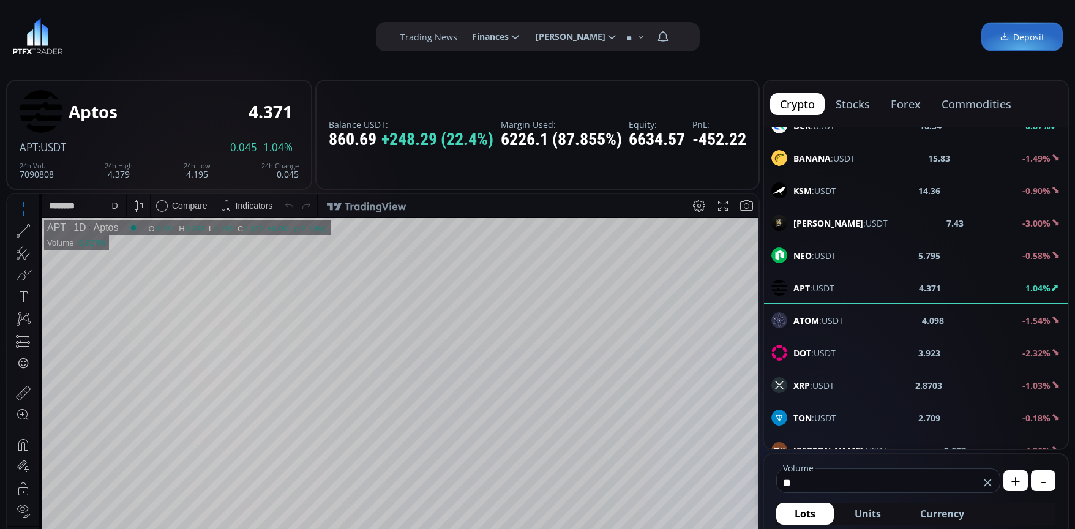
type input "*"
click at [951, 515] on span "Currency" at bounding box center [942, 513] width 44 height 15
type input "***"
click at [119, 208] on div "D" at bounding box center [115, 205] width 10 height 23
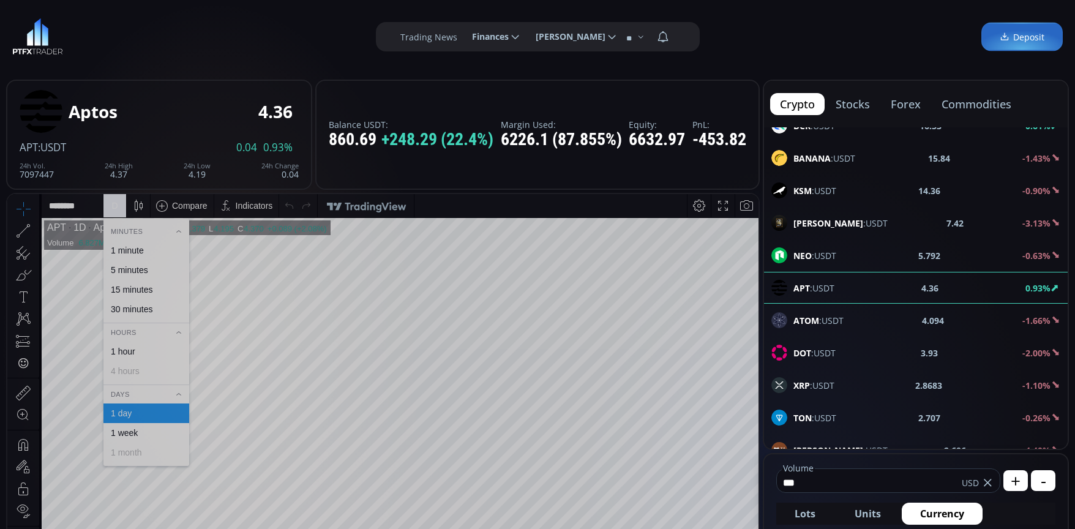
click at [143, 253] on div "1 minute" at bounding box center [127, 250] width 33 height 10
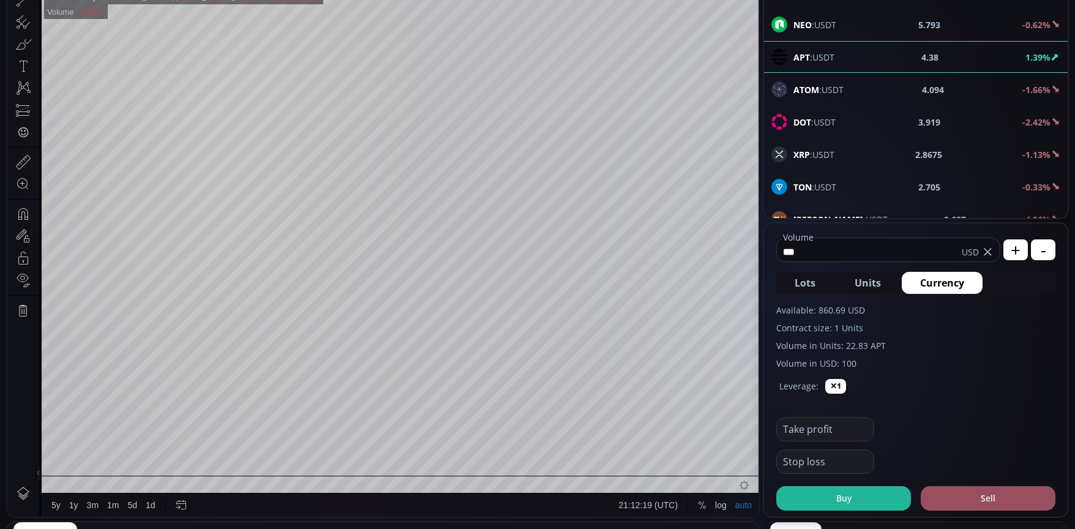
scroll to position [306, 0]
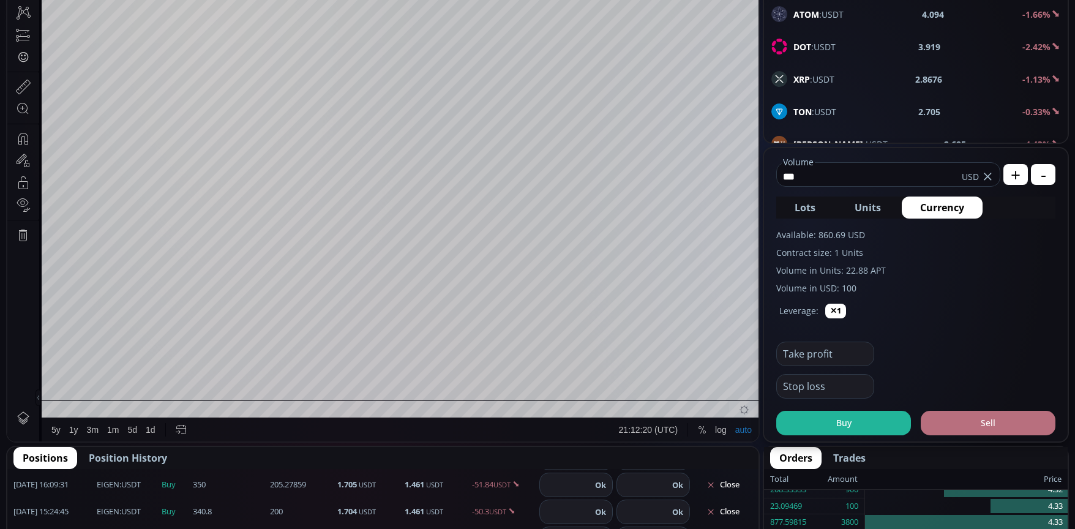
click at [996, 411] on button "Sell" at bounding box center [988, 423] width 135 height 24
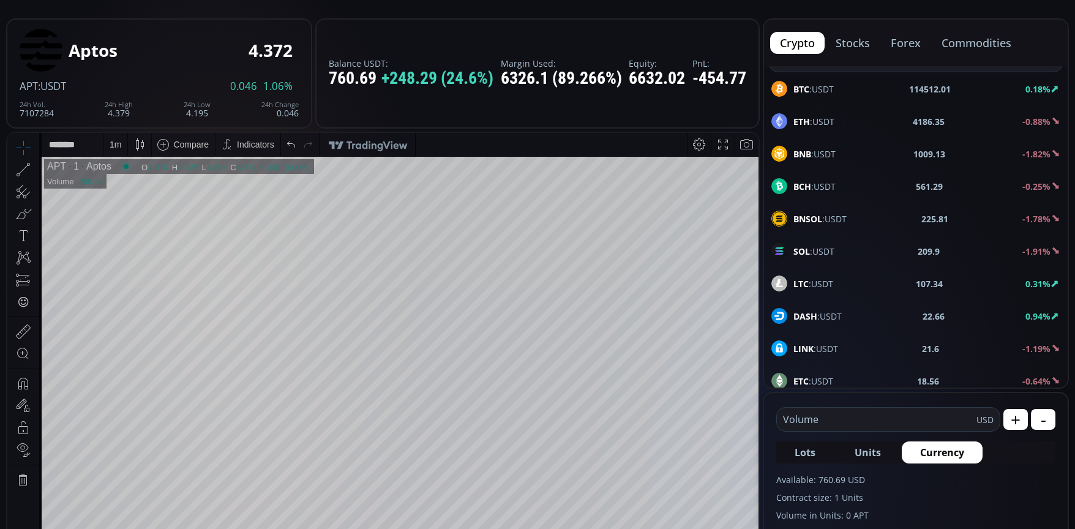
scroll to position [0, 0]
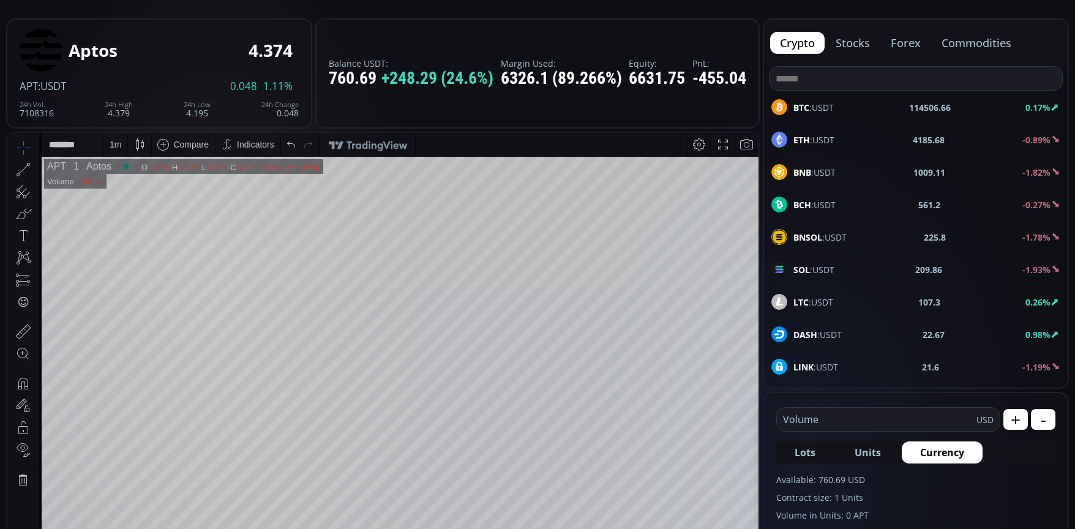
click at [837, 102] on div "BTC :USDT 114506.66 0.17%" at bounding box center [915, 107] width 289 height 16
type input "****"
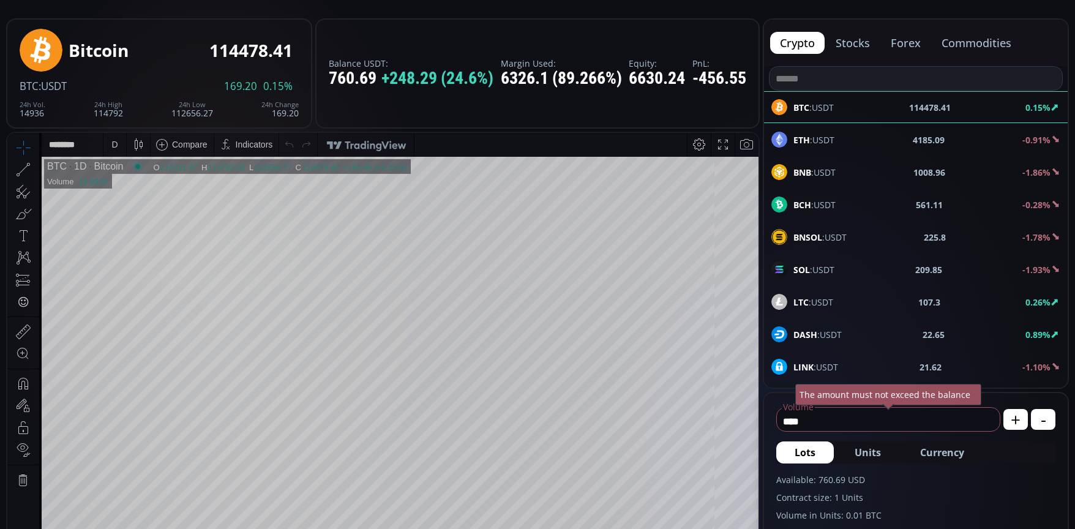
click at [116, 146] on div "D" at bounding box center [114, 145] width 6 height 10
click at [134, 181] on div "1 minute" at bounding box center [146, 189] width 86 height 20
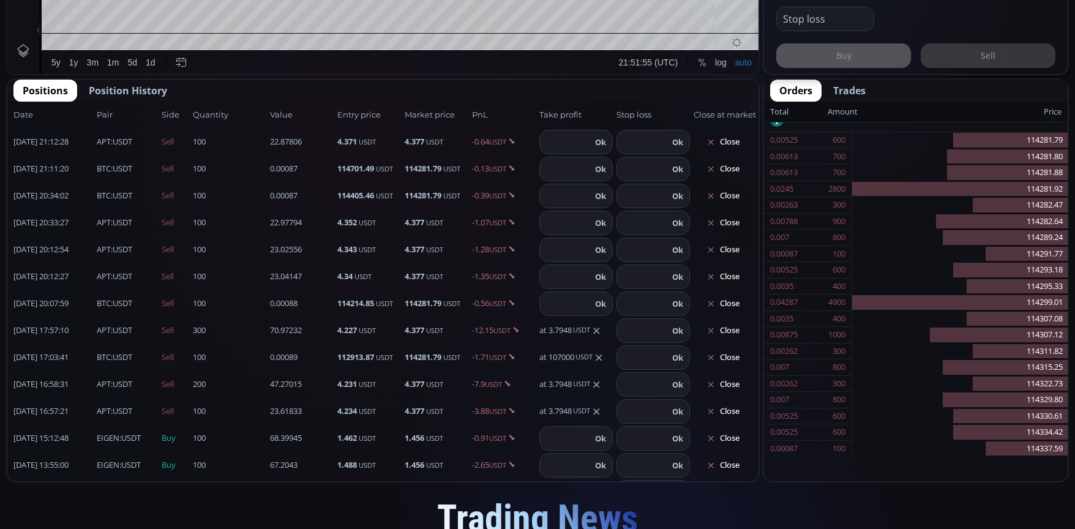
scroll to position [339, 0]
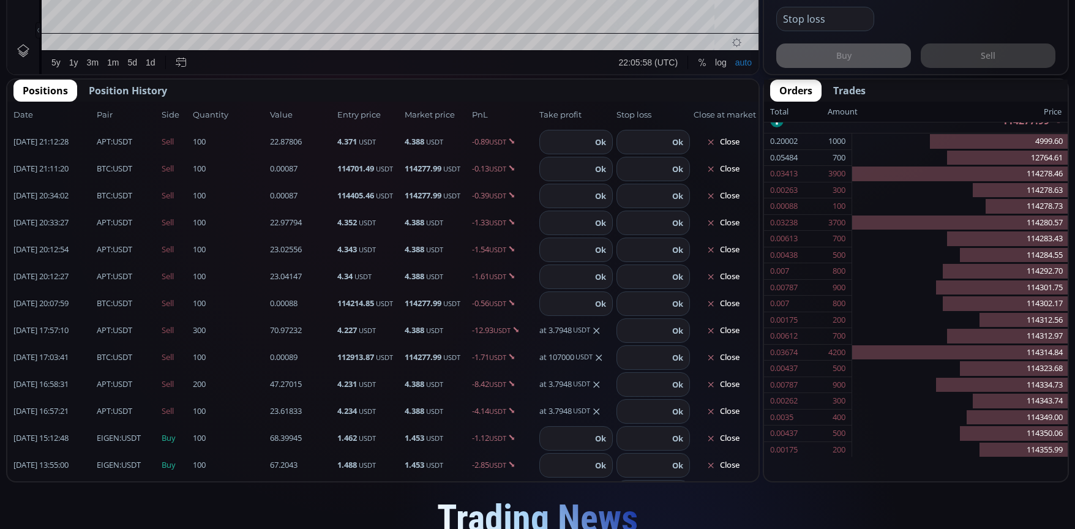
scroll to position [339, 0]
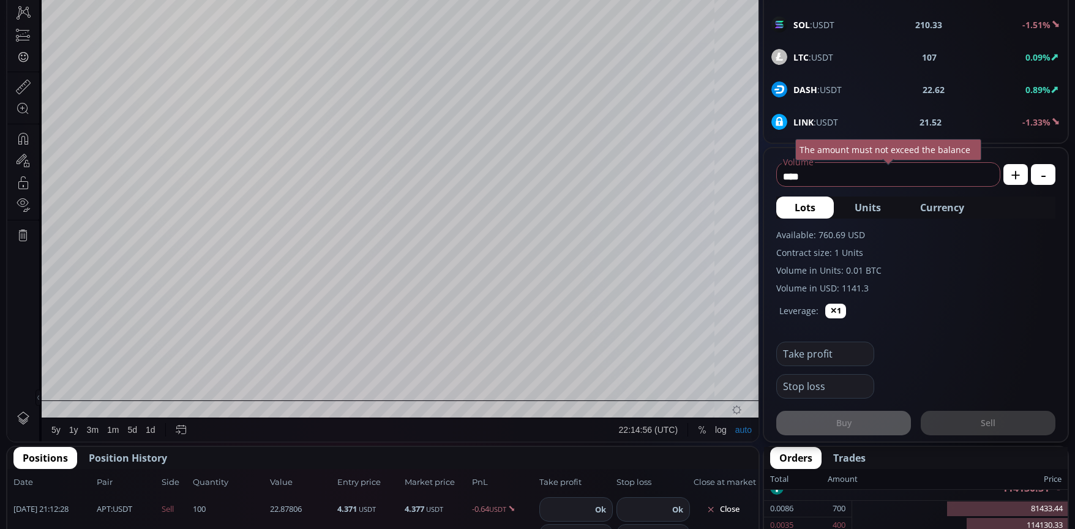
scroll to position [339, 0]
